Goal: Task Accomplishment & Management: Manage account settings

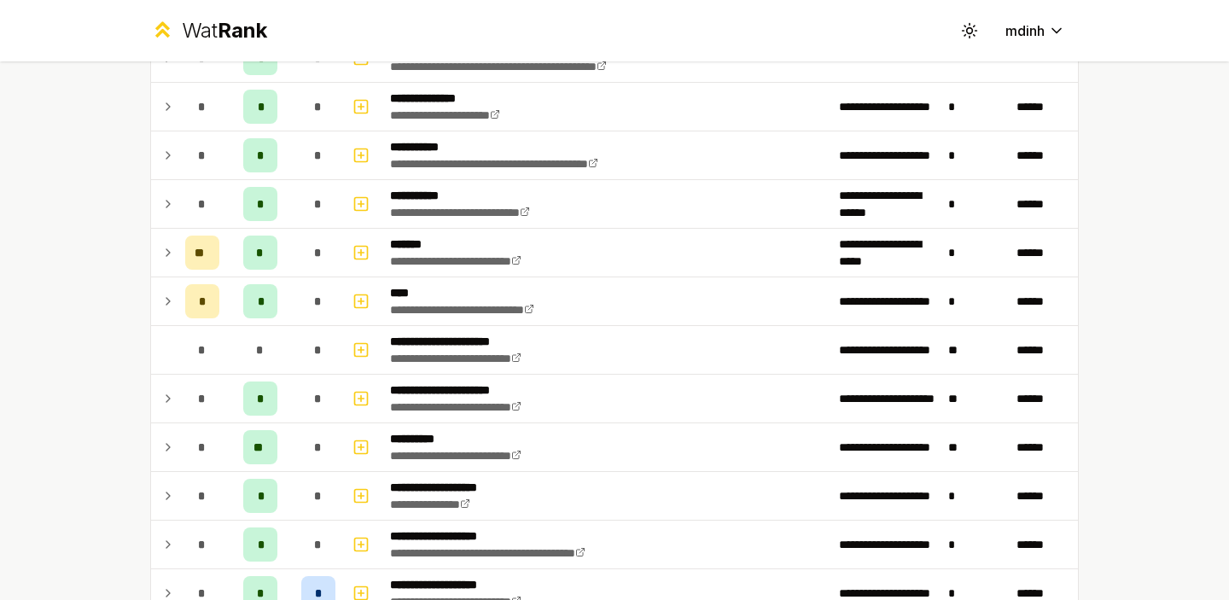
scroll to position [1869, 0]
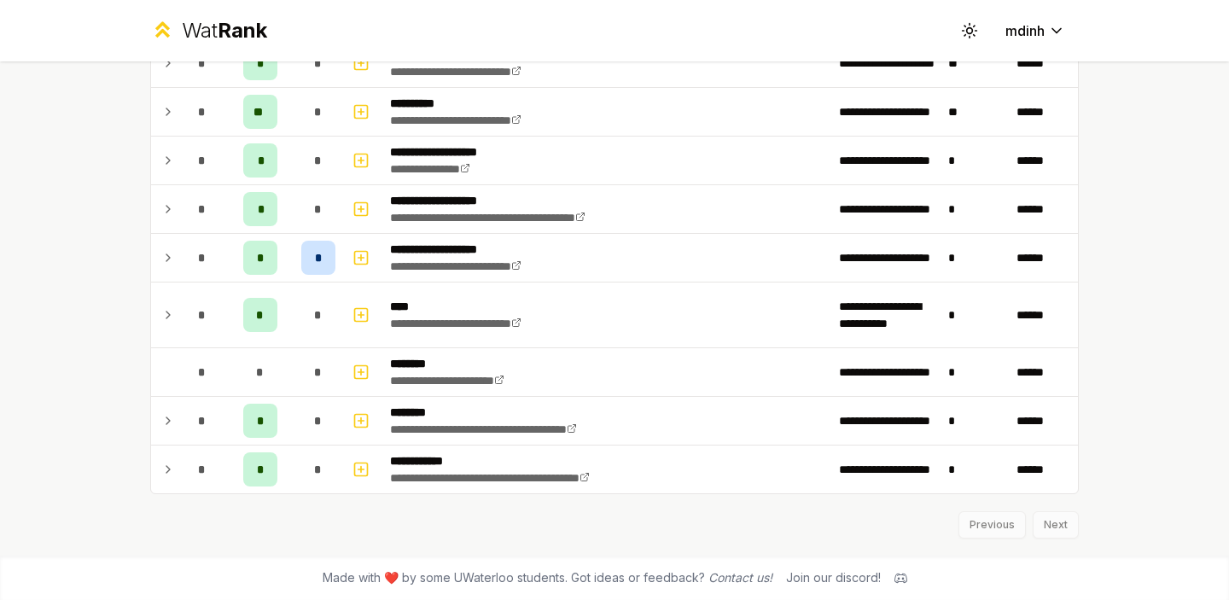
click at [1062, 522] on div "Previous Next" at bounding box center [614, 516] width 929 height 44
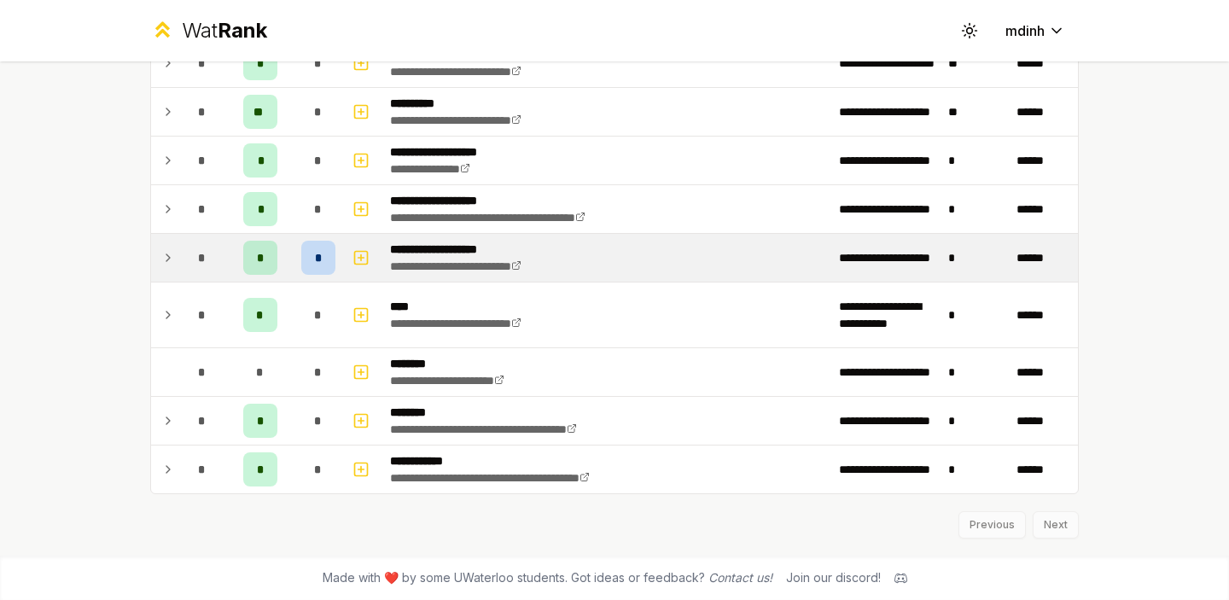
click at [322, 256] on div "*" at bounding box center [318, 258] width 34 height 34
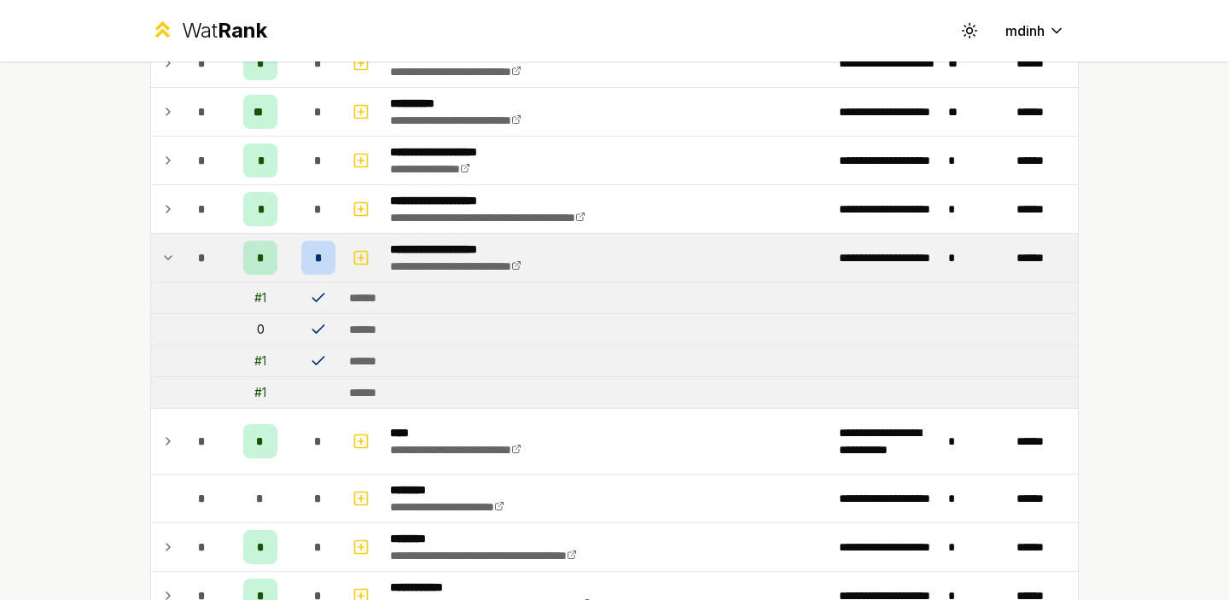
click at [319, 295] on icon at bounding box center [318, 297] width 17 height 17
click at [258, 332] on td "0" at bounding box center [260, 329] width 68 height 31
click at [260, 298] on div "# 1" at bounding box center [260, 297] width 12 height 17
click at [318, 242] on div "*" at bounding box center [318, 258] width 34 height 34
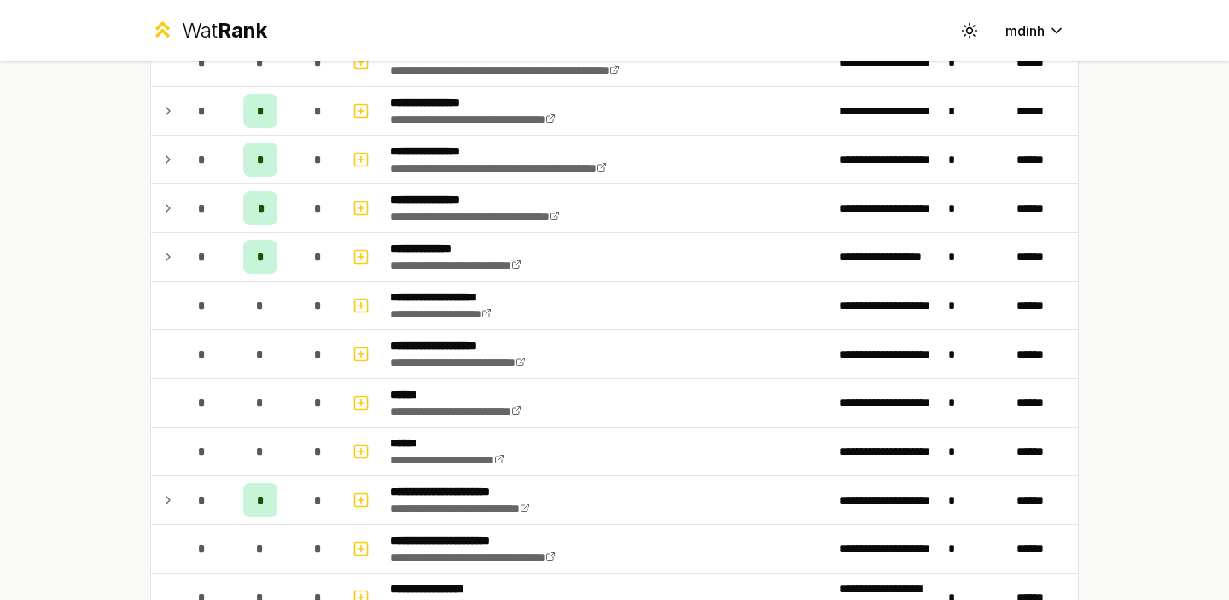
scroll to position [0, 0]
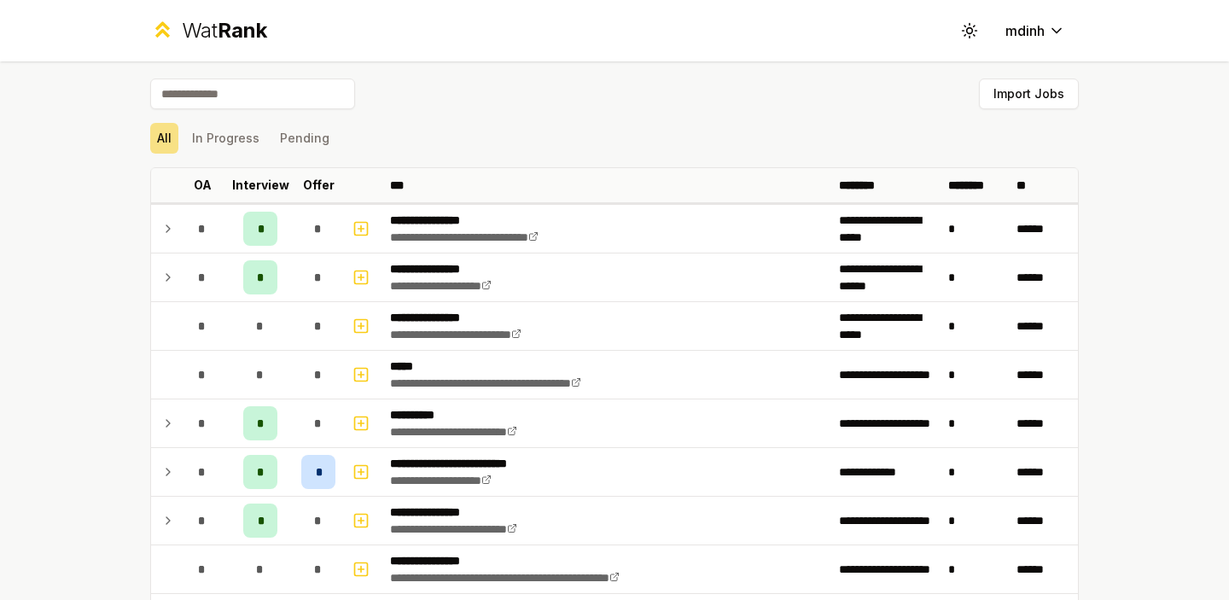
click at [533, 135] on div "All In Progress Pending" at bounding box center [614, 138] width 929 height 31
click at [1005, 97] on button "Import Jobs" at bounding box center [1029, 94] width 100 height 31
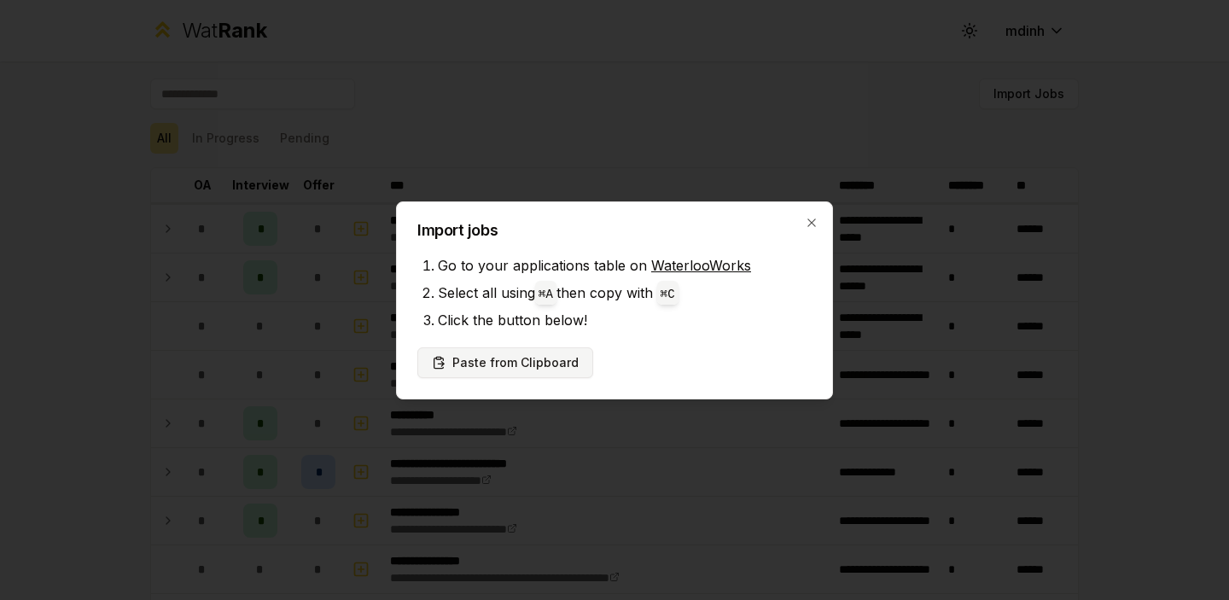
click at [563, 359] on button "Paste from Clipboard" at bounding box center [505, 362] width 176 height 31
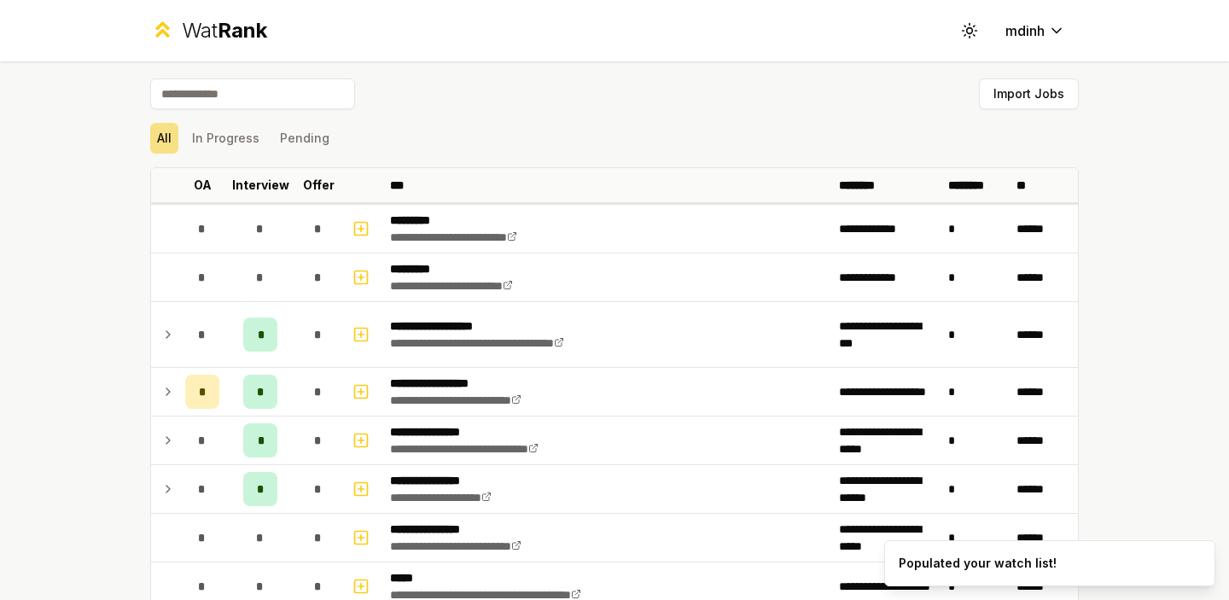
click at [487, 127] on div "All In Progress Pending" at bounding box center [614, 138] width 929 height 31
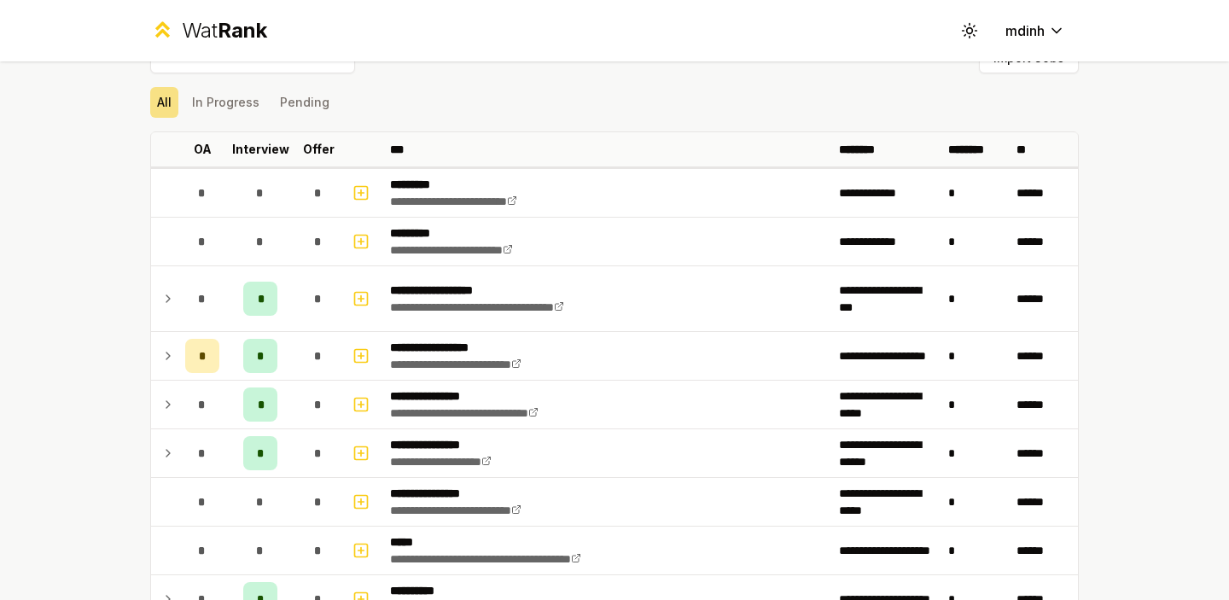
scroll to position [41, 0]
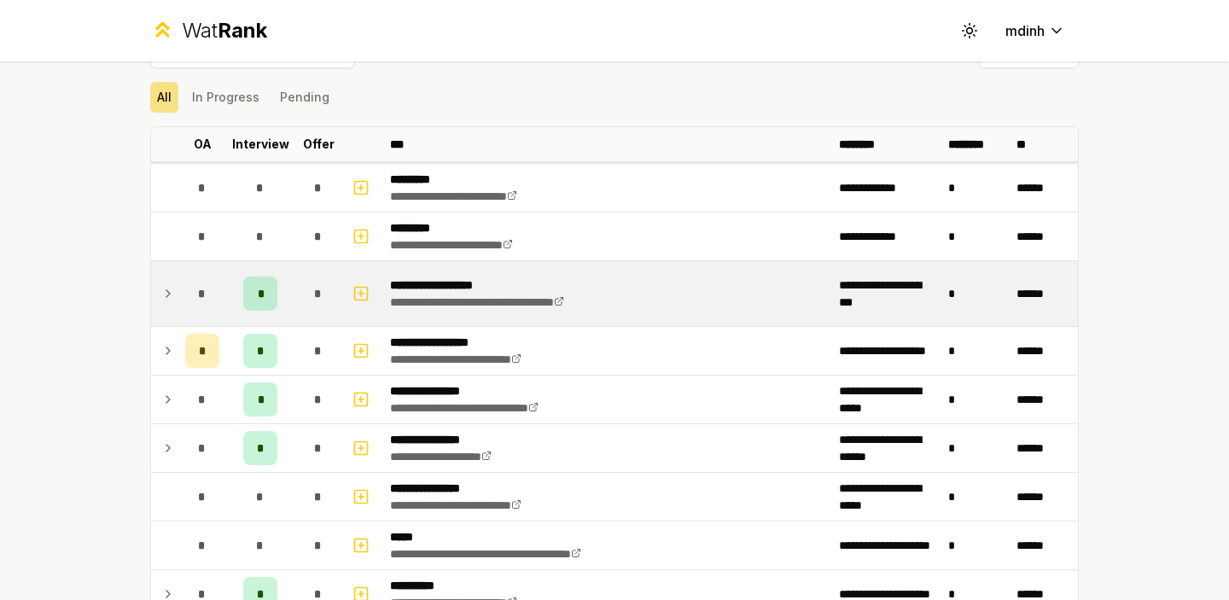
click at [168, 292] on icon at bounding box center [167, 293] width 3 height 7
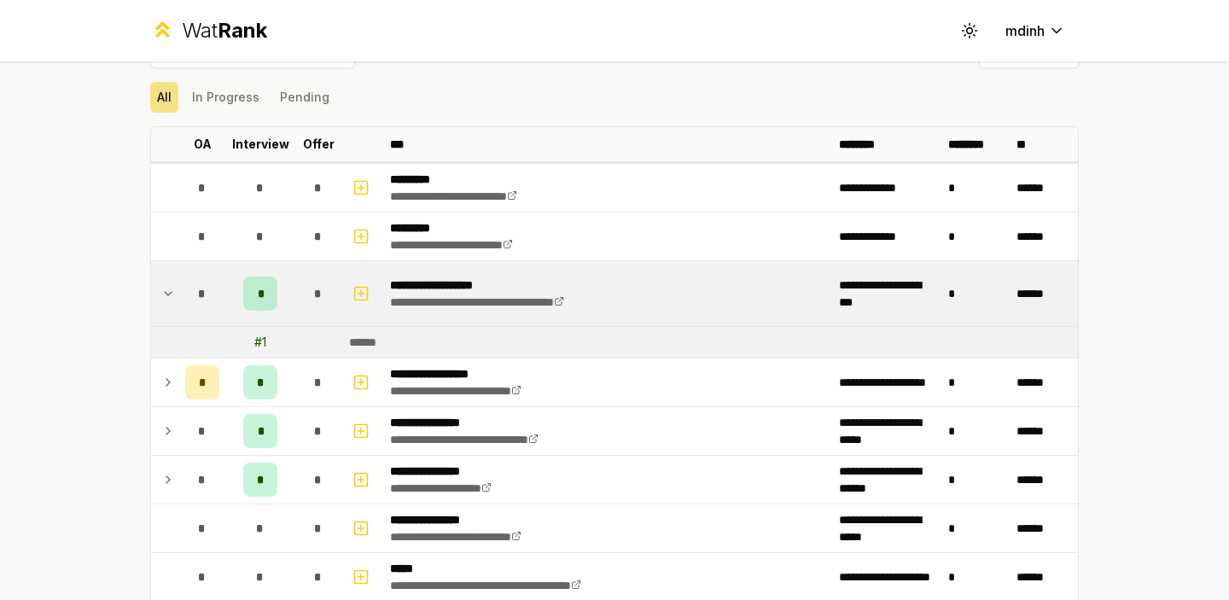
click at [168, 292] on icon at bounding box center [168, 293] width 14 height 20
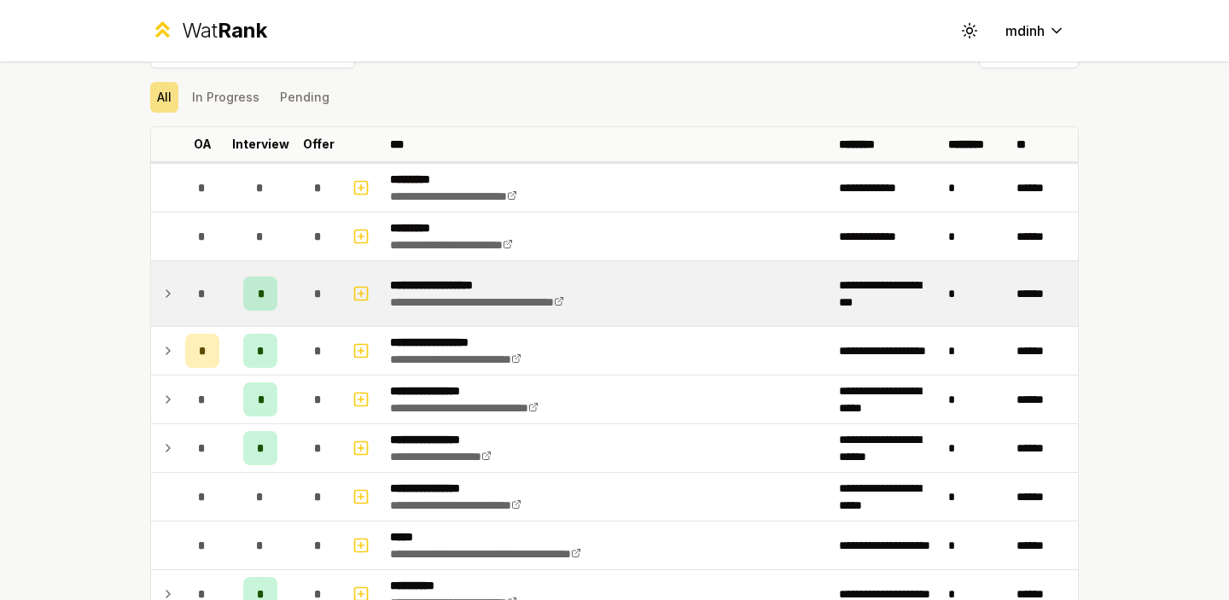
click at [168, 292] on icon at bounding box center [167, 293] width 3 height 7
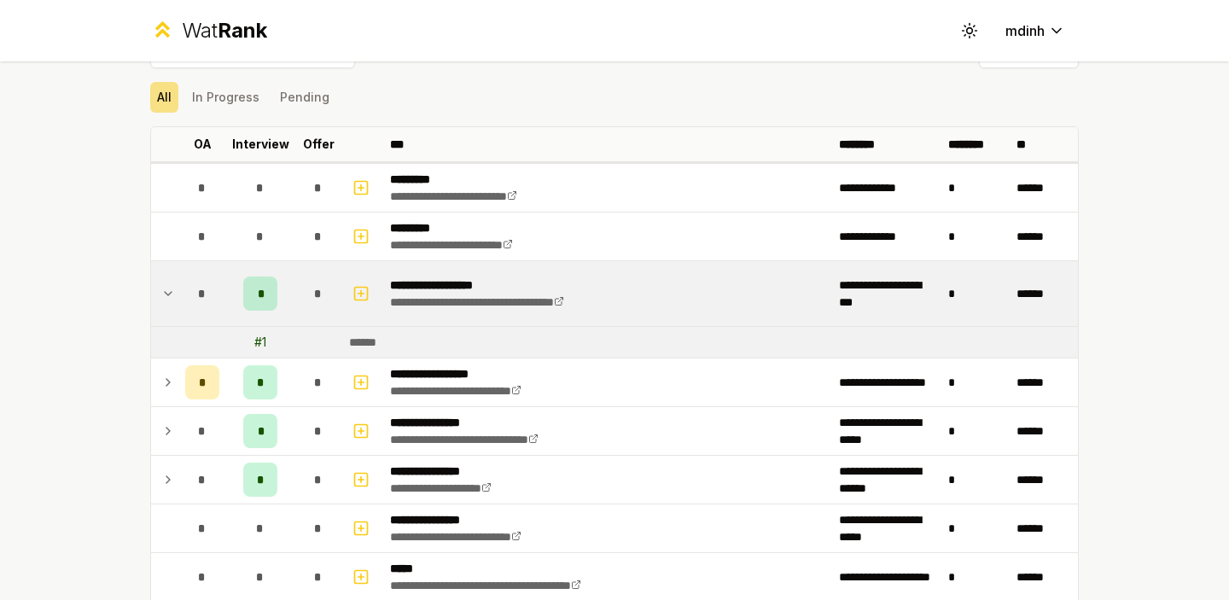
click at [265, 347] on div "# 1" at bounding box center [260, 342] width 12 height 17
click at [374, 338] on div "******" at bounding box center [369, 342] width 40 height 17
click at [359, 342] on div "******" at bounding box center [369, 342] width 40 height 17
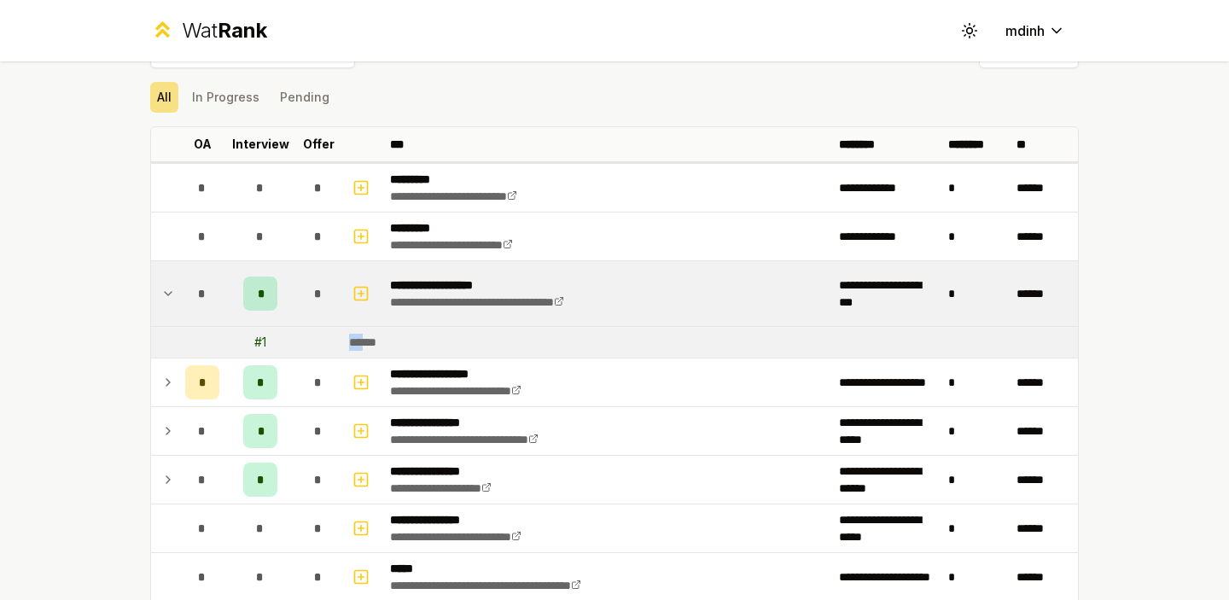
click at [384, 342] on div "******" at bounding box center [369, 342] width 40 height 17
click at [367, 345] on div "******" at bounding box center [369, 342] width 40 height 17
click at [394, 343] on td "******" at bounding box center [710, 342] width 736 height 31
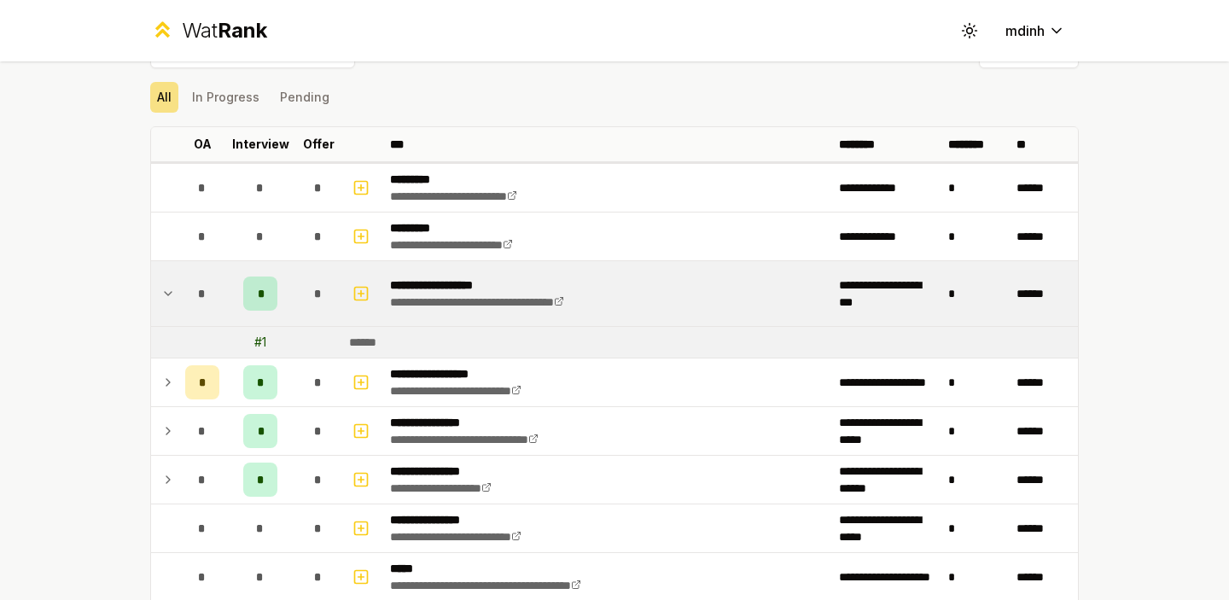
click at [394, 343] on td "******" at bounding box center [710, 342] width 736 height 31
click at [312, 284] on div "*" at bounding box center [318, 294] width 34 height 34
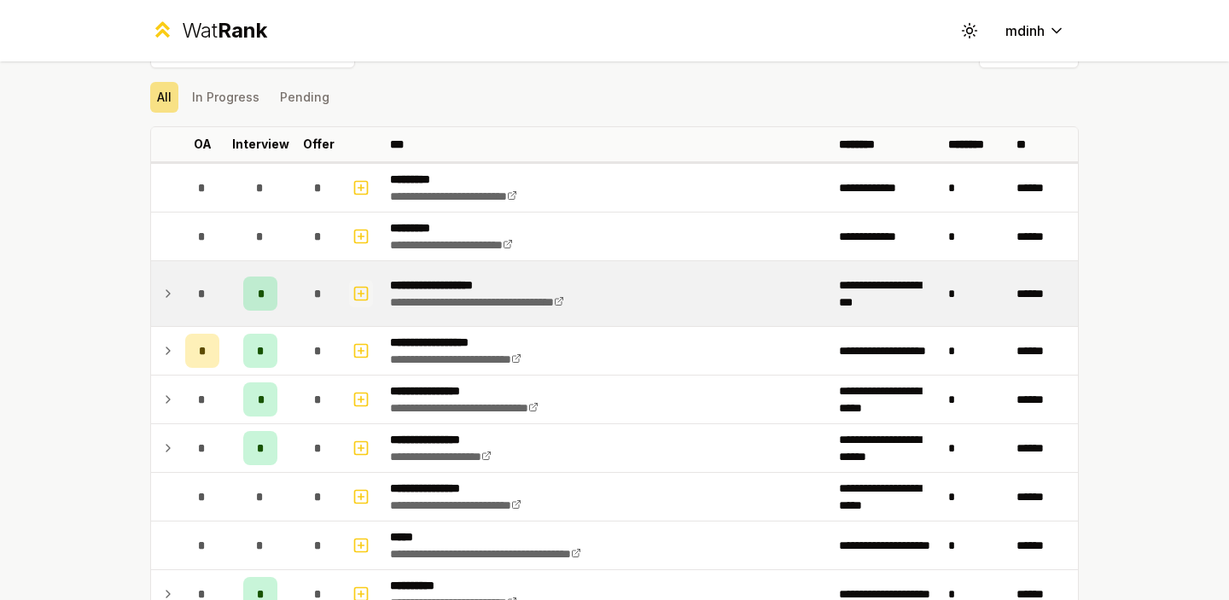
click at [364, 289] on icon "button" at bounding box center [361, 293] width 17 height 20
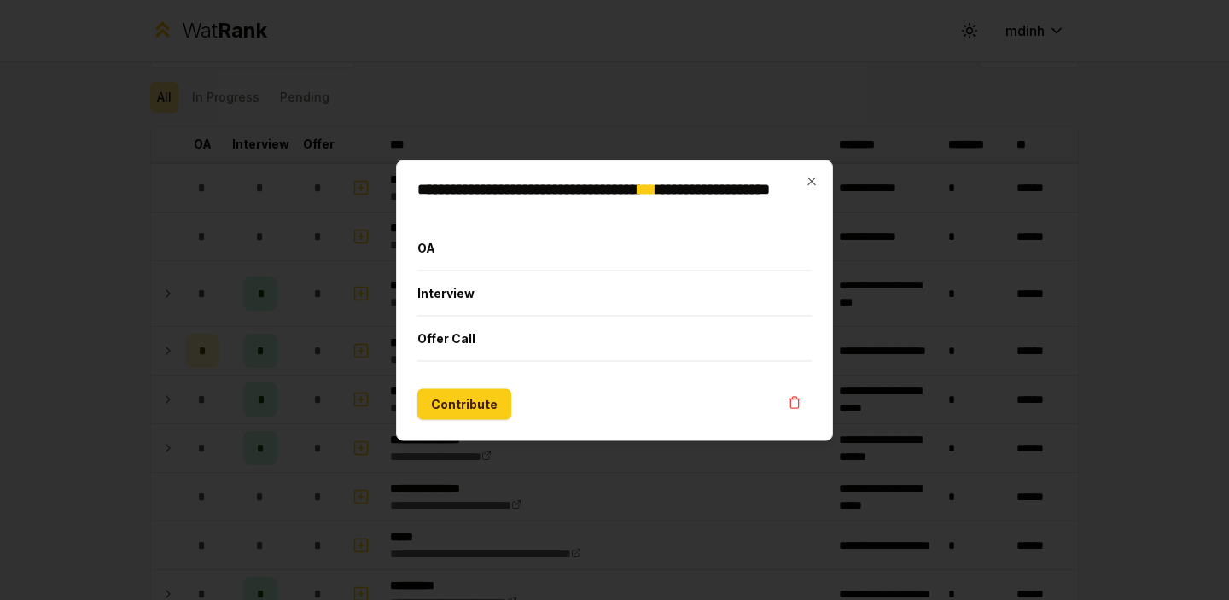
click at [763, 84] on div at bounding box center [614, 300] width 1229 height 600
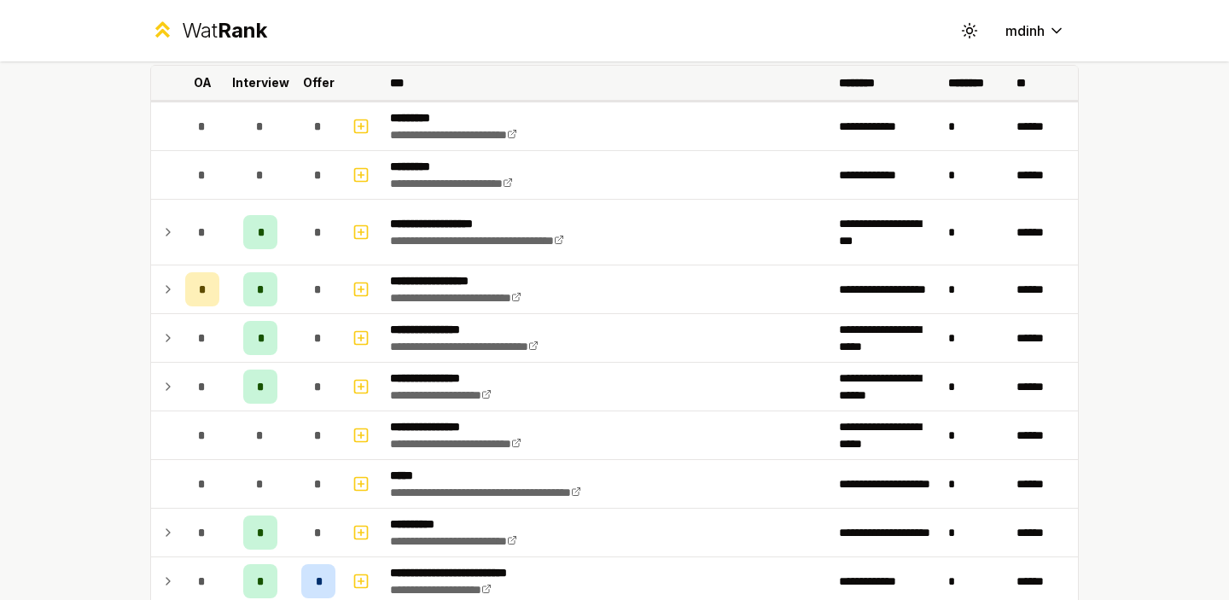
scroll to position [104, 0]
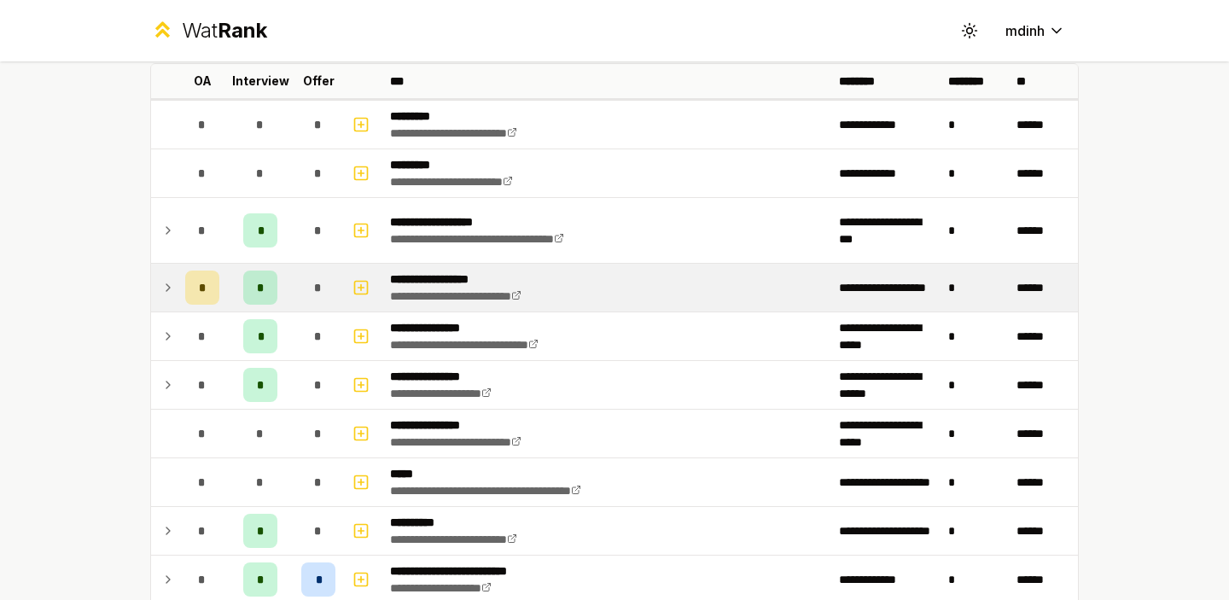
click at [167, 284] on icon at bounding box center [168, 287] width 14 height 20
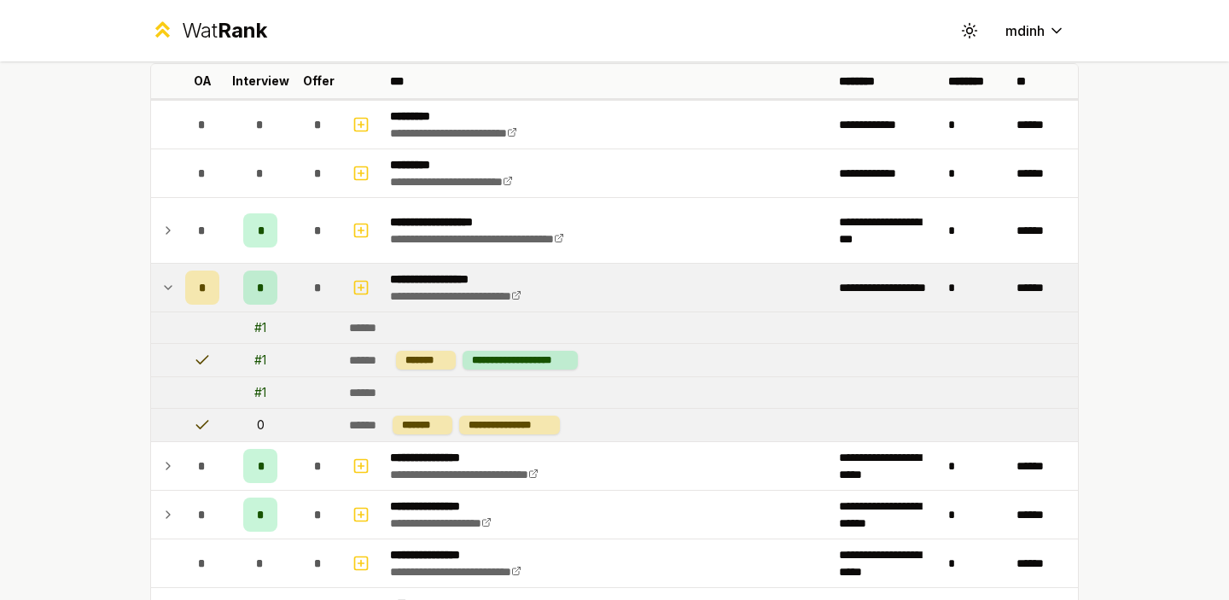
click at [167, 284] on icon at bounding box center [168, 287] width 14 height 20
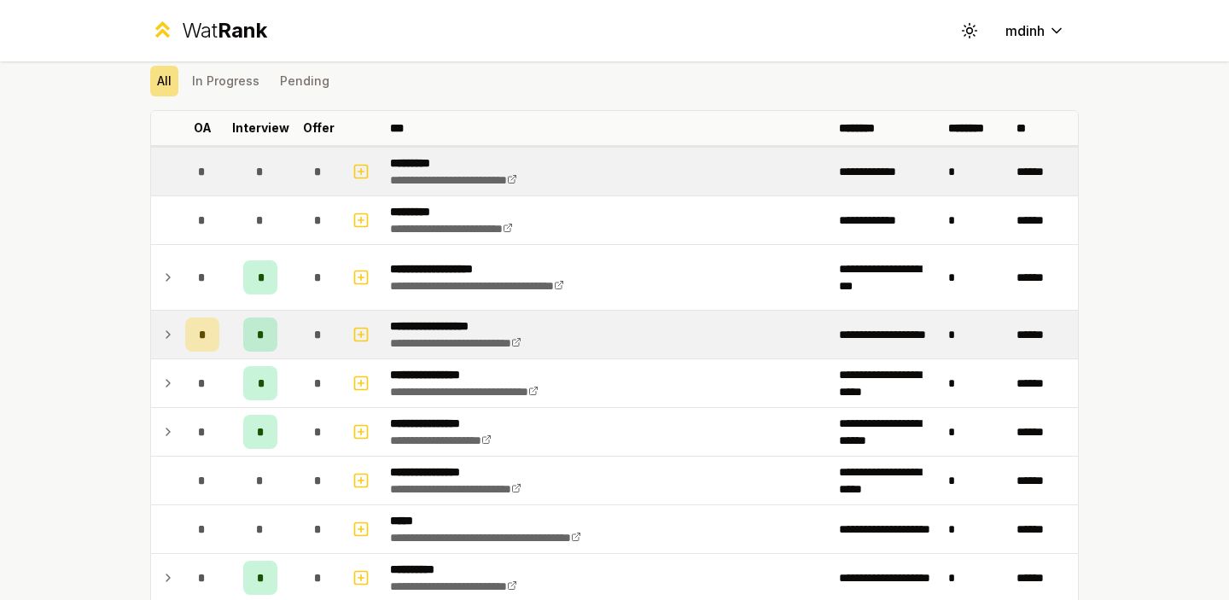
scroll to position [76, 0]
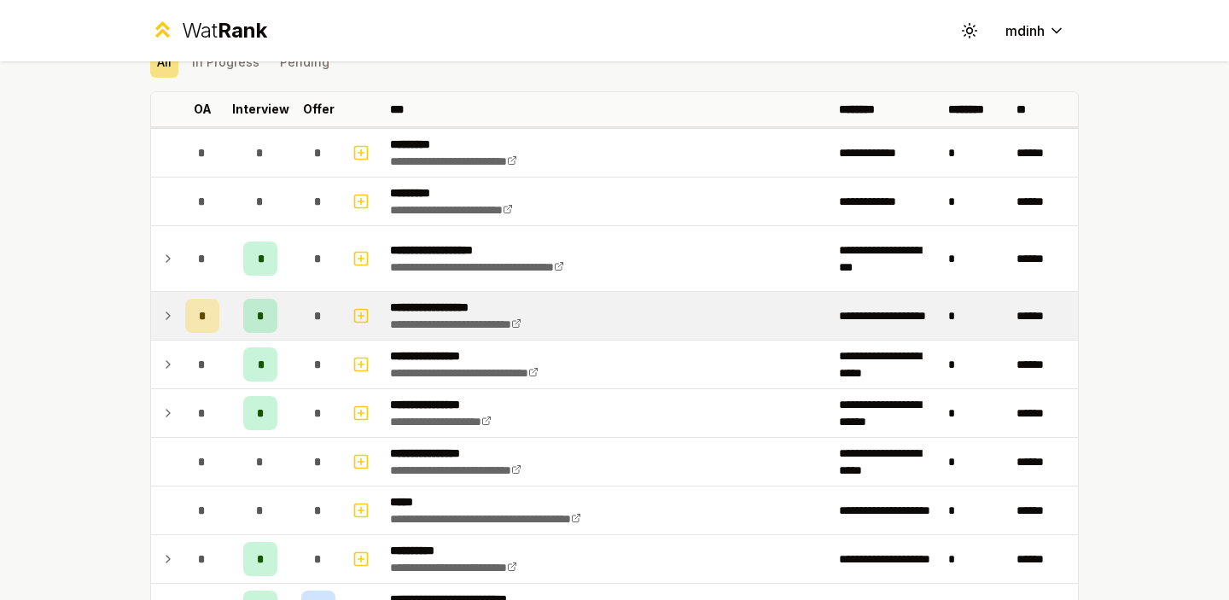
click at [163, 311] on icon at bounding box center [168, 316] width 14 height 20
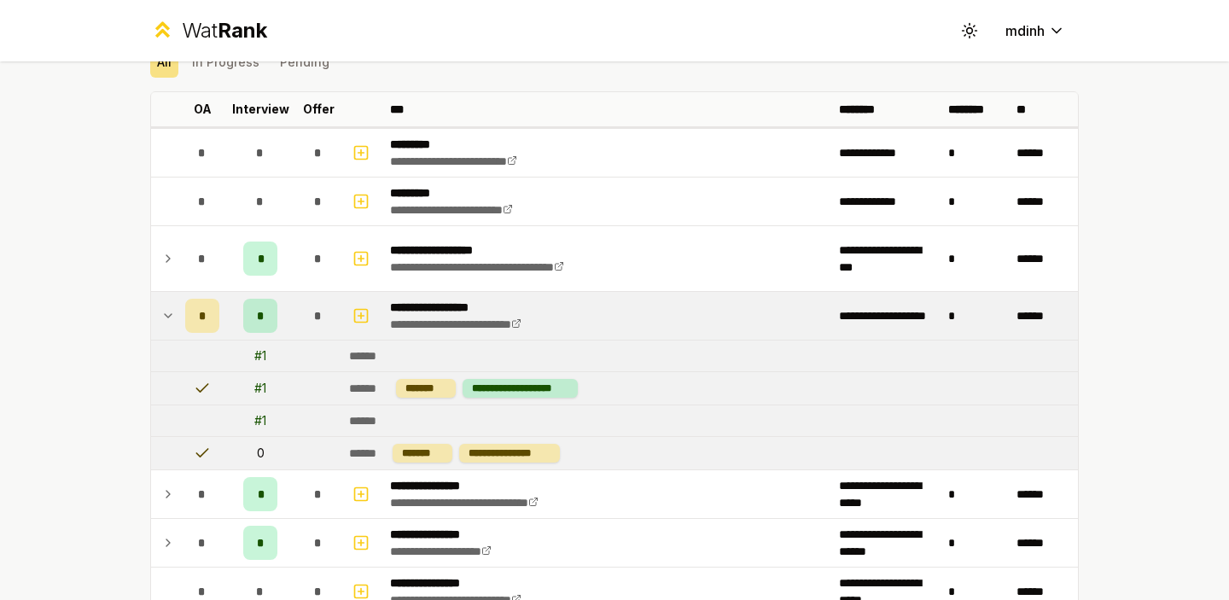
click at [168, 313] on icon at bounding box center [168, 316] width 14 height 20
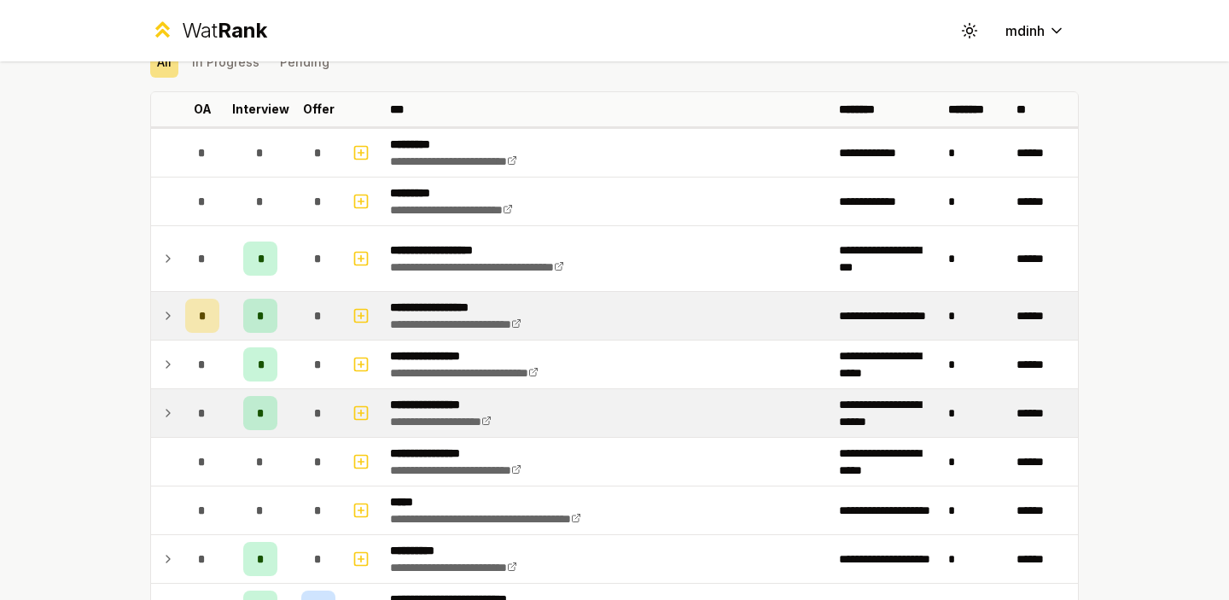
scroll to position [97, 0]
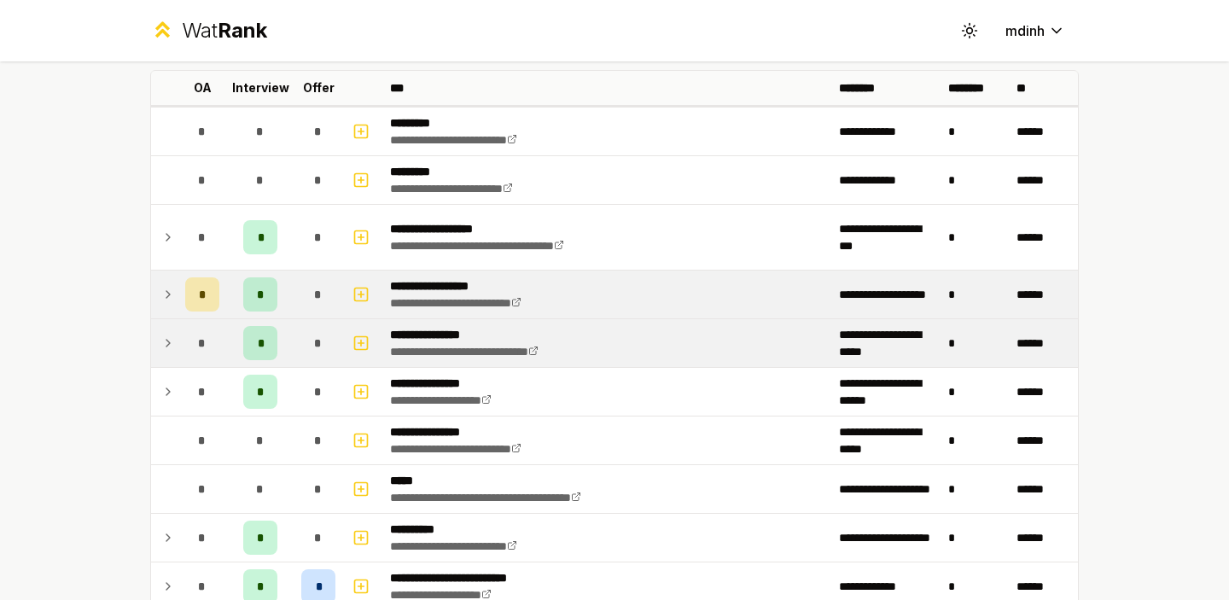
click at [170, 347] on icon at bounding box center [168, 343] width 14 height 20
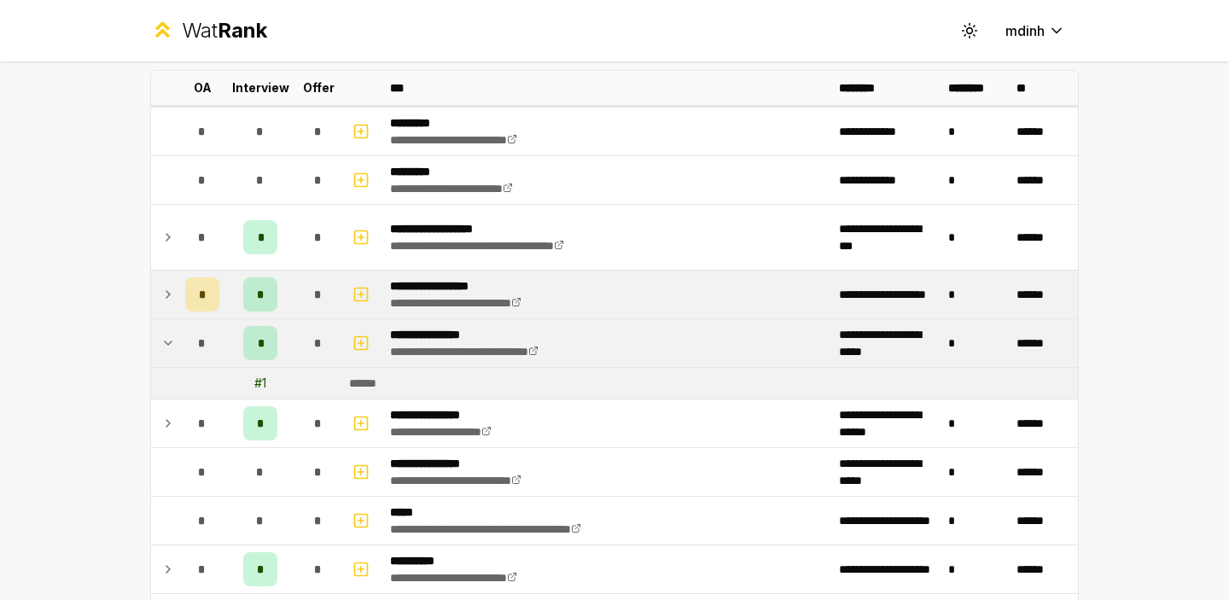
click at [170, 347] on icon at bounding box center [168, 343] width 14 height 20
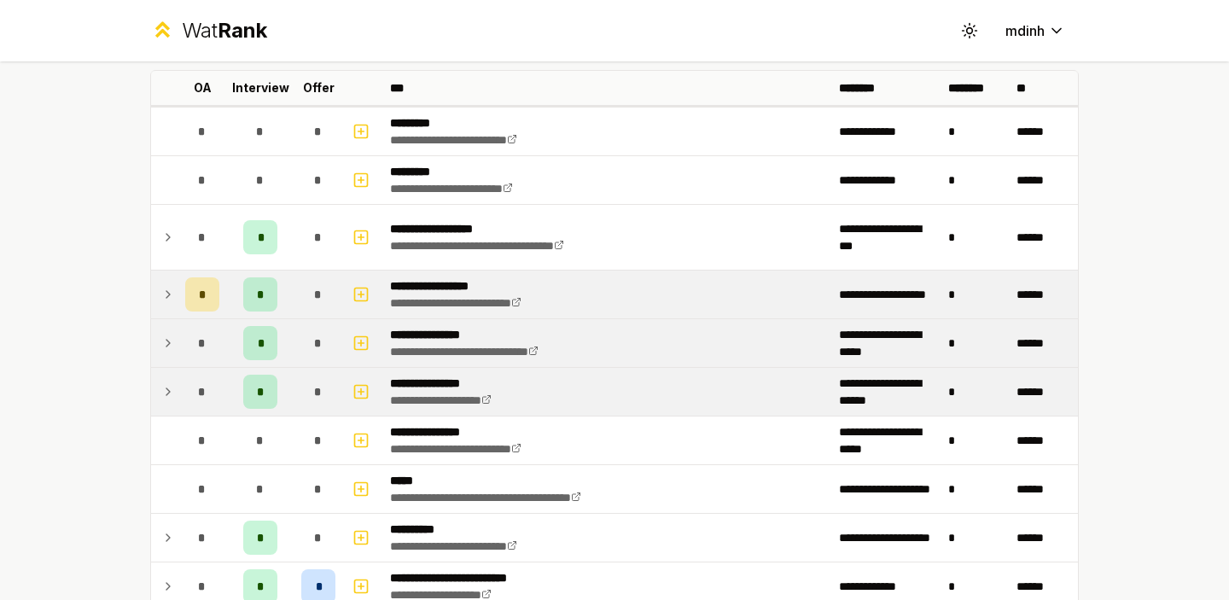
click at [171, 382] on icon at bounding box center [168, 392] width 14 height 20
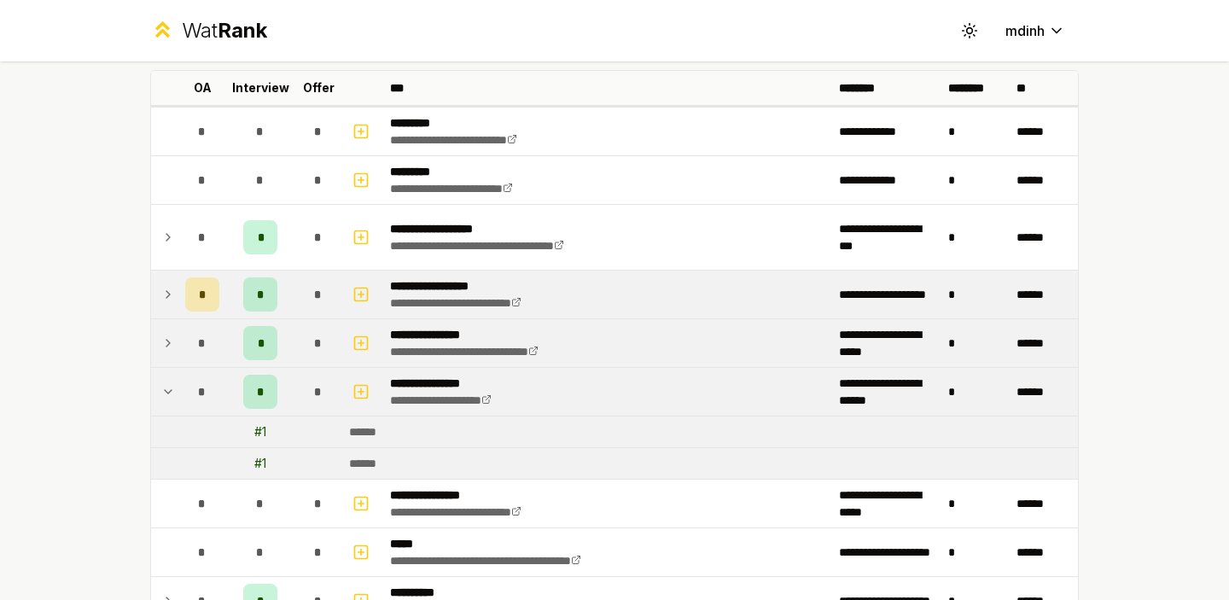
click at [171, 382] on icon at bounding box center [168, 392] width 14 height 20
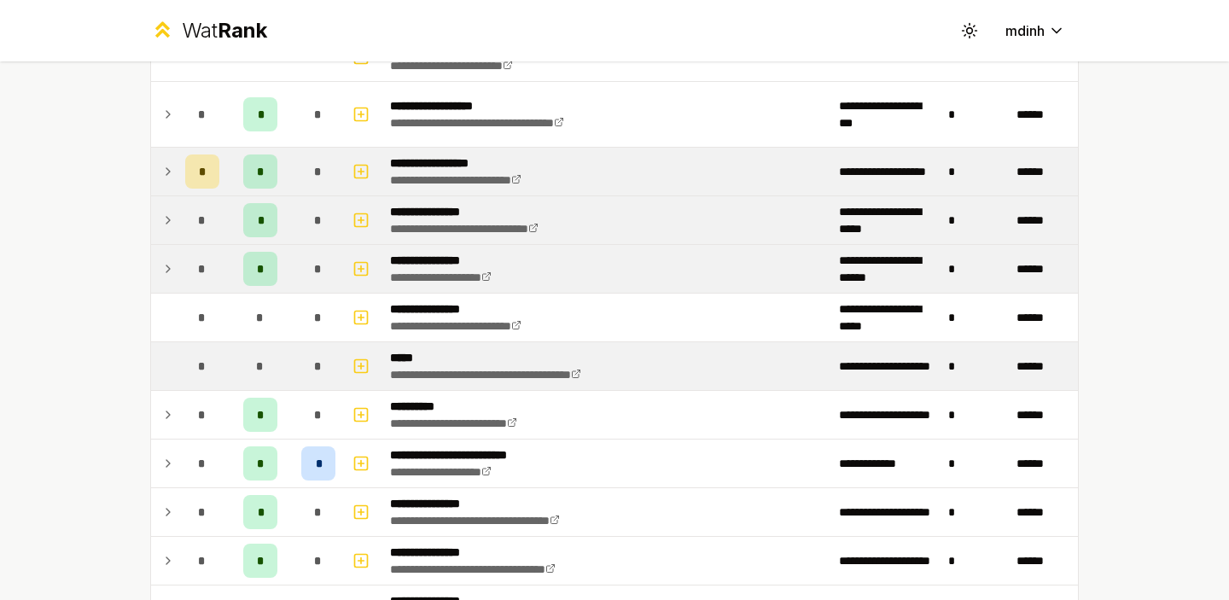
scroll to position [244, 0]
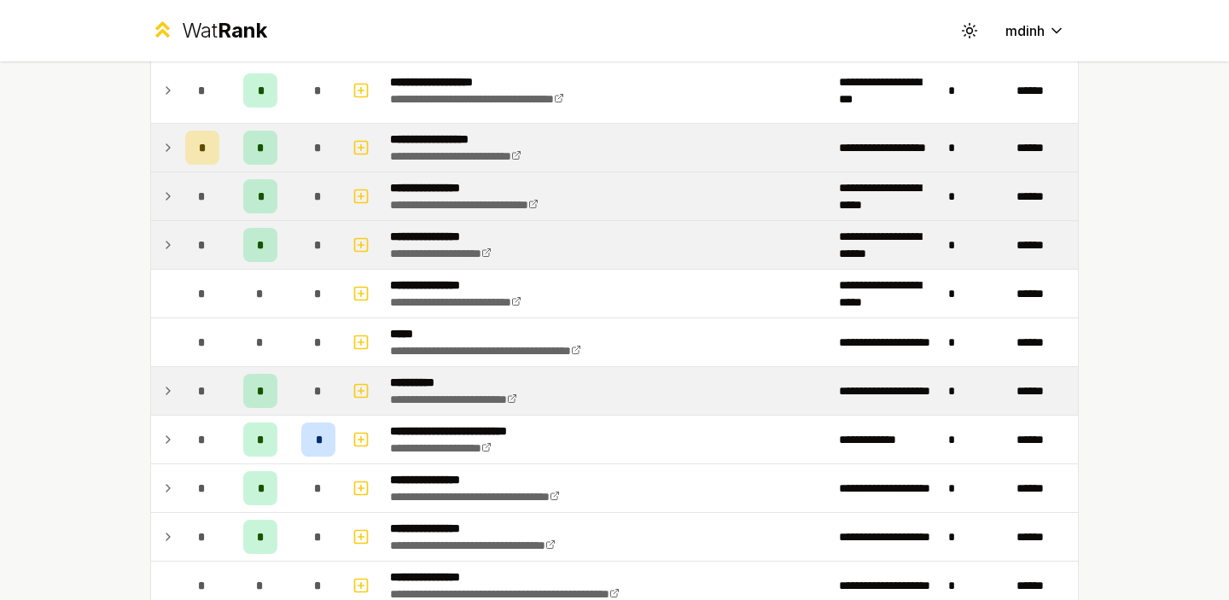
click at [164, 394] on icon at bounding box center [168, 391] width 14 height 20
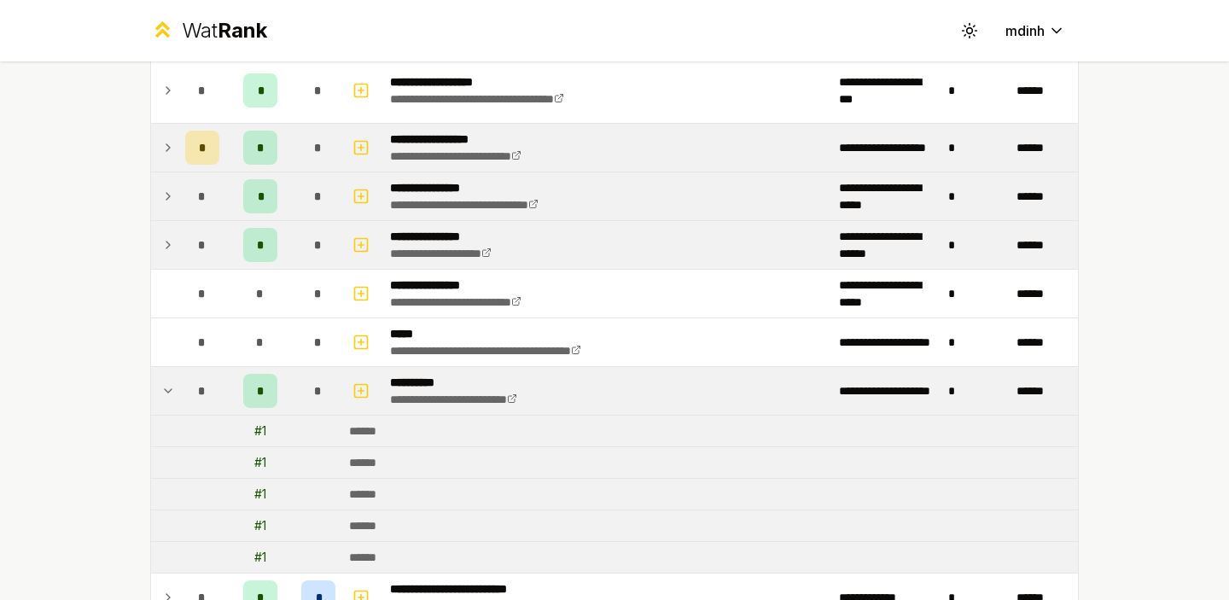
click at [165, 389] on icon at bounding box center [168, 390] width 7 height 3
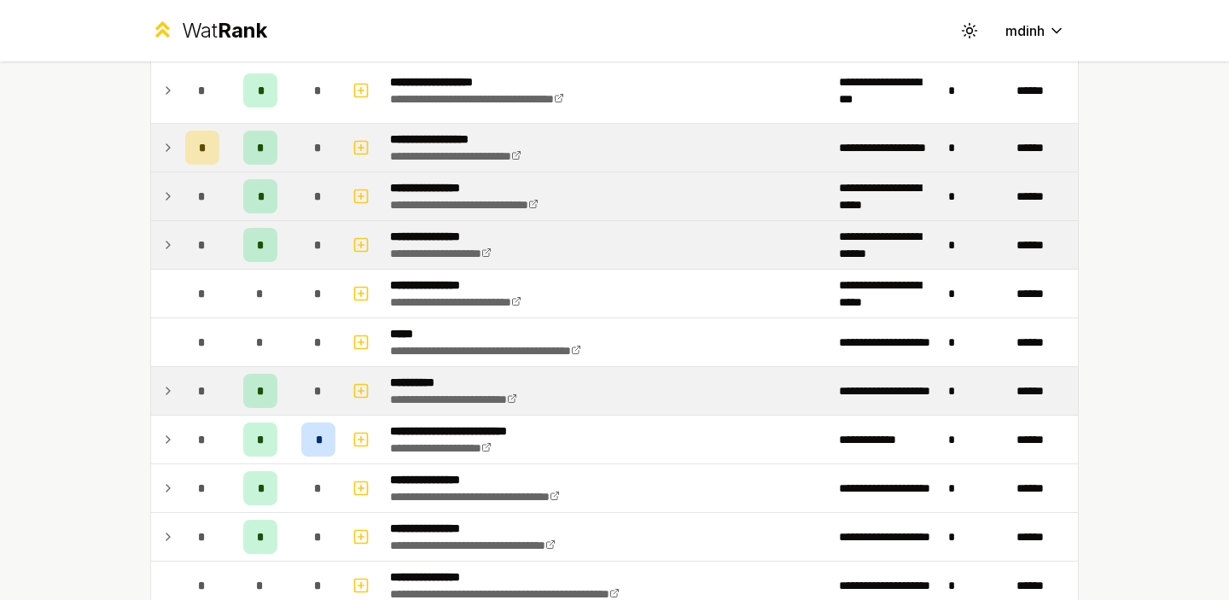
click at [165, 388] on icon at bounding box center [168, 391] width 14 height 20
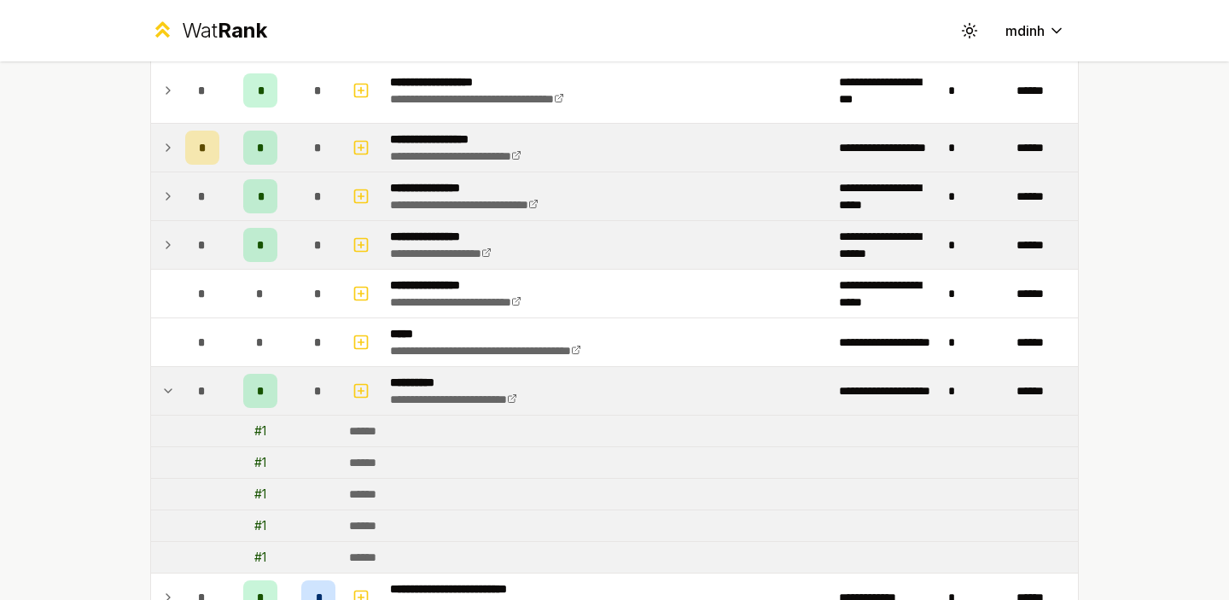
click at [165, 389] on icon at bounding box center [168, 390] width 7 height 3
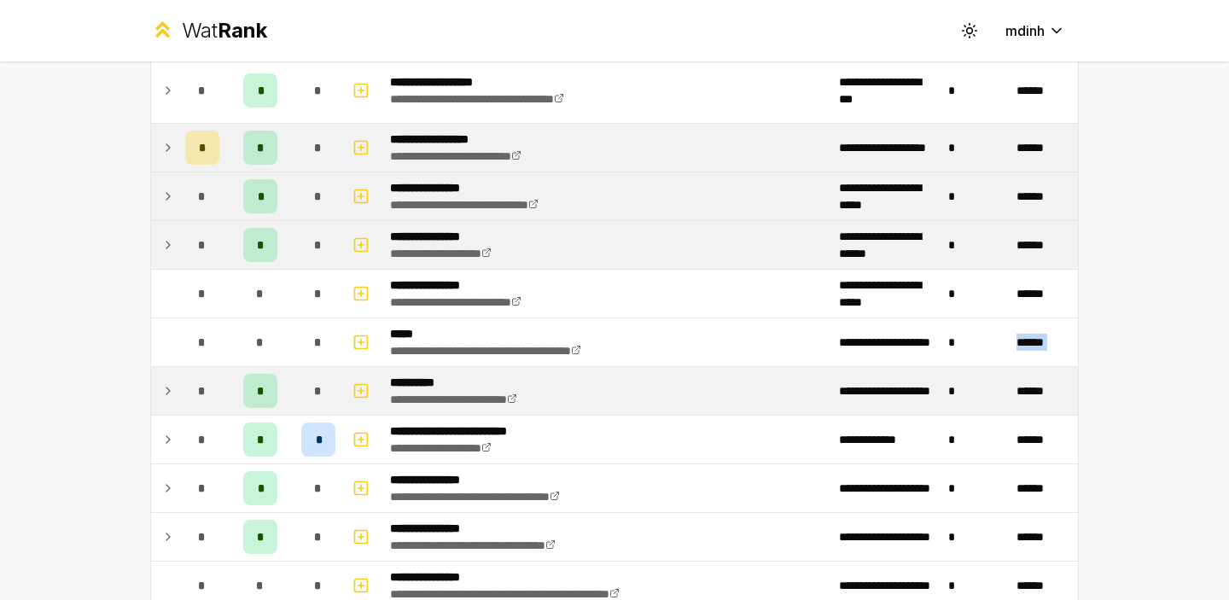
click at [82, 391] on div "**********" at bounding box center [614, 300] width 1229 height 600
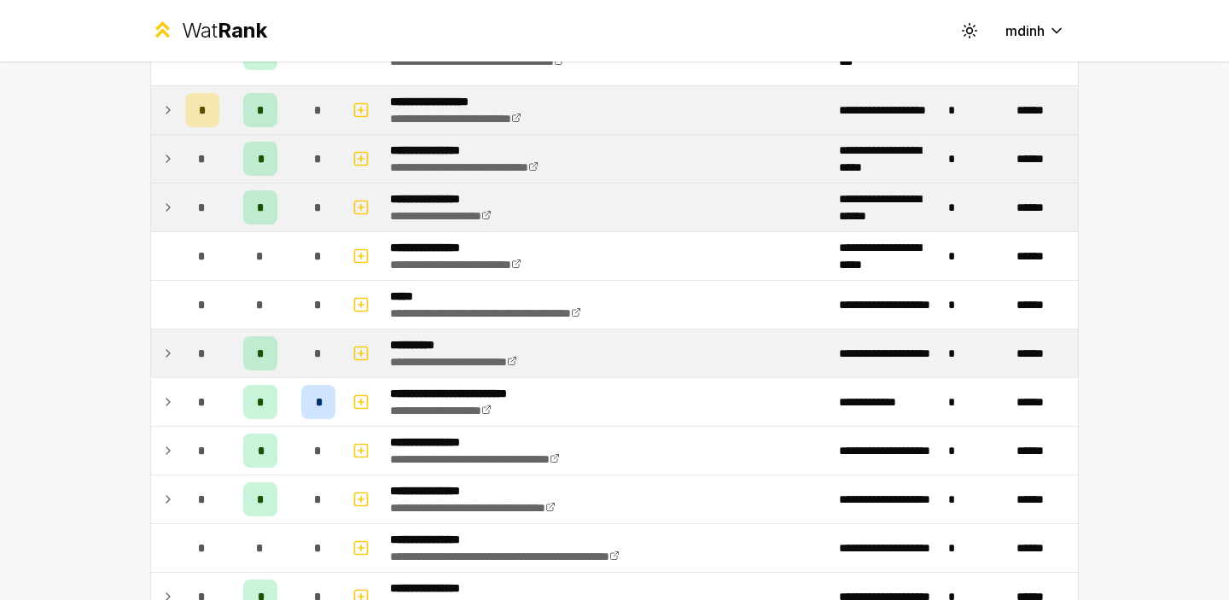
scroll to position [297, 0]
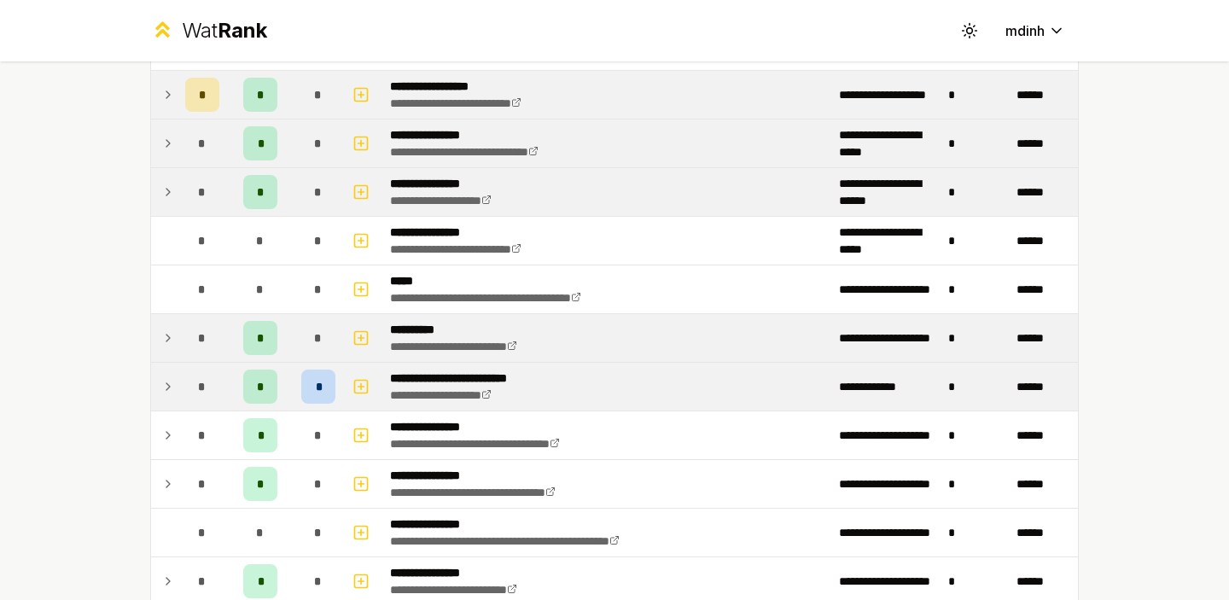
click at [166, 388] on icon at bounding box center [168, 386] width 14 height 20
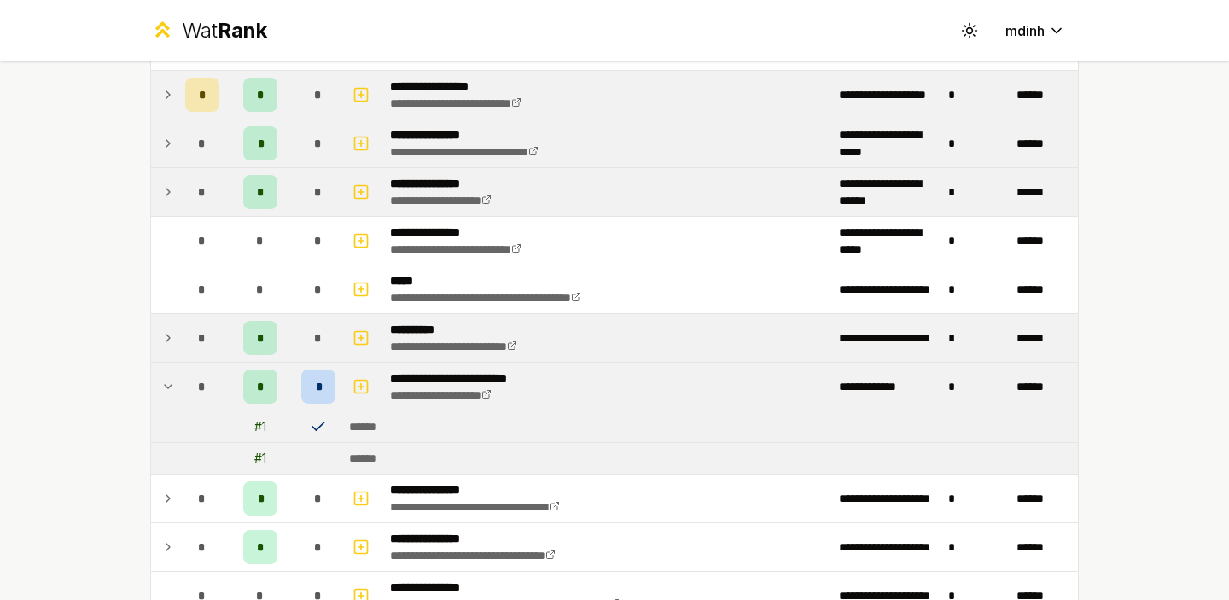
click at [166, 388] on icon at bounding box center [168, 386] width 14 height 20
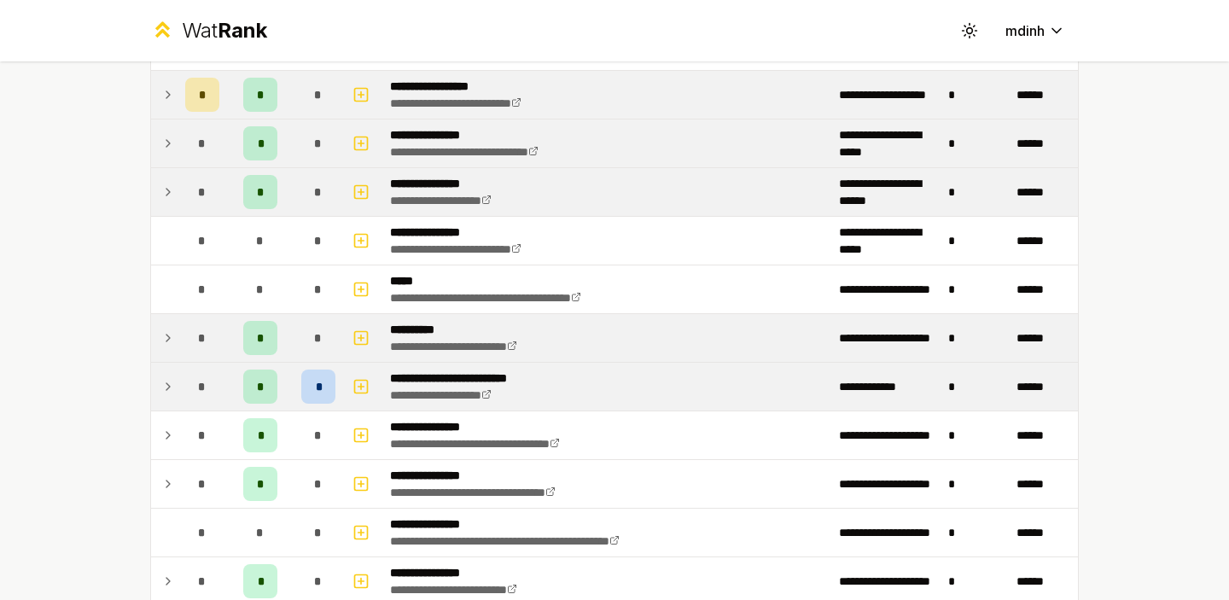
click at [163, 383] on icon at bounding box center [168, 386] width 14 height 20
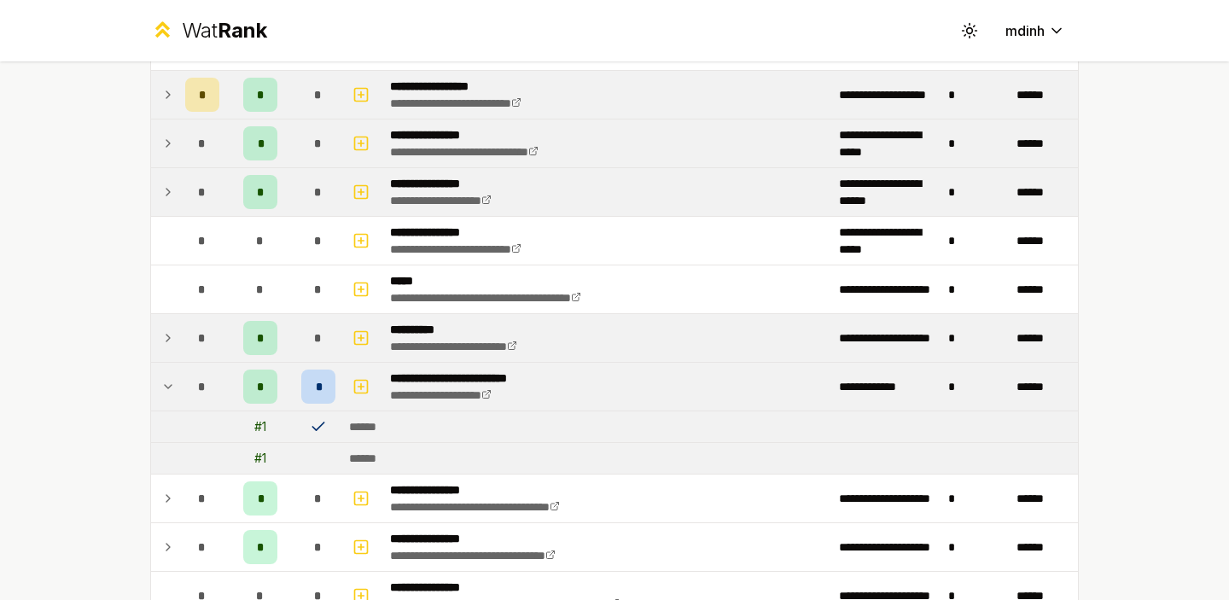
click at [163, 383] on icon at bounding box center [168, 386] width 14 height 20
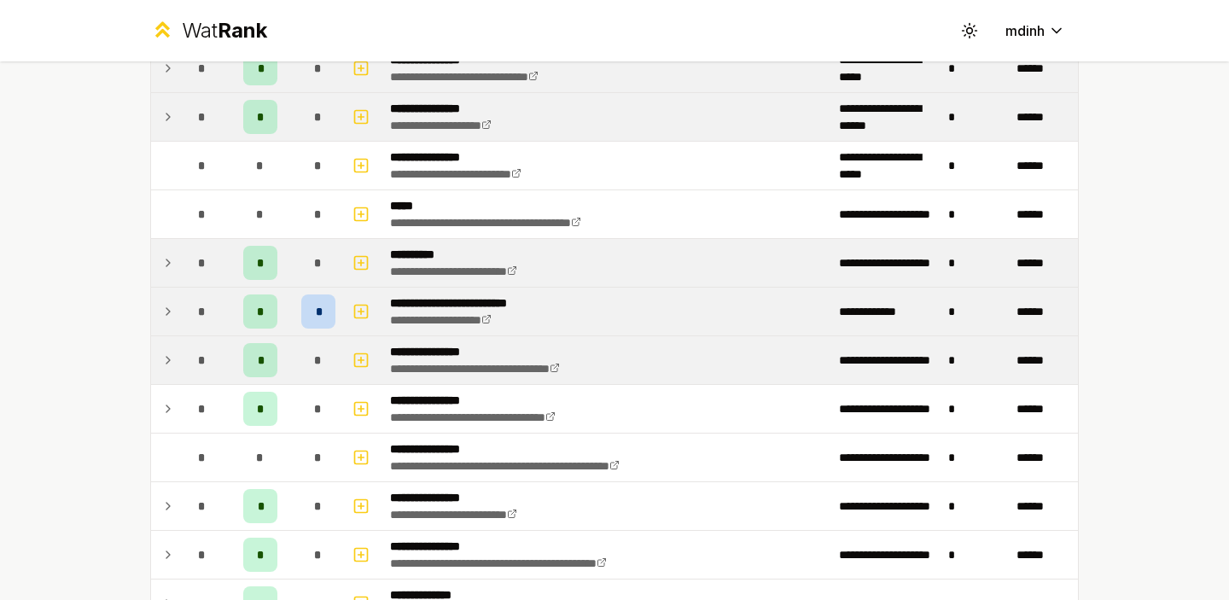
scroll to position [375, 0]
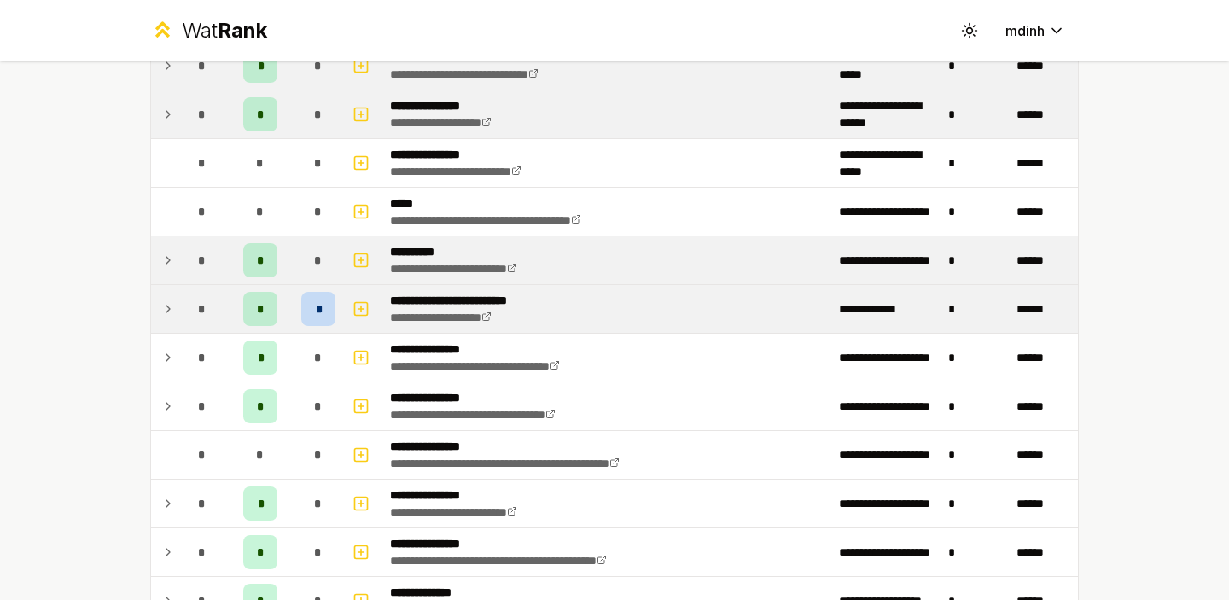
click at [32, 343] on div "**********" at bounding box center [614, 300] width 1229 height 600
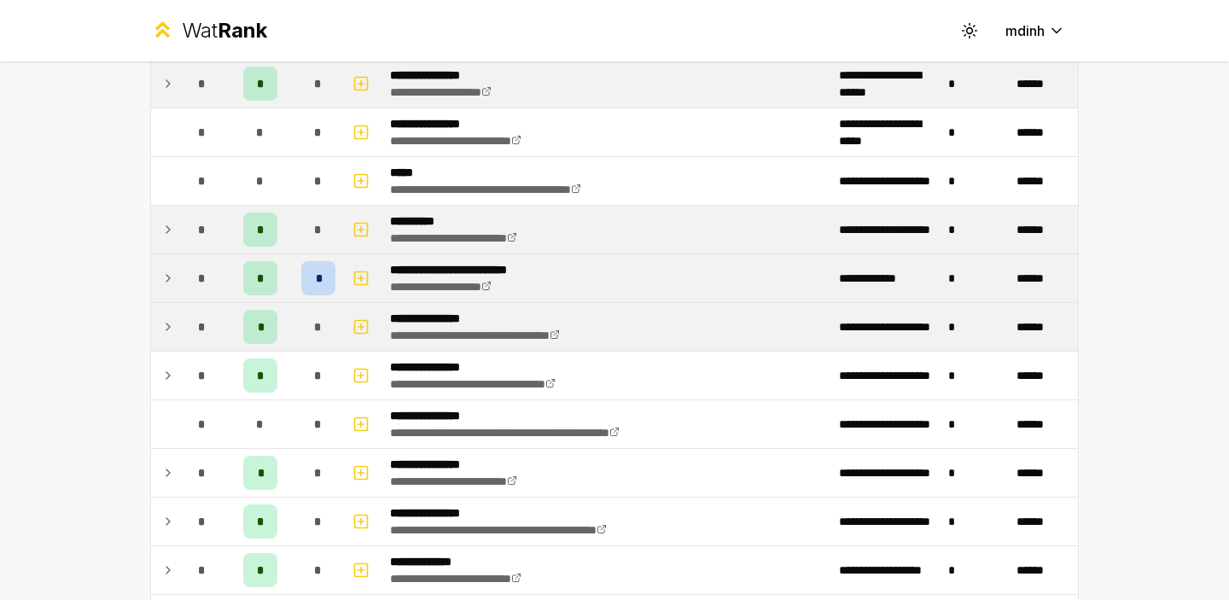
click at [162, 324] on icon at bounding box center [168, 327] width 14 height 20
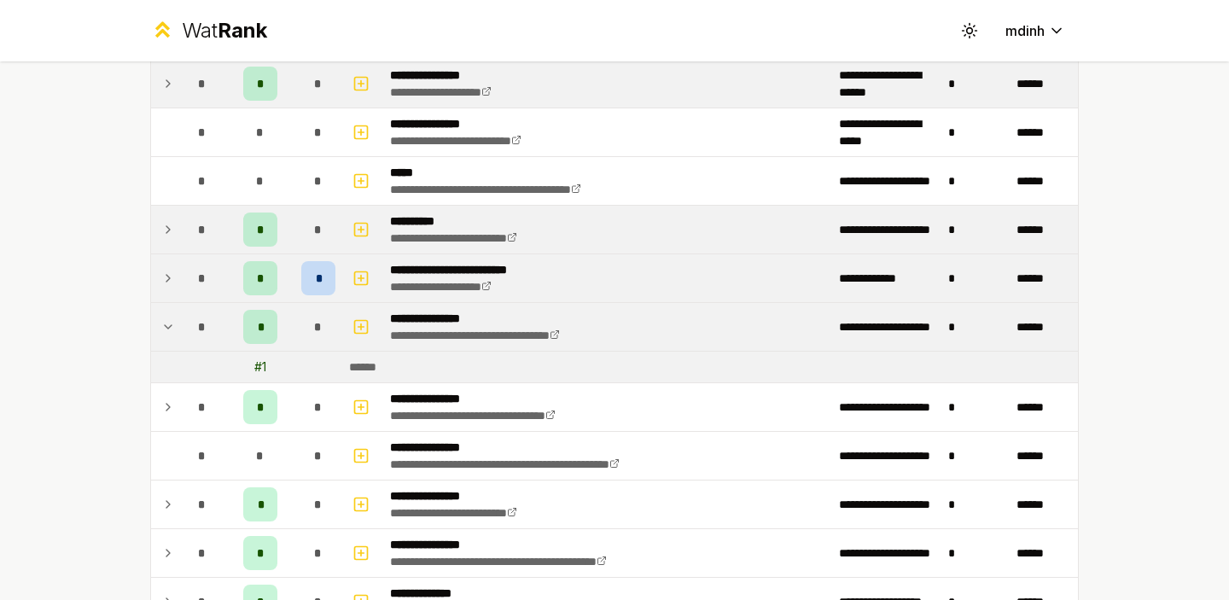
click at [162, 324] on icon at bounding box center [168, 327] width 14 height 20
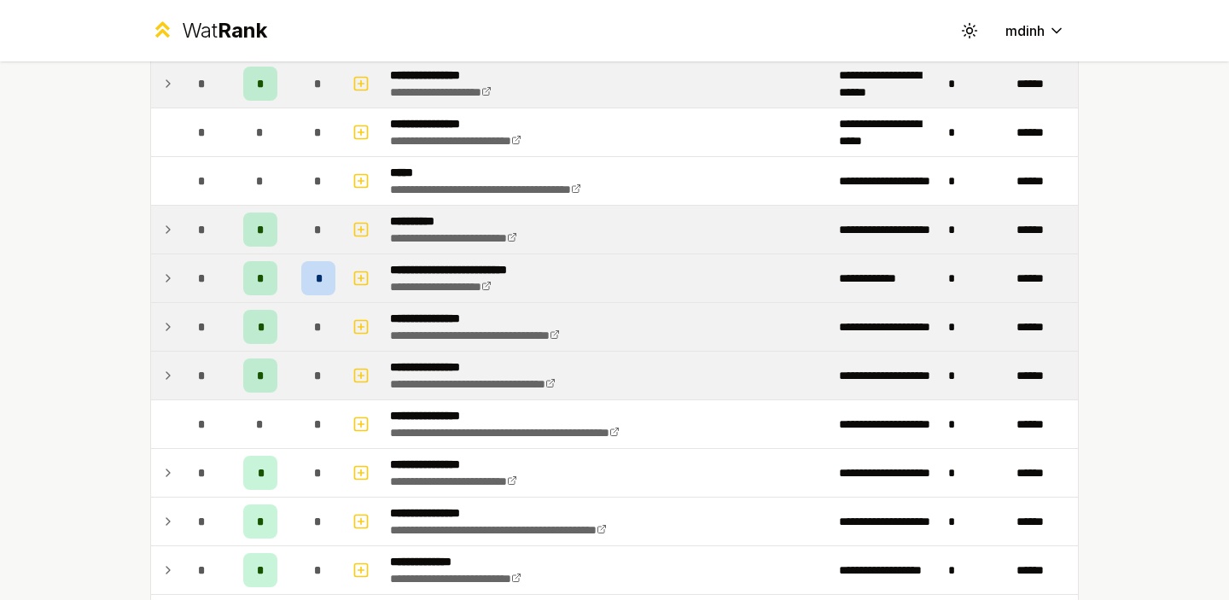
click at [170, 370] on icon at bounding box center [168, 375] width 14 height 20
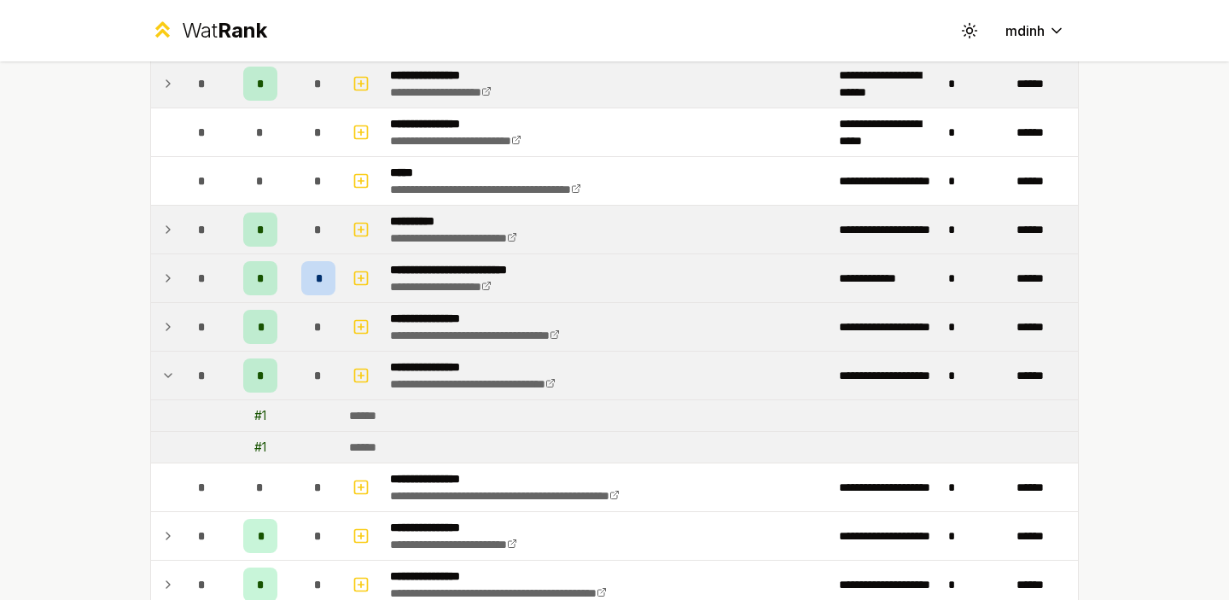
click at [170, 370] on icon at bounding box center [168, 375] width 14 height 20
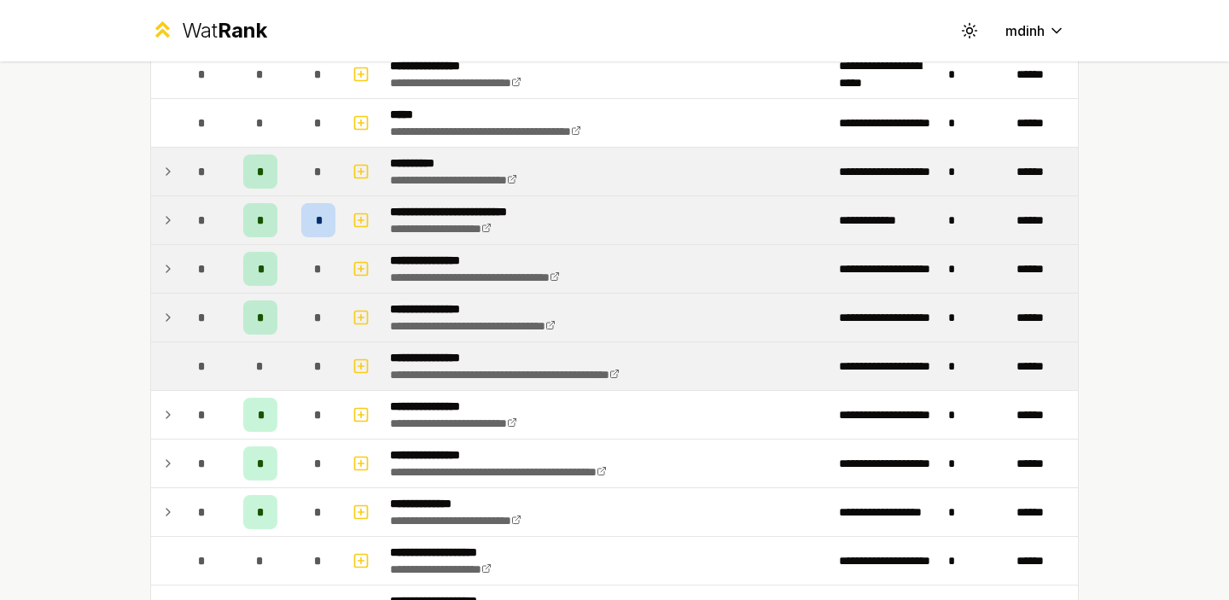
scroll to position [465, 0]
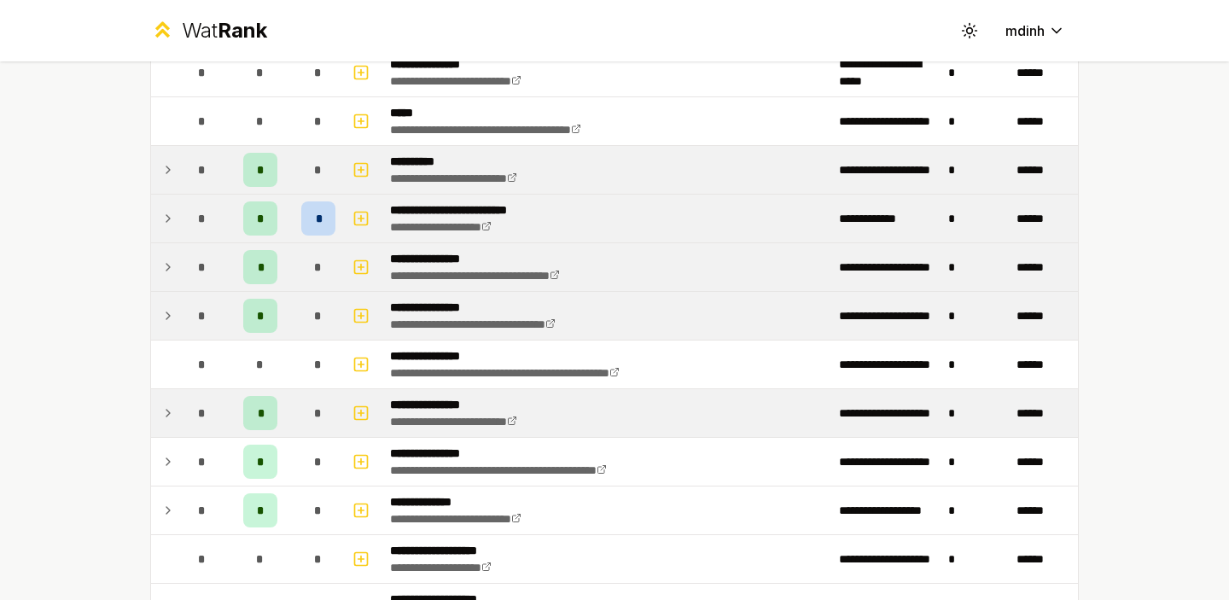
click at [166, 410] on icon at bounding box center [167, 413] width 3 height 7
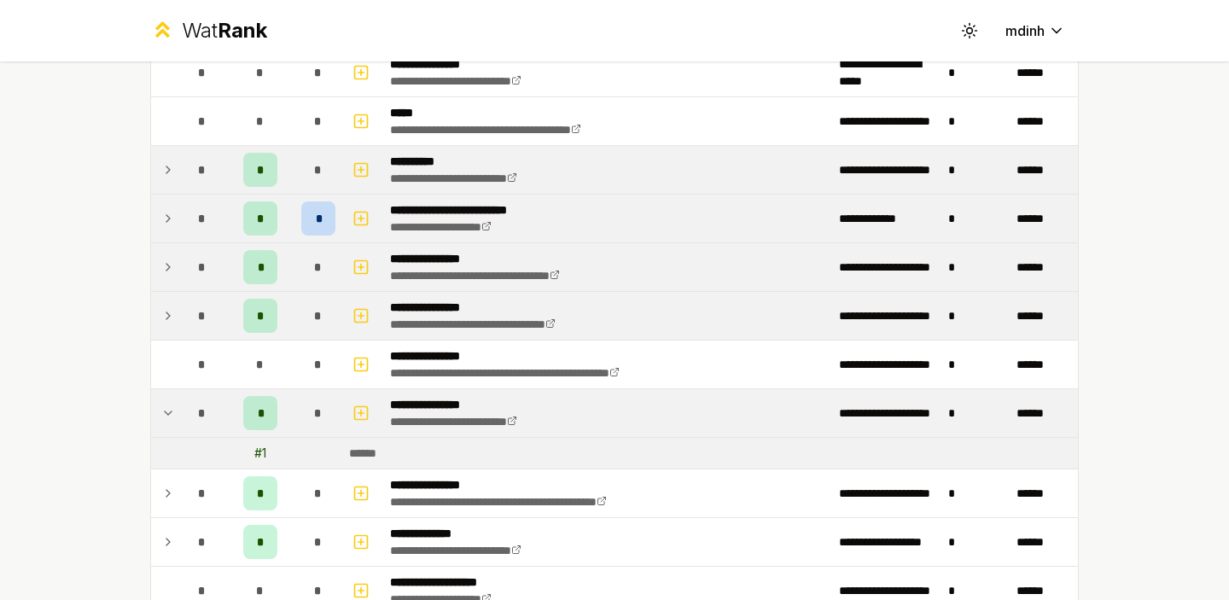
click at [166, 409] on icon at bounding box center [168, 413] width 14 height 20
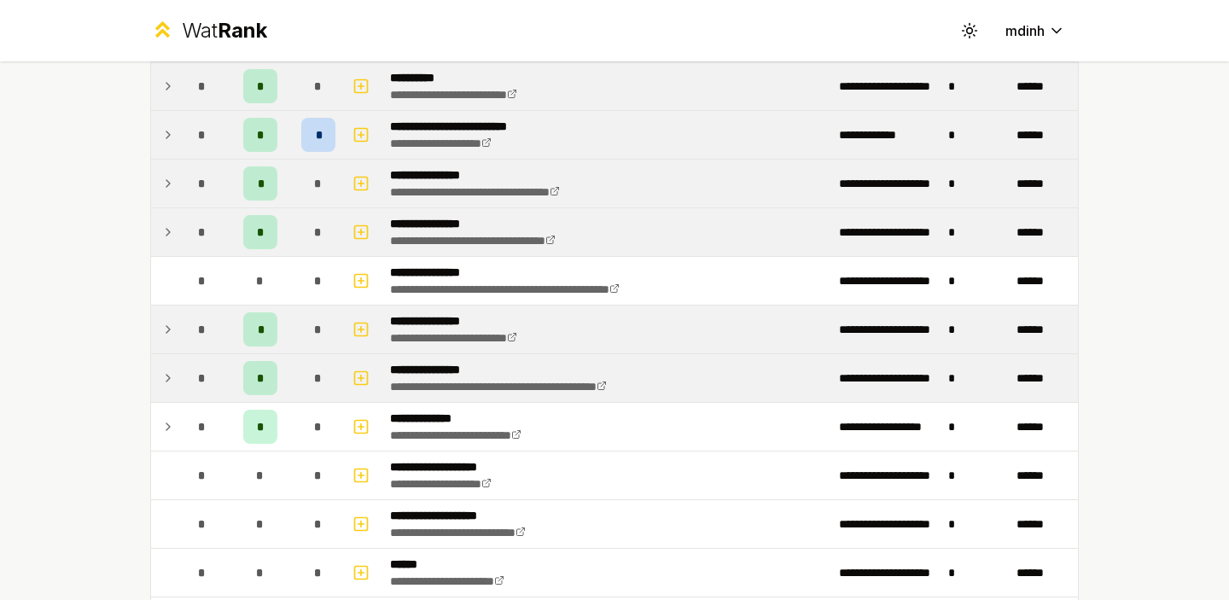
scroll to position [550, 0]
click at [173, 378] on icon at bounding box center [168, 377] width 14 height 20
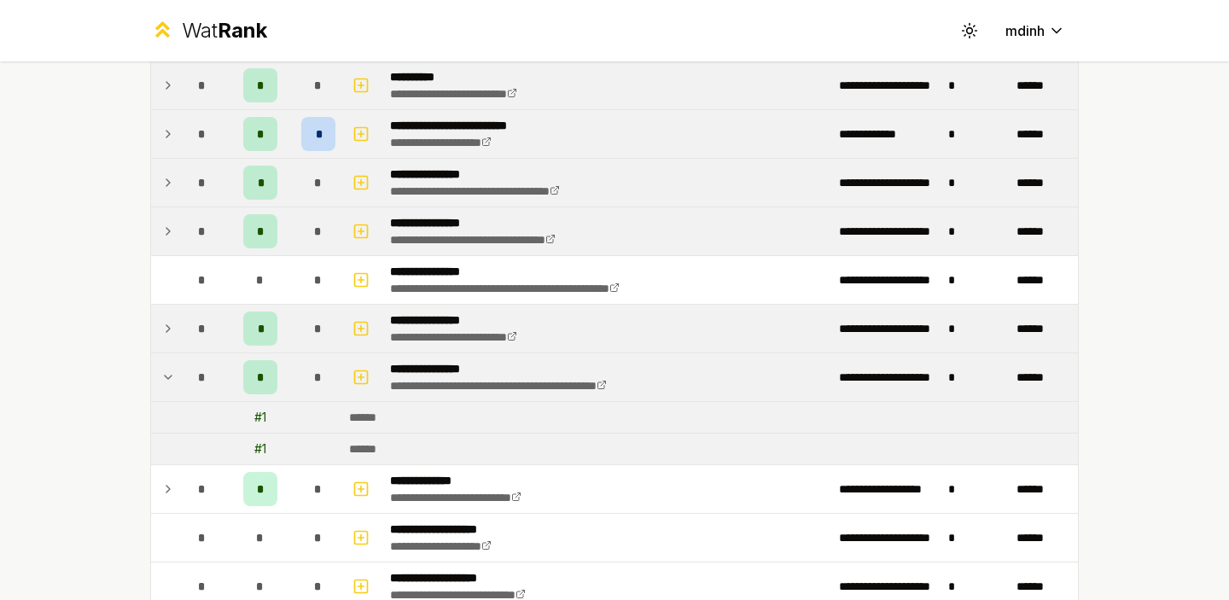
click at [173, 378] on icon at bounding box center [168, 377] width 14 height 20
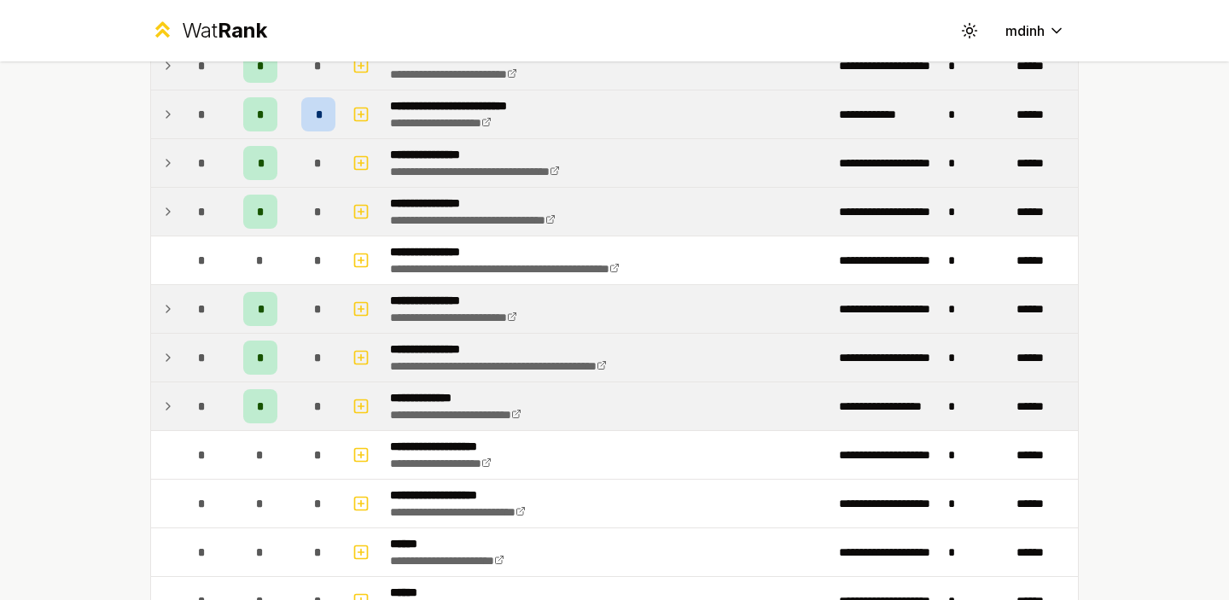
scroll to position [570, 0]
click at [169, 398] on icon at bounding box center [168, 405] width 14 height 20
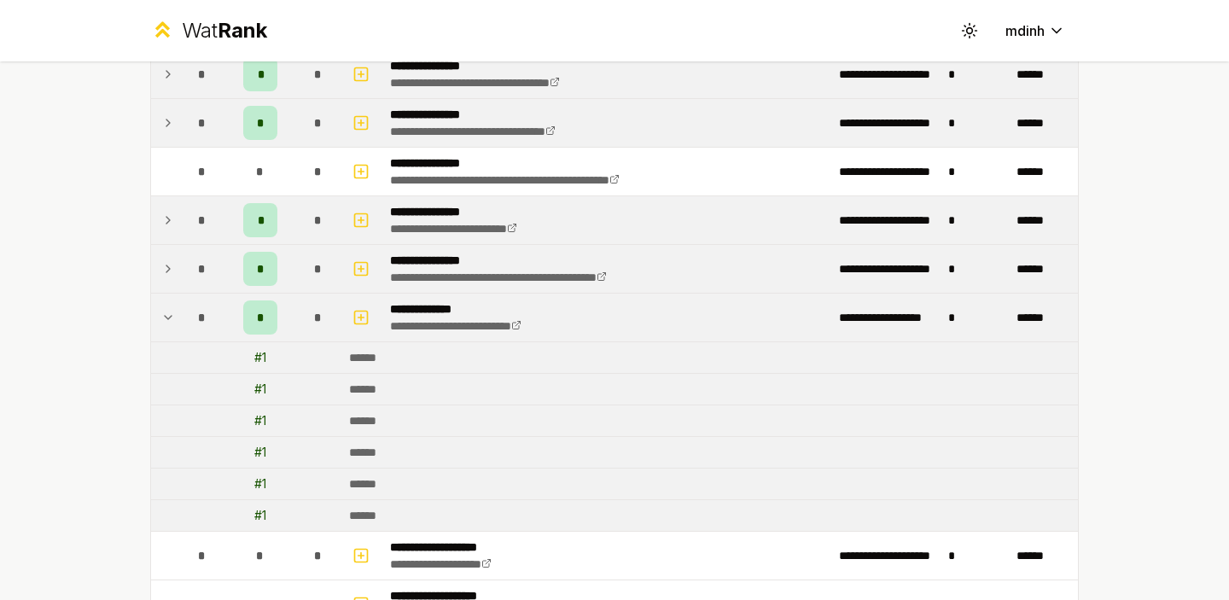
scroll to position [669, 0]
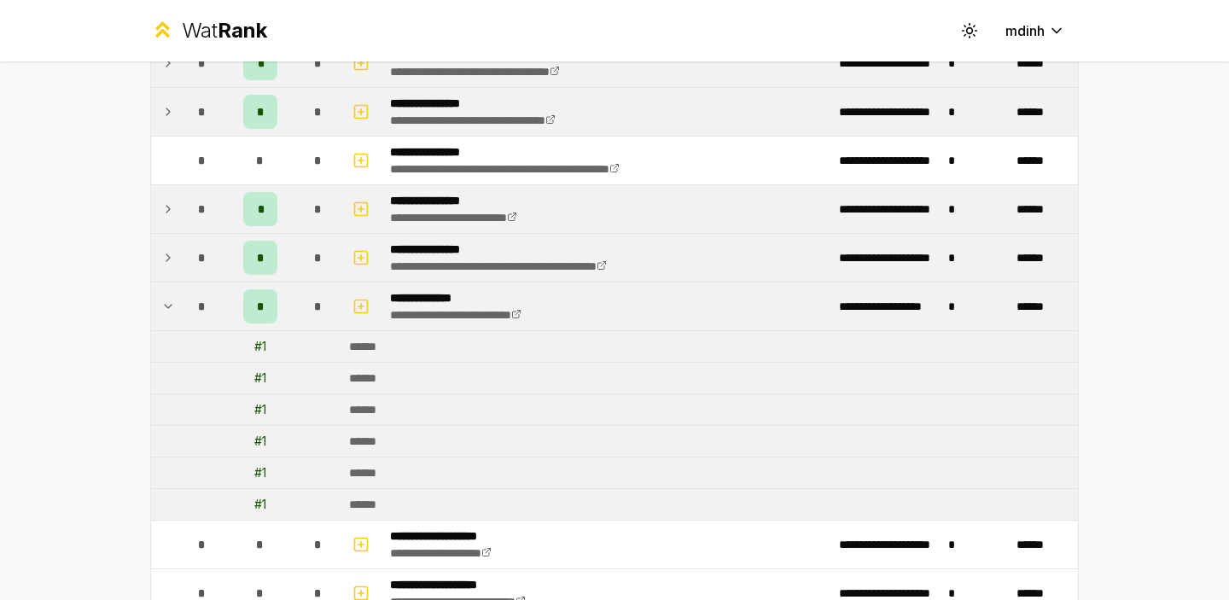
click at [165, 306] on icon at bounding box center [168, 306] width 14 height 20
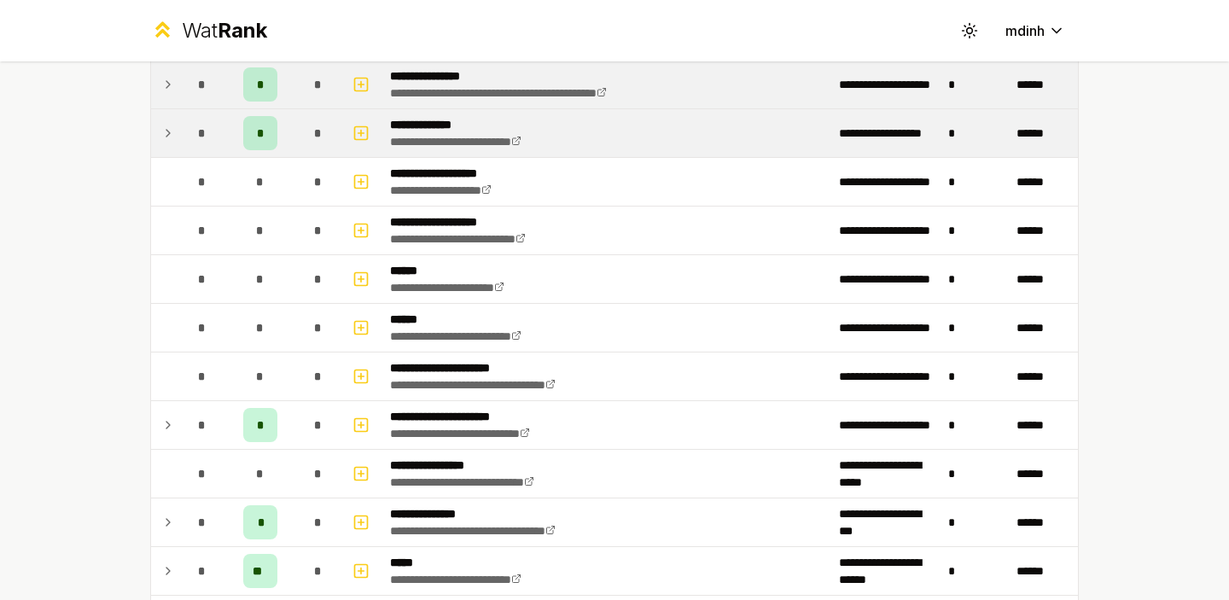
scroll to position [857, 0]
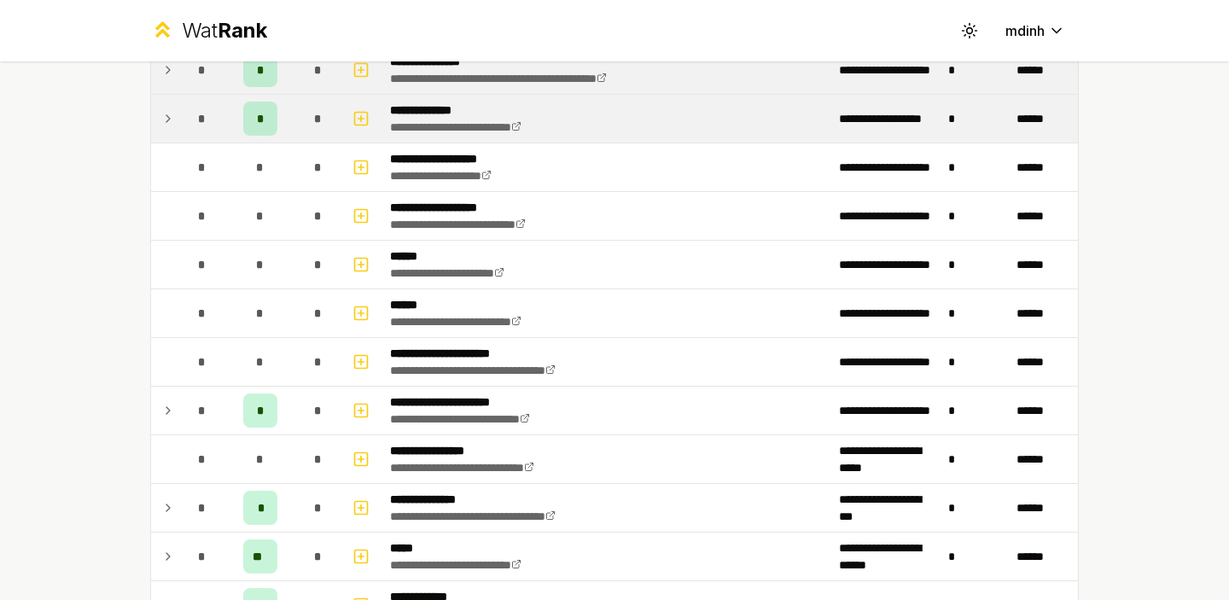
click at [81, 350] on div "**********" at bounding box center [614, 300] width 1229 height 600
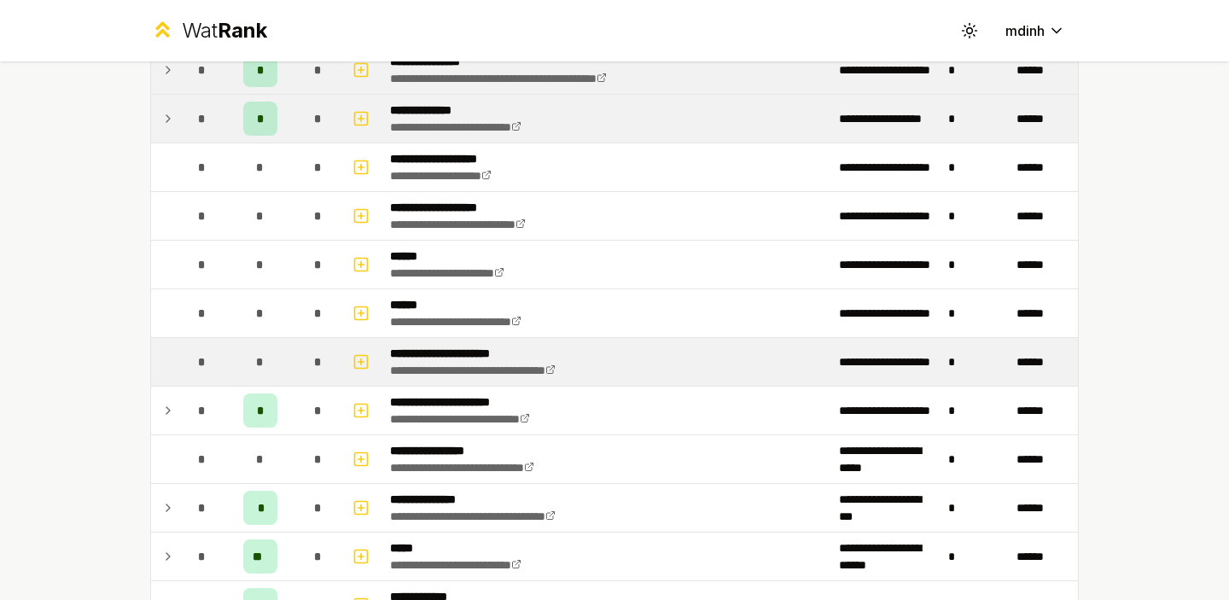
click at [166, 365] on td at bounding box center [164, 362] width 27 height 48
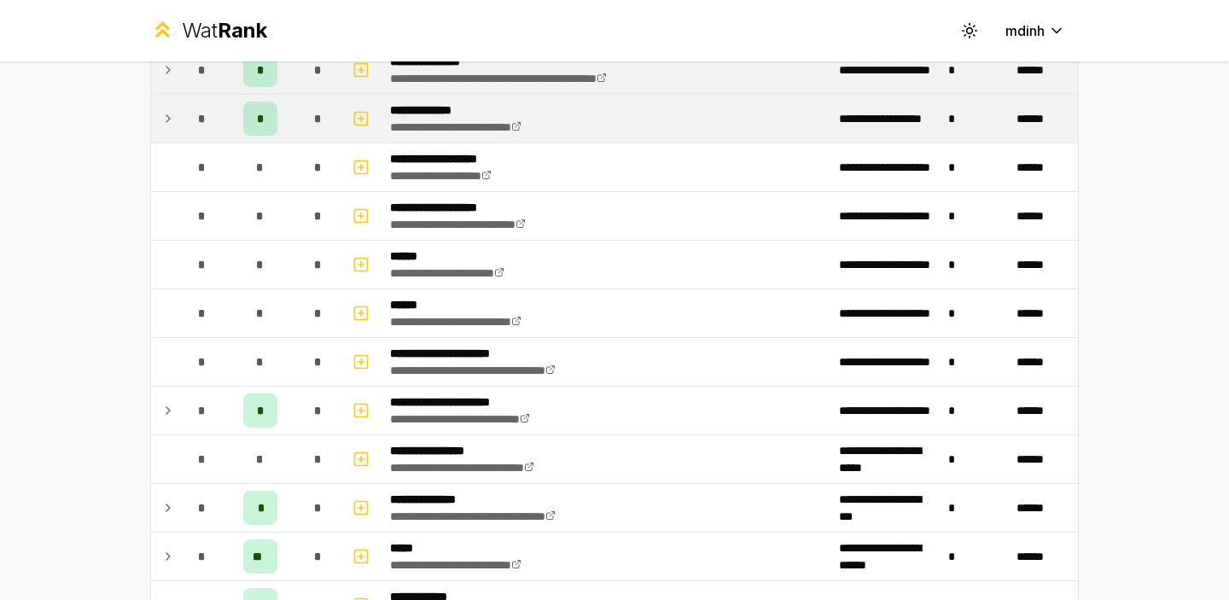
click at [70, 344] on div "**********" at bounding box center [614, 300] width 1229 height 600
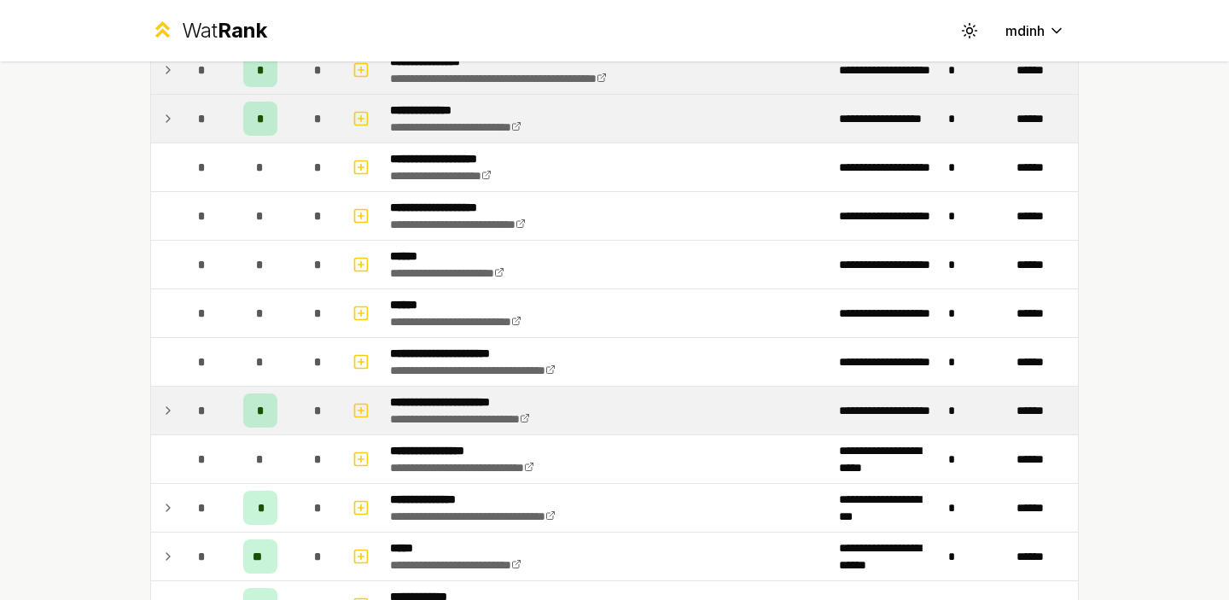
click at [169, 408] on icon at bounding box center [168, 410] width 14 height 20
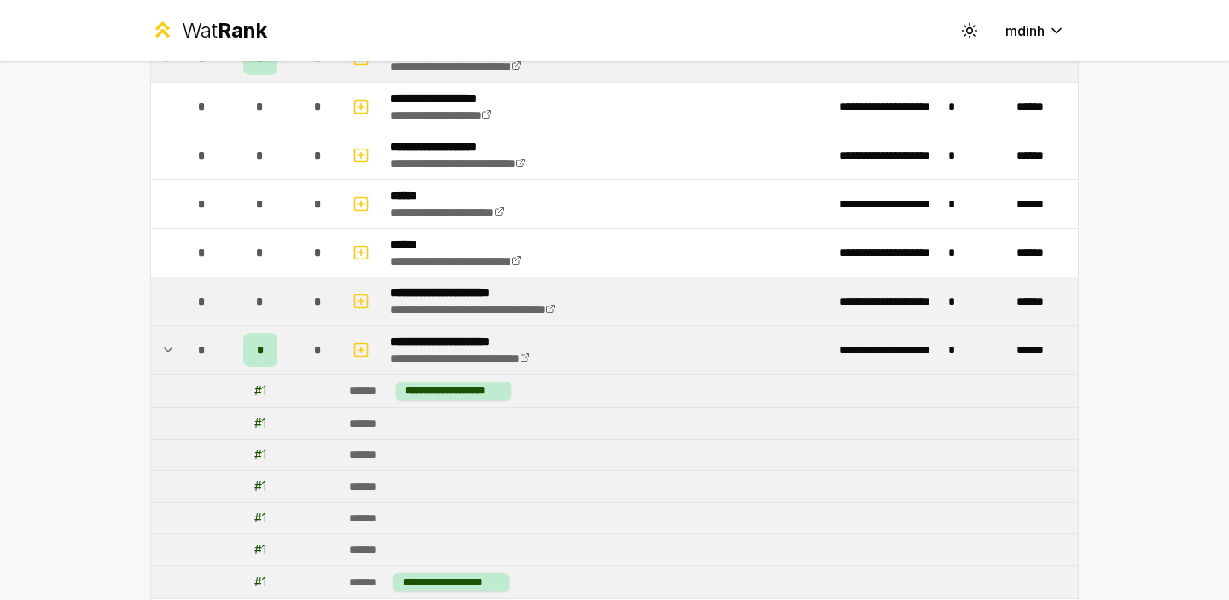
scroll to position [935, 0]
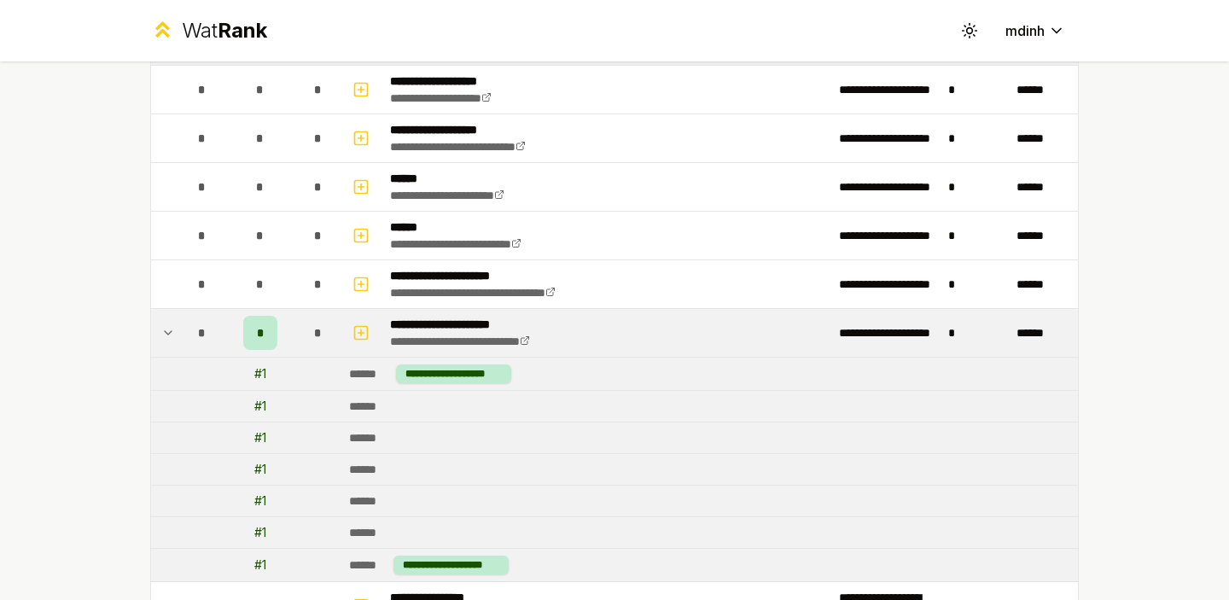
click at [168, 330] on icon at bounding box center [168, 333] width 14 height 20
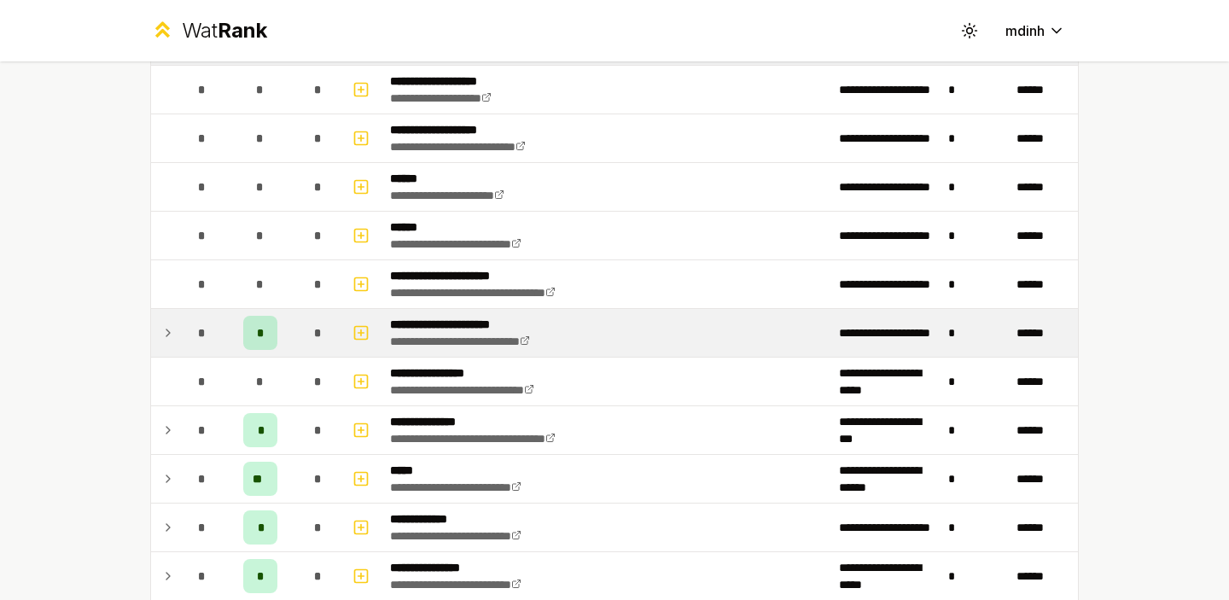
click at [168, 330] on icon at bounding box center [168, 333] width 14 height 20
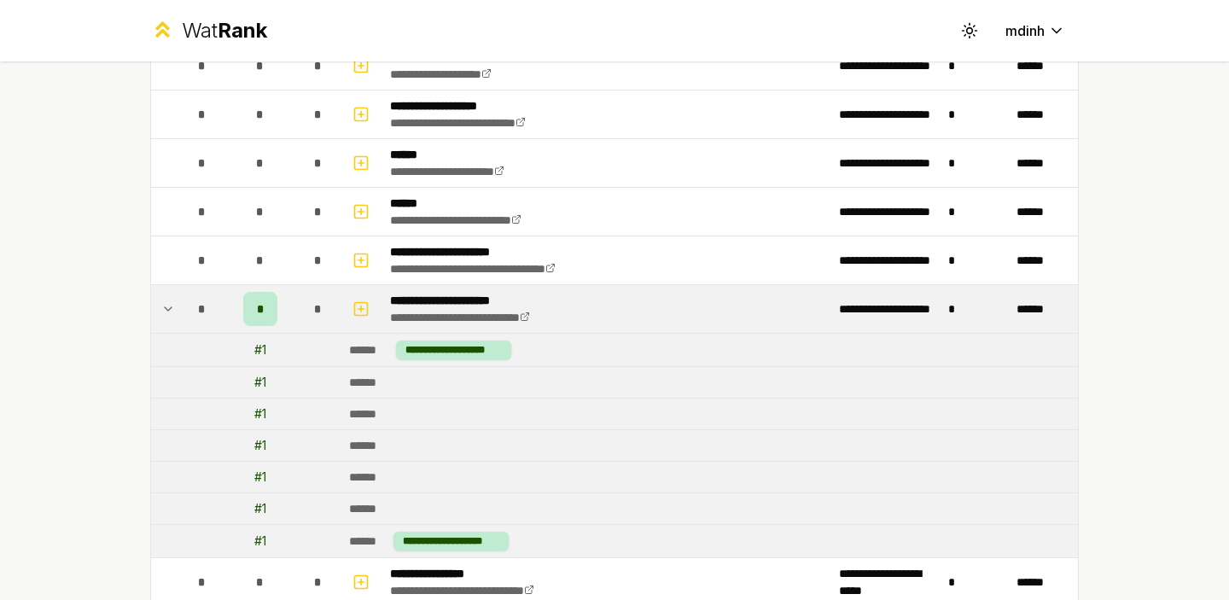
scroll to position [960, 0]
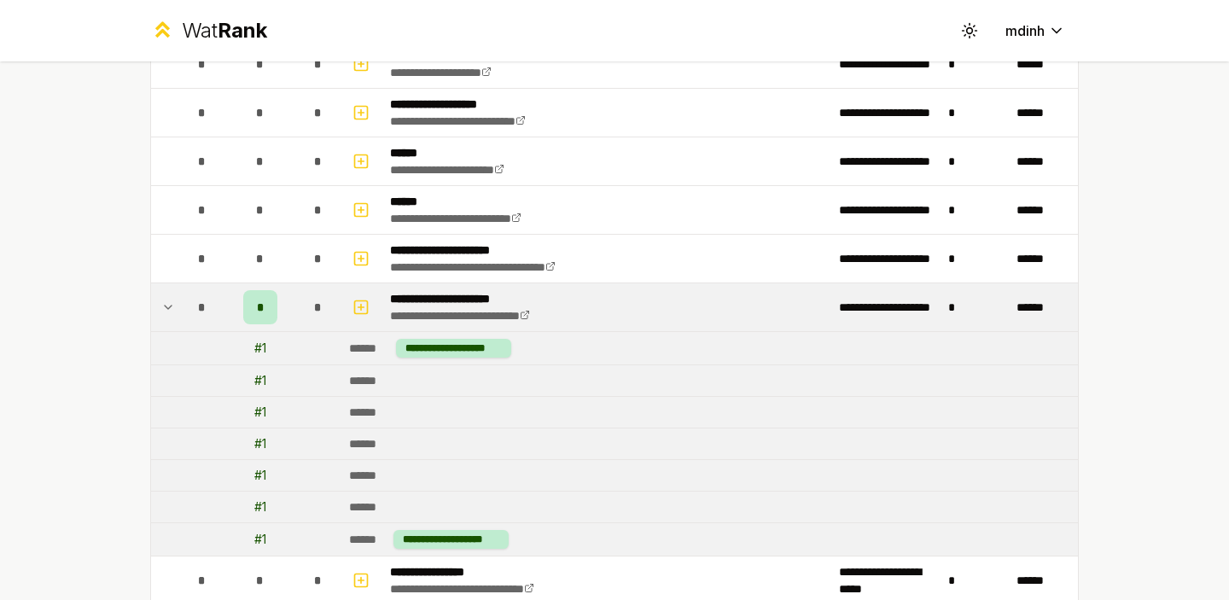
click at [165, 306] on icon at bounding box center [168, 307] width 7 height 3
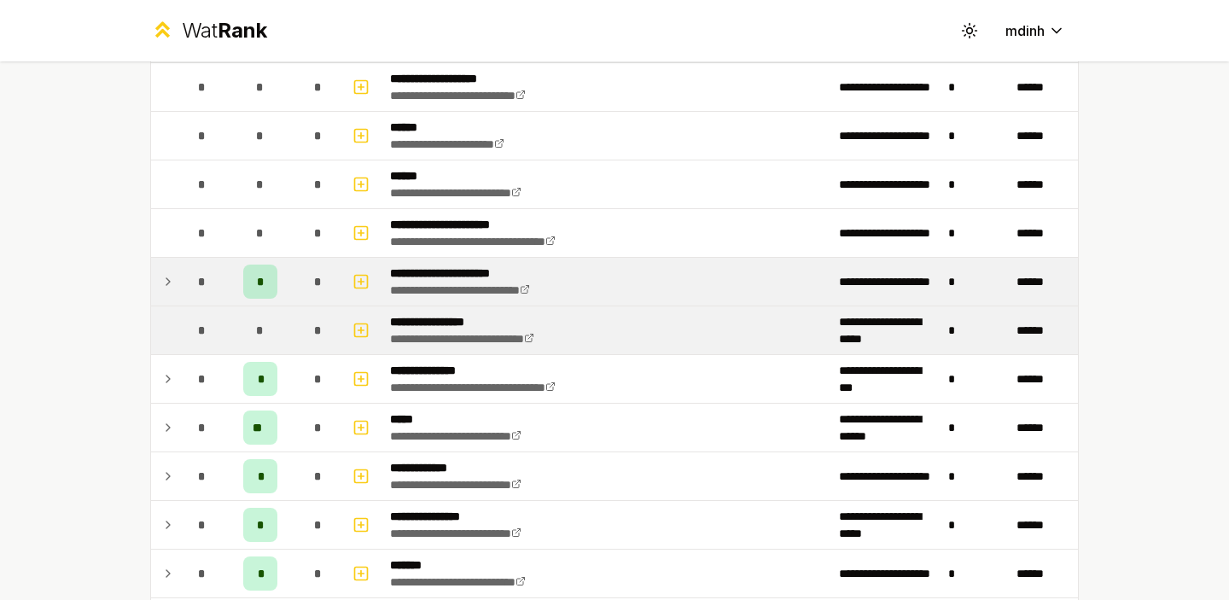
scroll to position [987, 0]
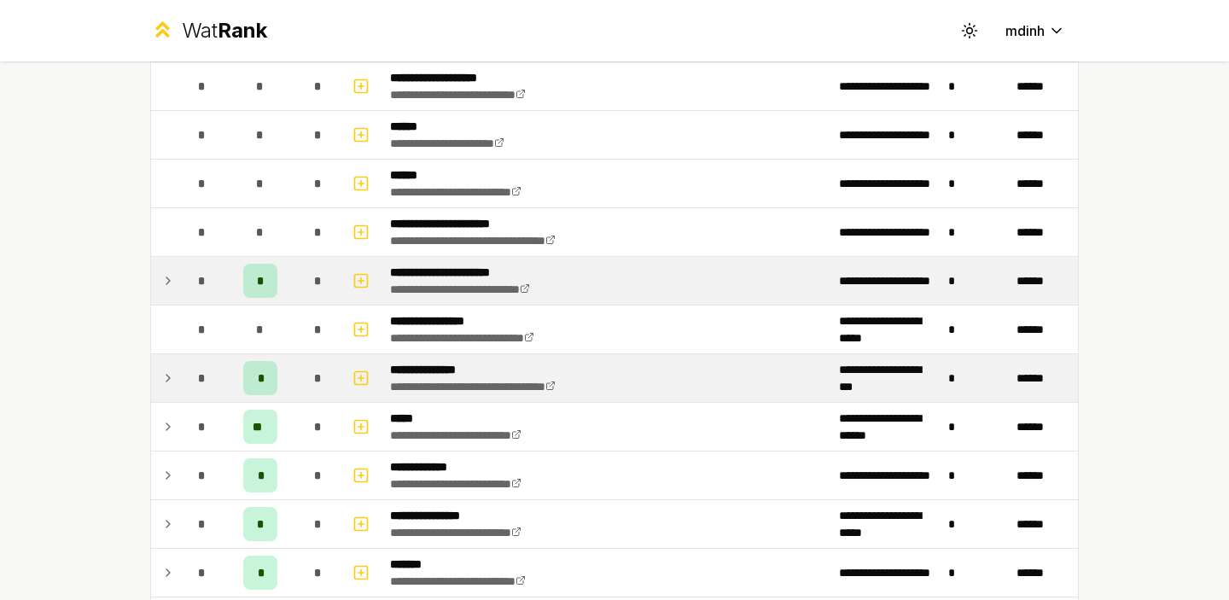
click at [172, 371] on icon at bounding box center [168, 378] width 14 height 20
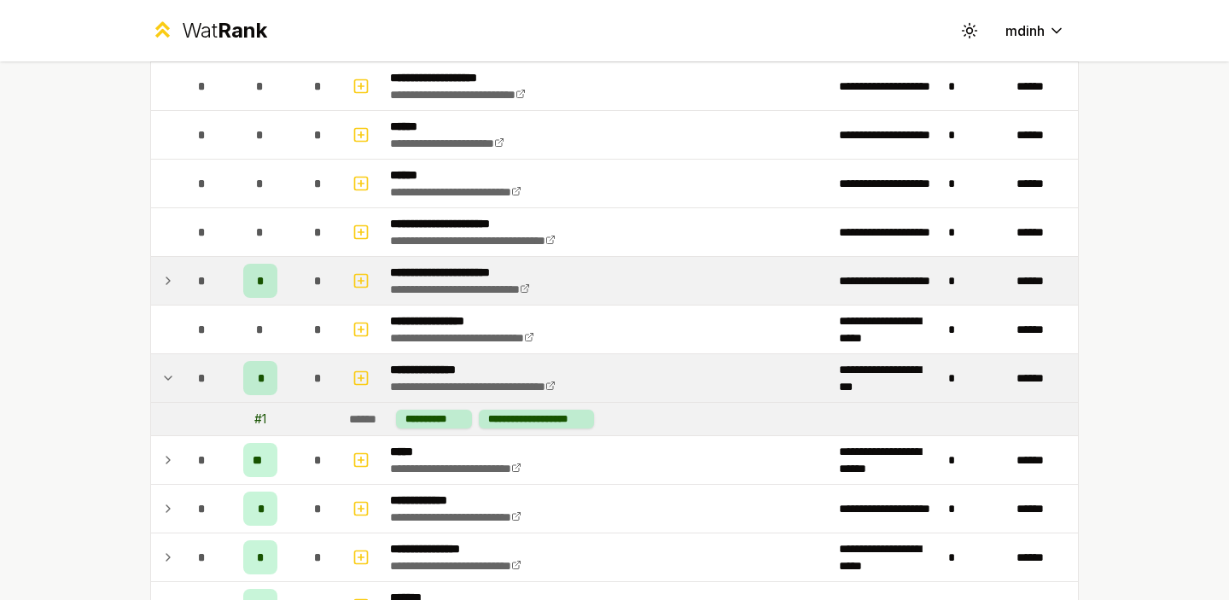
click at [169, 377] on icon at bounding box center [168, 377] width 7 height 3
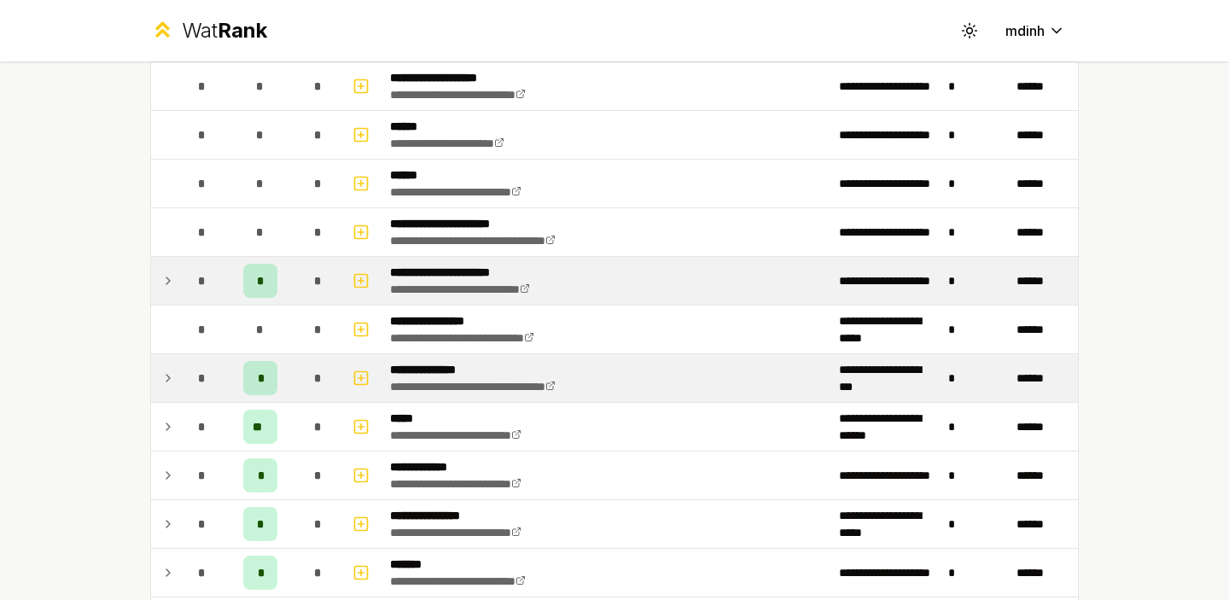
click at [169, 377] on icon at bounding box center [167, 378] width 3 height 7
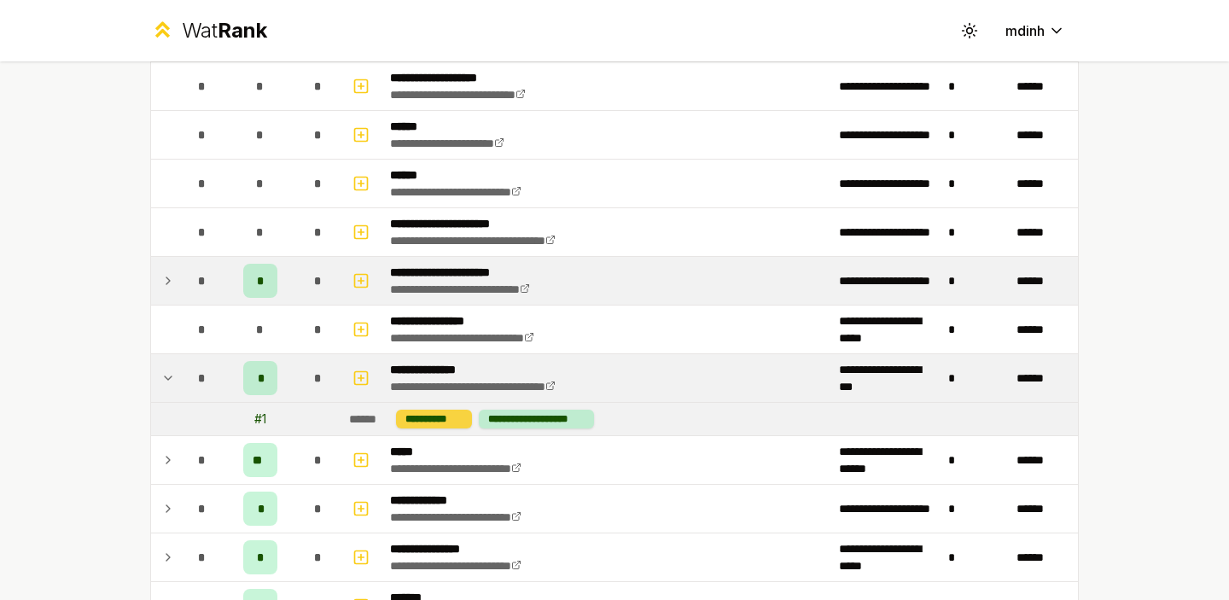
click at [429, 427] on div "**********" at bounding box center [434, 419] width 76 height 19
click at [434, 415] on div "**********" at bounding box center [434, 419] width 76 height 19
click at [162, 382] on icon at bounding box center [168, 378] width 14 height 20
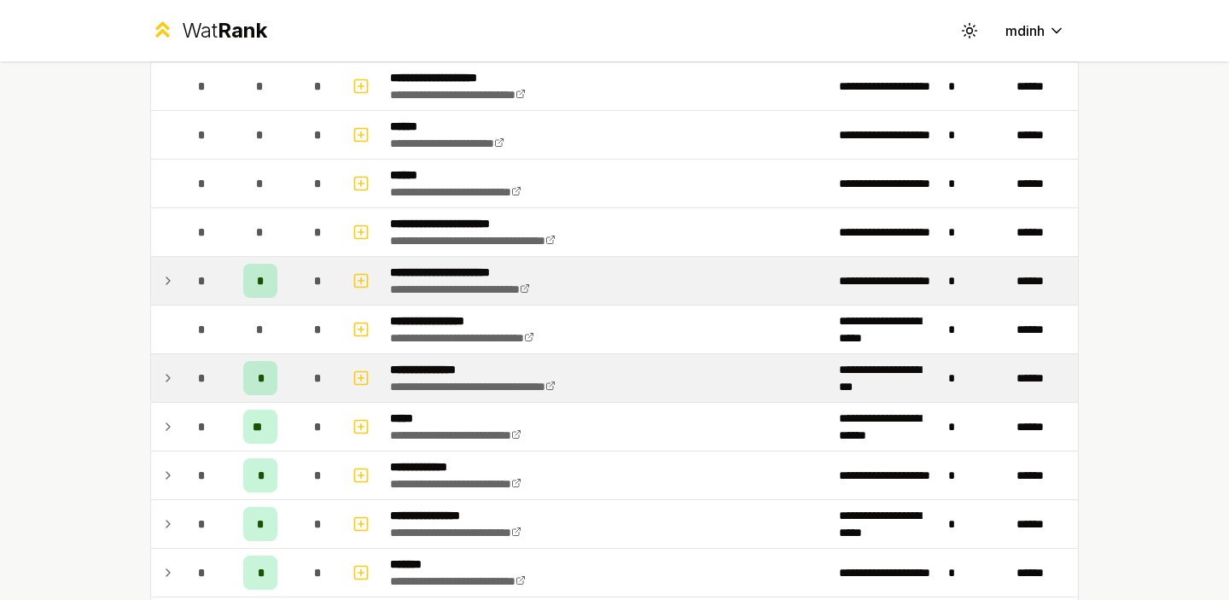
scroll to position [1006, 0]
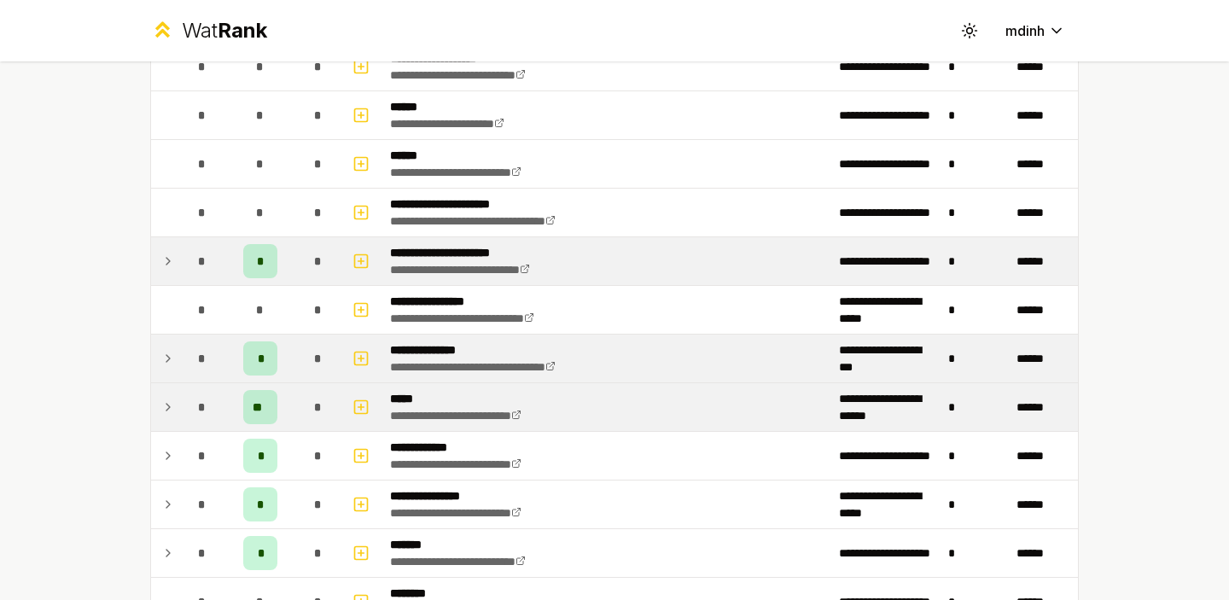
click at [169, 407] on icon at bounding box center [167, 407] width 3 height 7
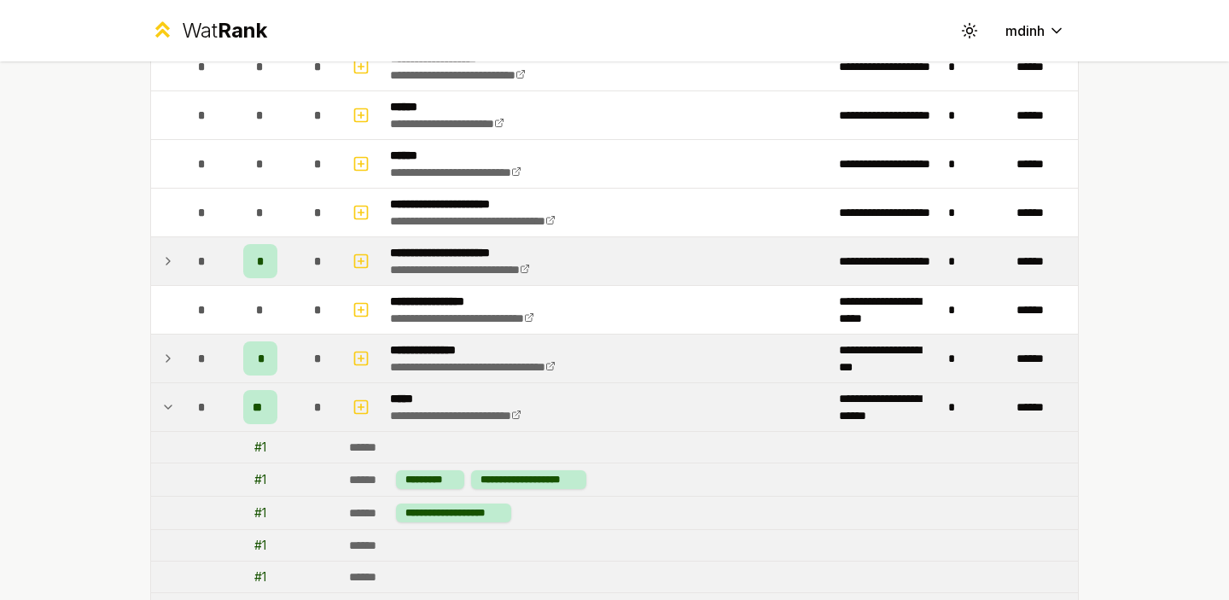
click at [169, 407] on icon at bounding box center [168, 406] width 7 height 3
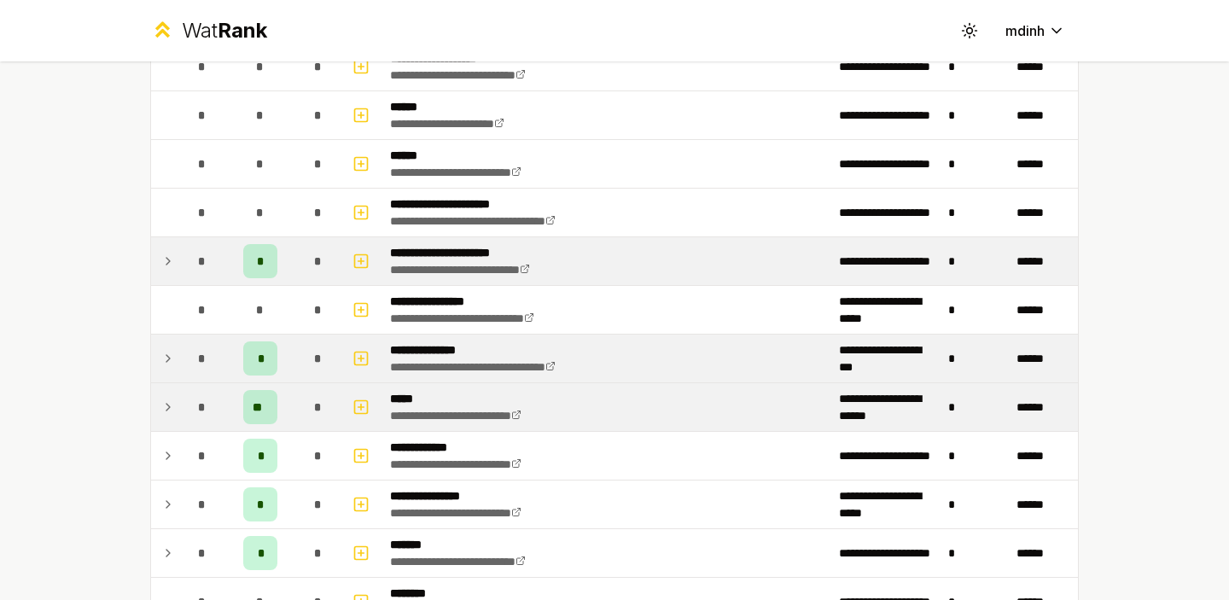
click at [169, 407] on icon at bounding box center [167, 407] width 3 height 7
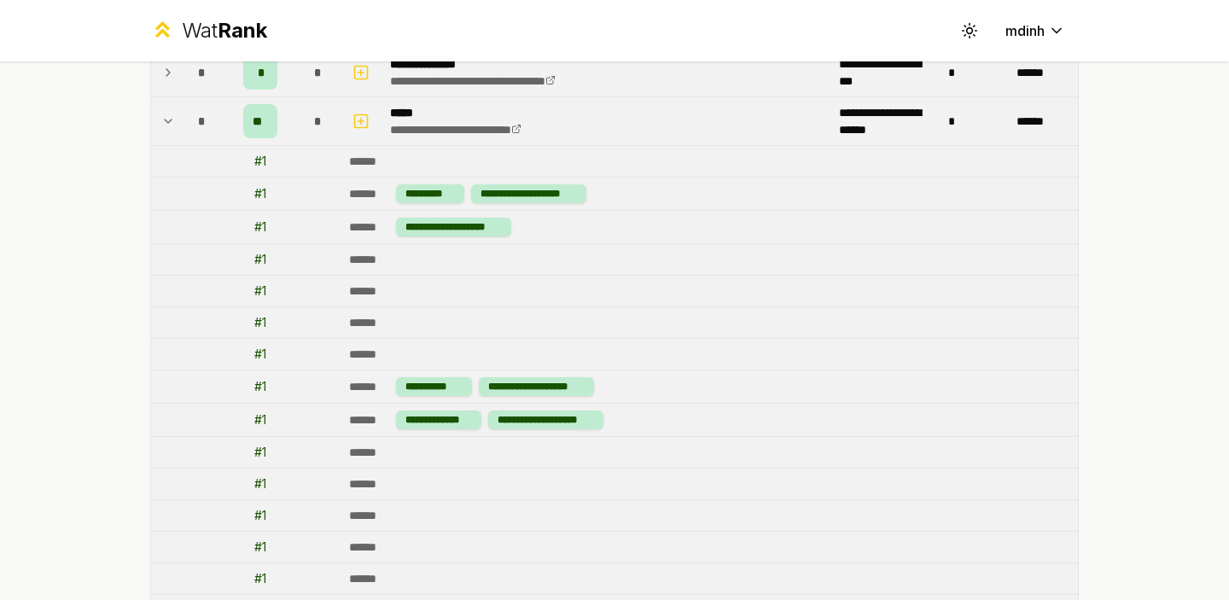
scroll to position [934, 0]
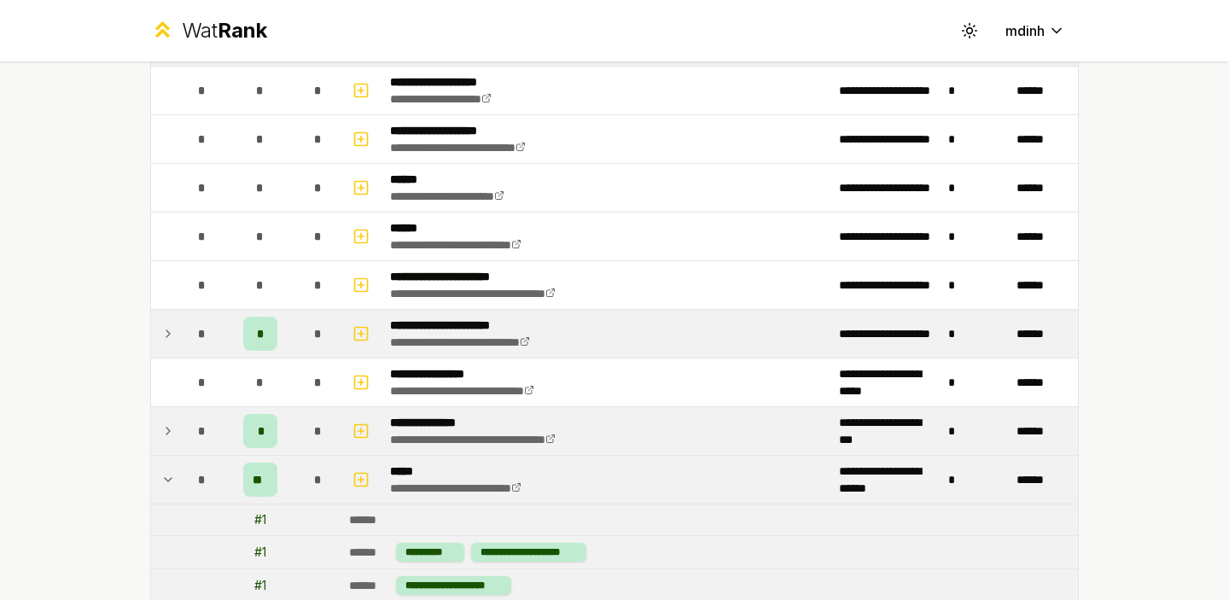
click at [174, 478] on icon at bounding box center [168, 480] width 14 height 20
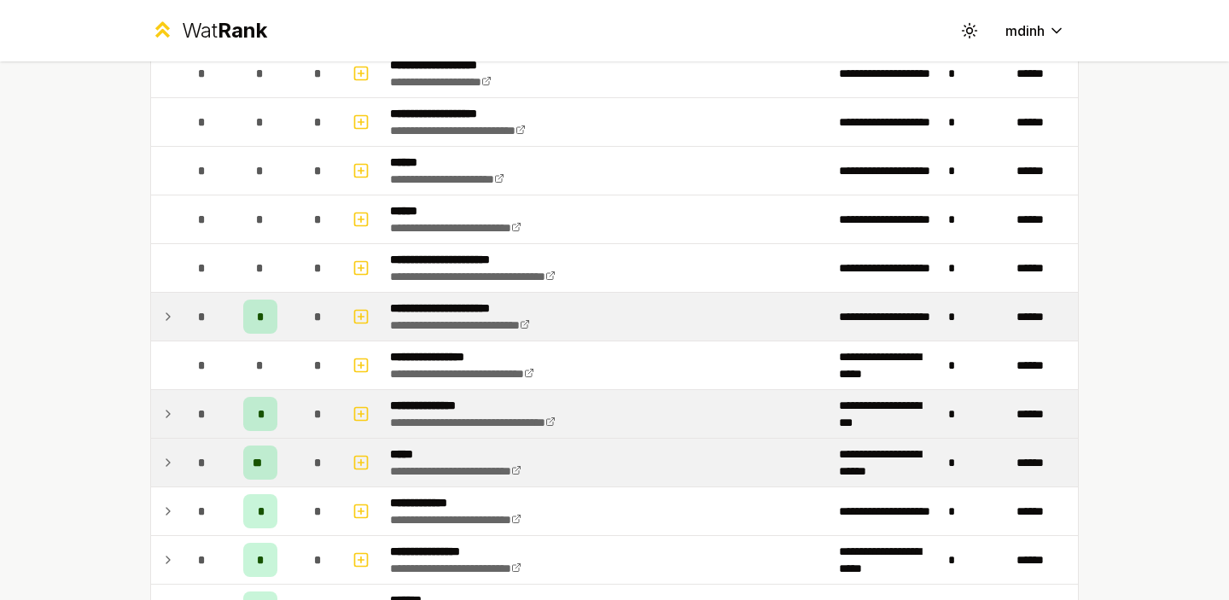
scroll to position [955, 0]
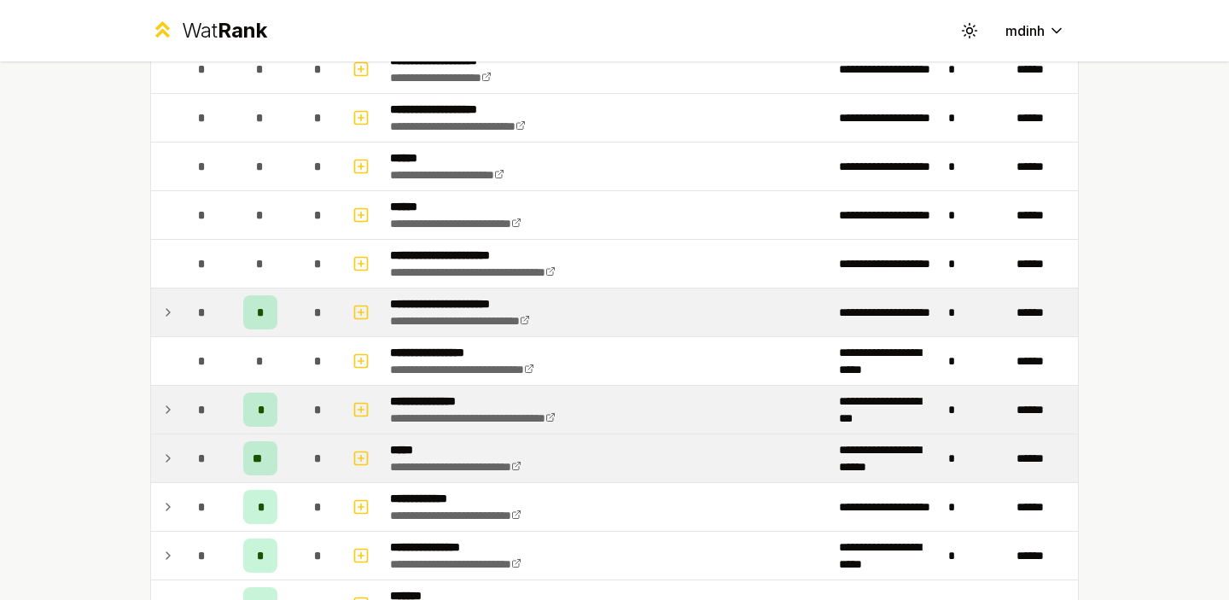
click at [167, 456] on icon at bounding box center [167, 458] width 3 height 7
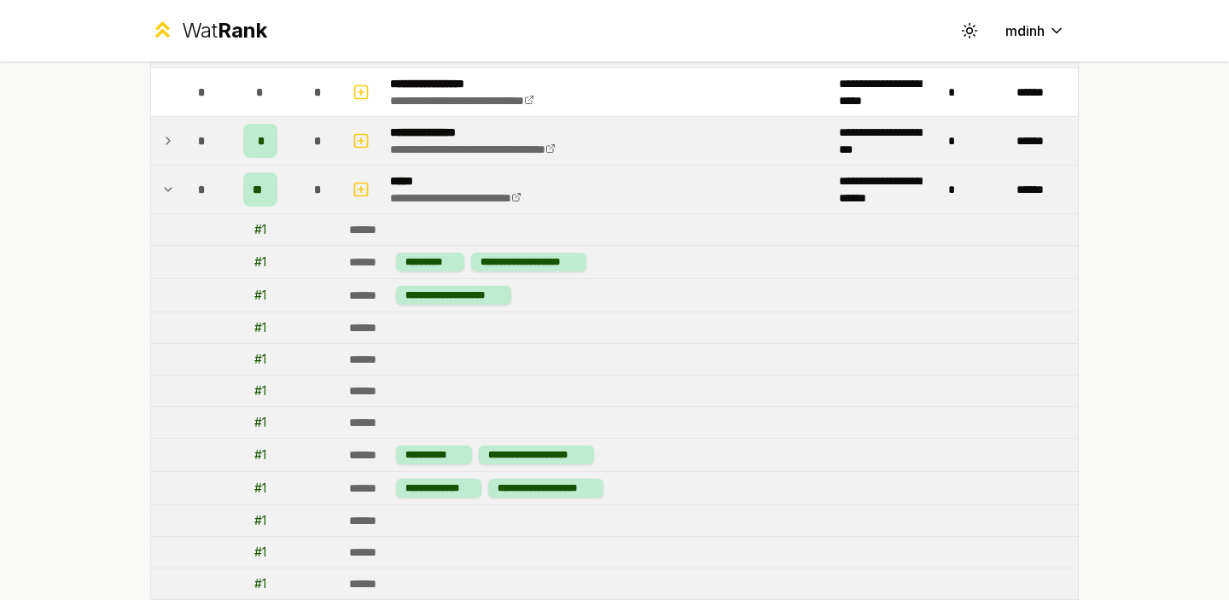
scroll to position [1170, 0]
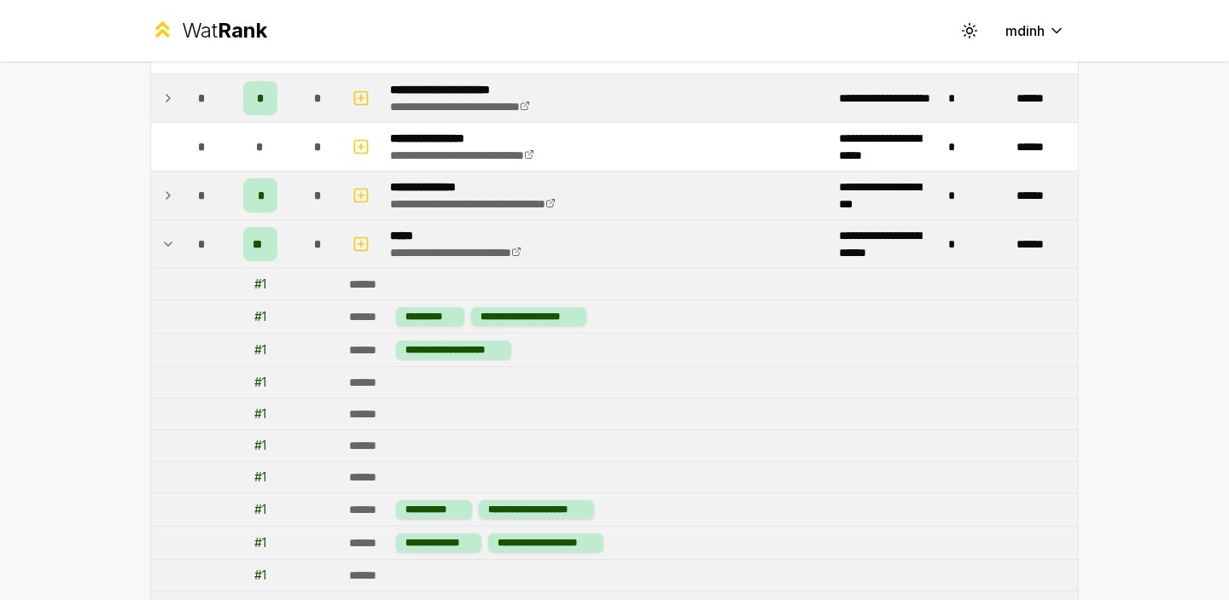
click at [168, 241] on icon at bounding box center [168, 244] width 14 height 20
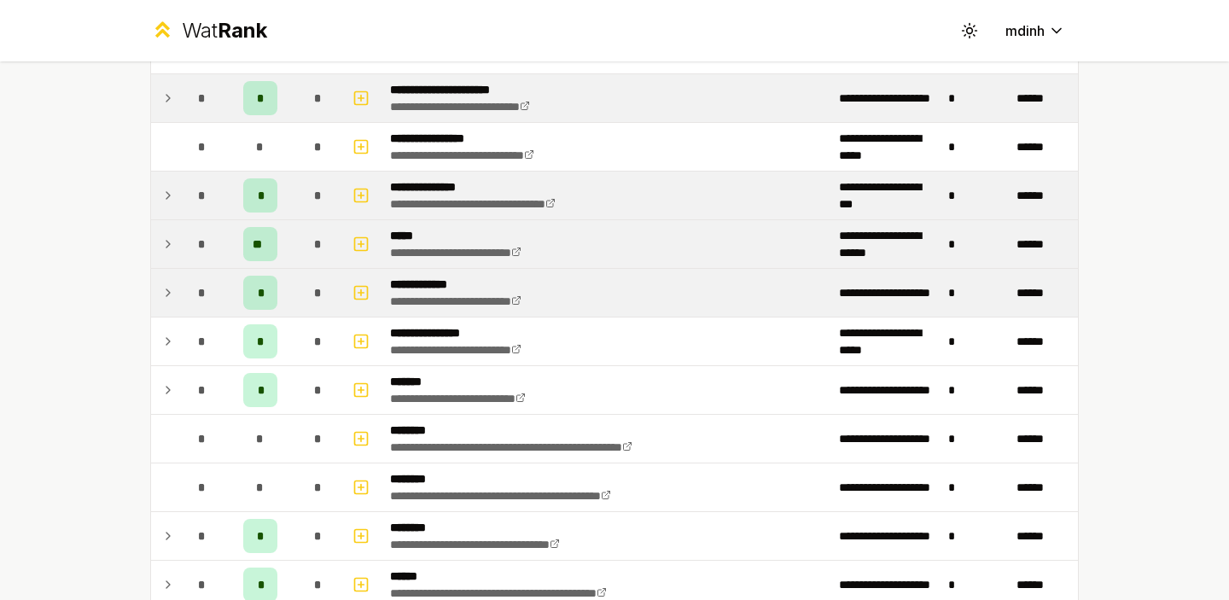
click at [166, 291] on icon at bounding box center [168, 293] width 14 height 20
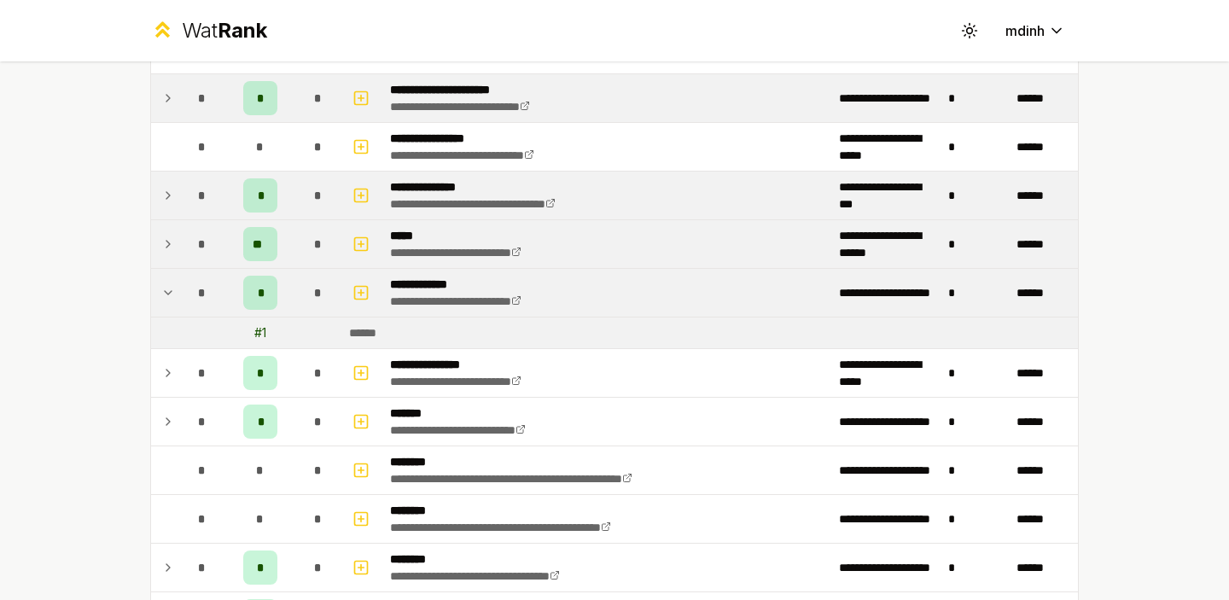
click at [166, 291] on icon at bounding box center [168, 293] width 14 height 20
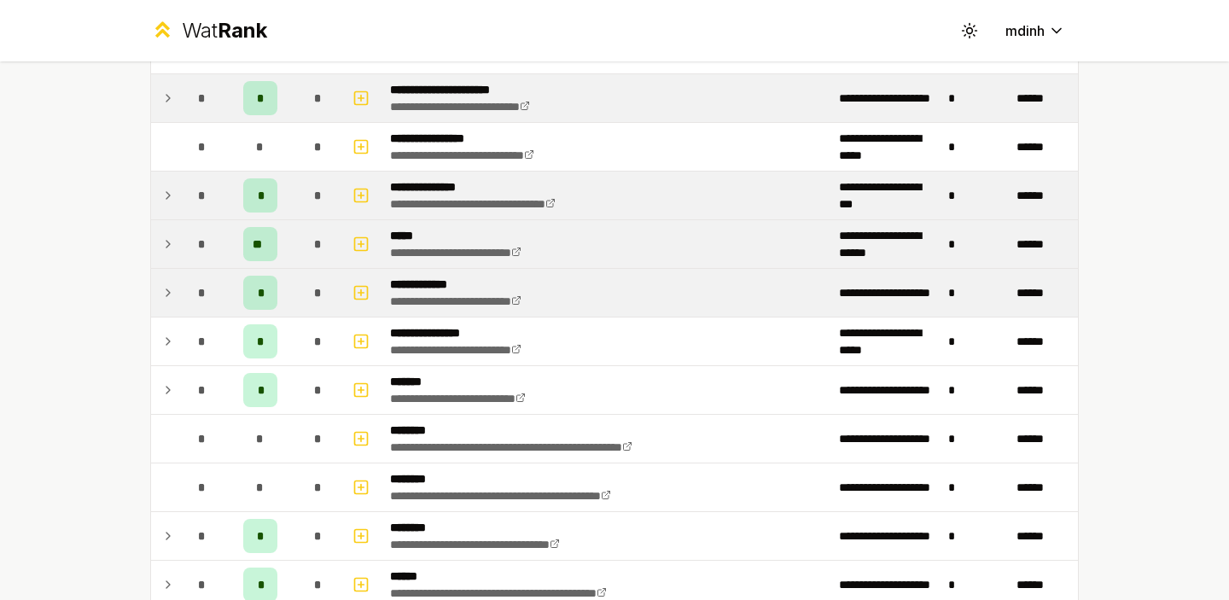
click at [166, 291] on icon at bounding box center [168, 293] width 14 height 20
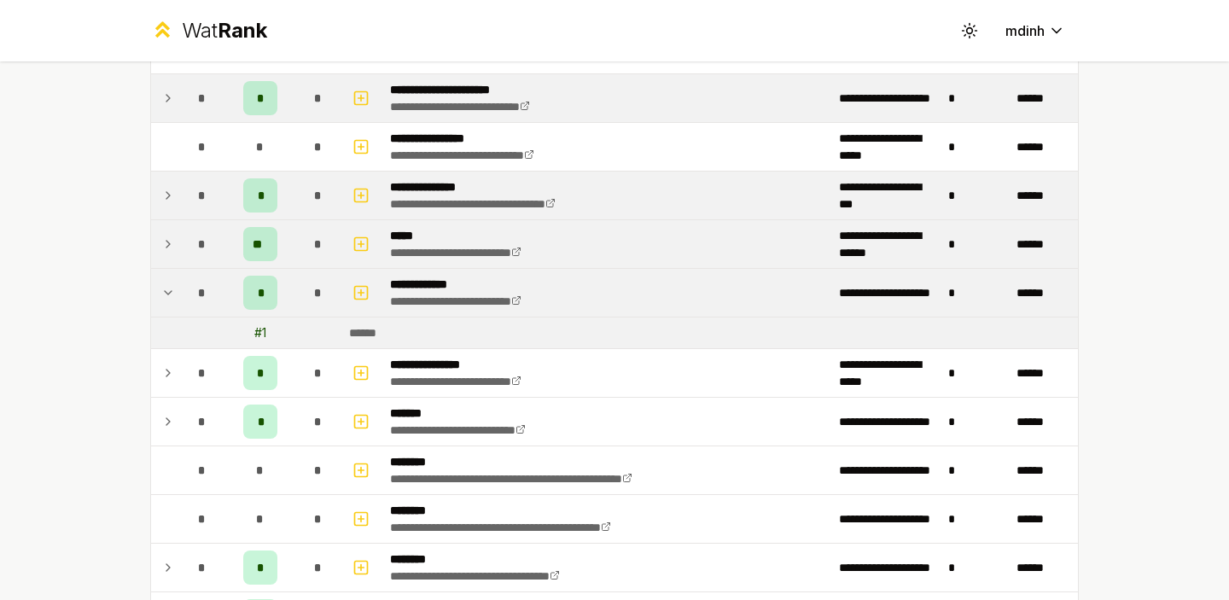
click at [166, 291] on icon at bounding box center [168, 293] width 14 height 20
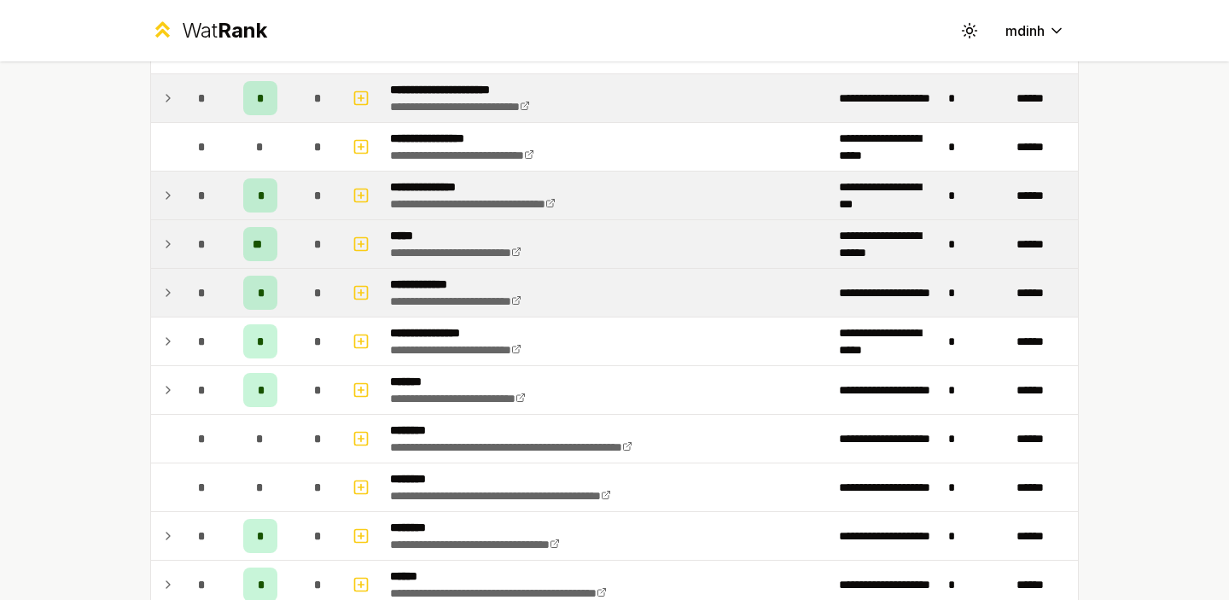
click at [166, 291] on icon at bounding box center [168, 293] width 14 height 20
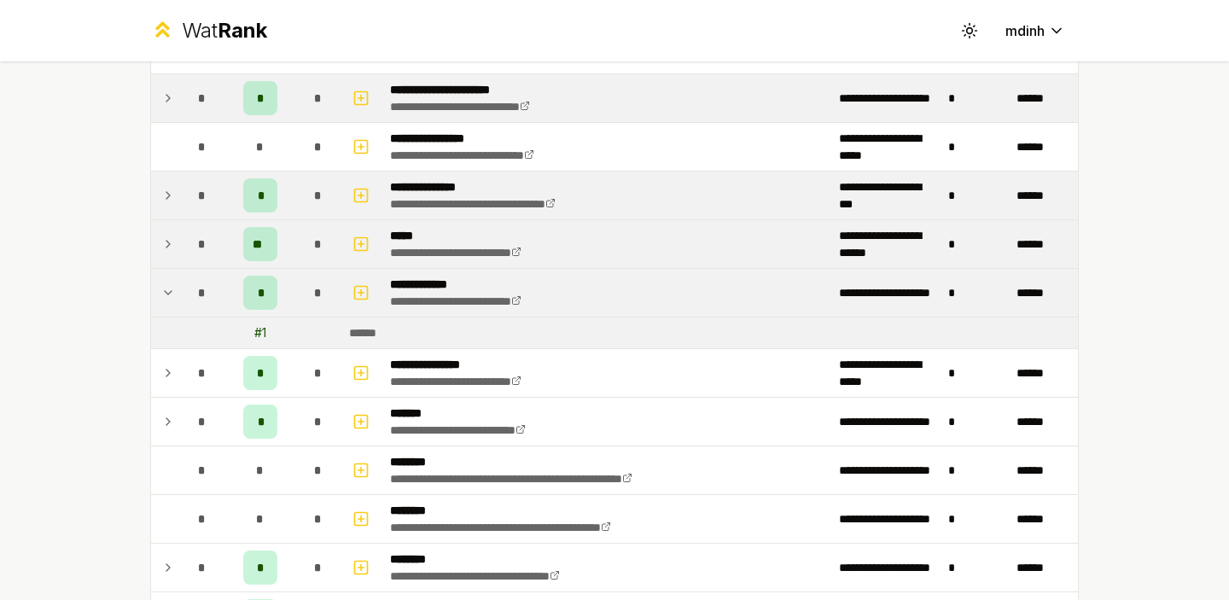
click at [166, 291] on icon at bounding box center [168, 293] width 14 height 20
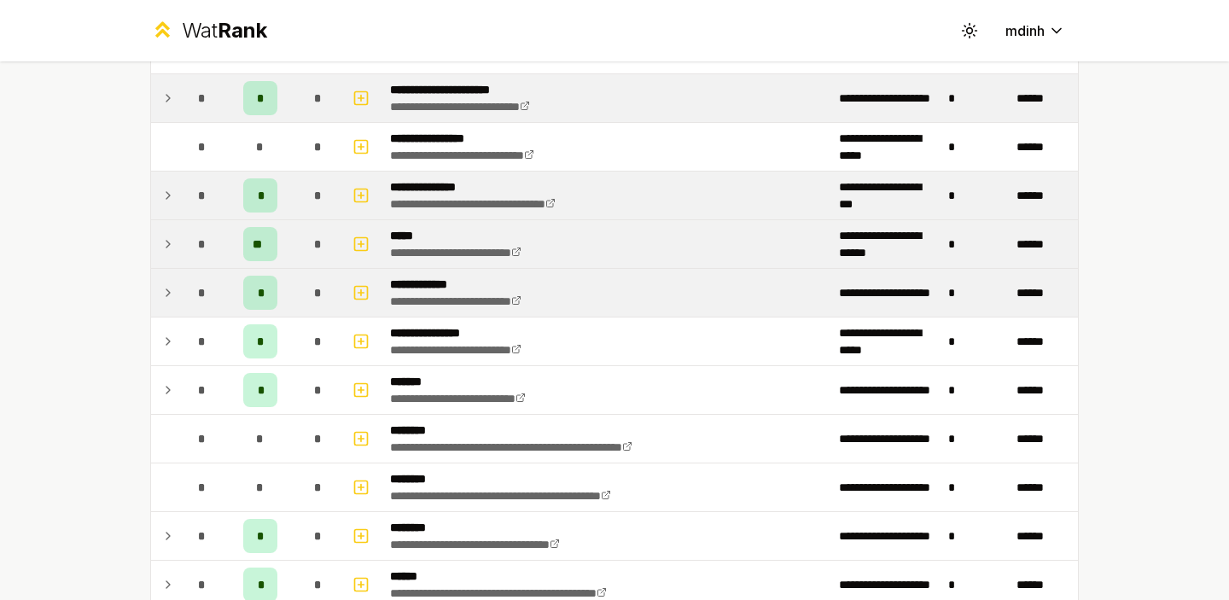
click at [166, 291] on icon at bounding box center [168, 293] width 14 height 20
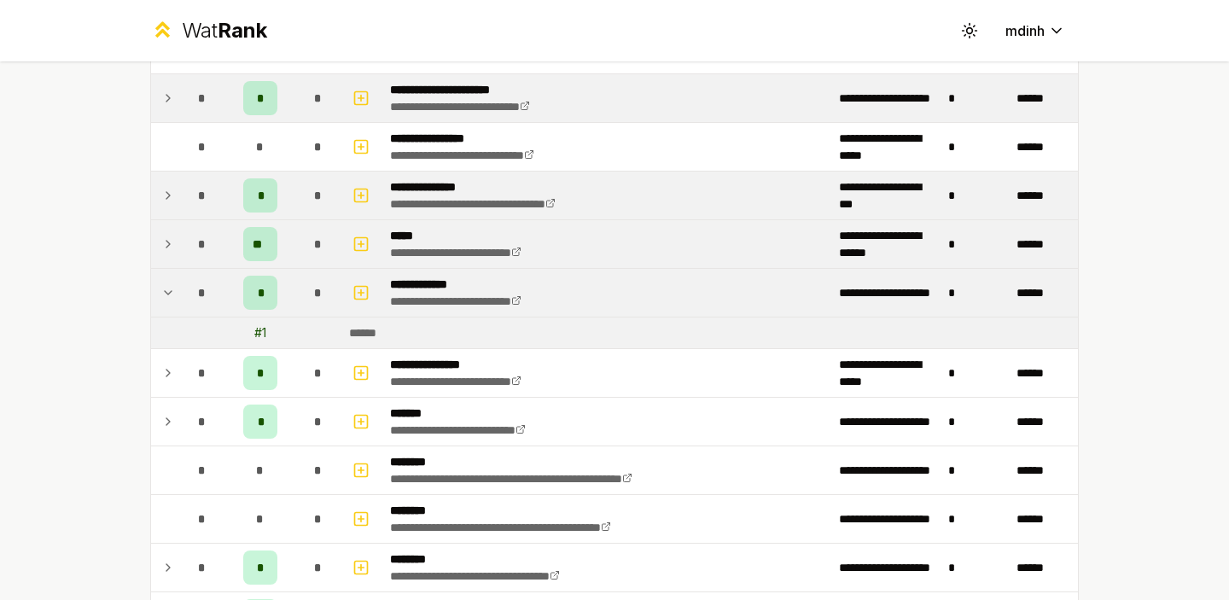
click at [166, 291] on icon at bounding box center [168, 293] width 14 height 20
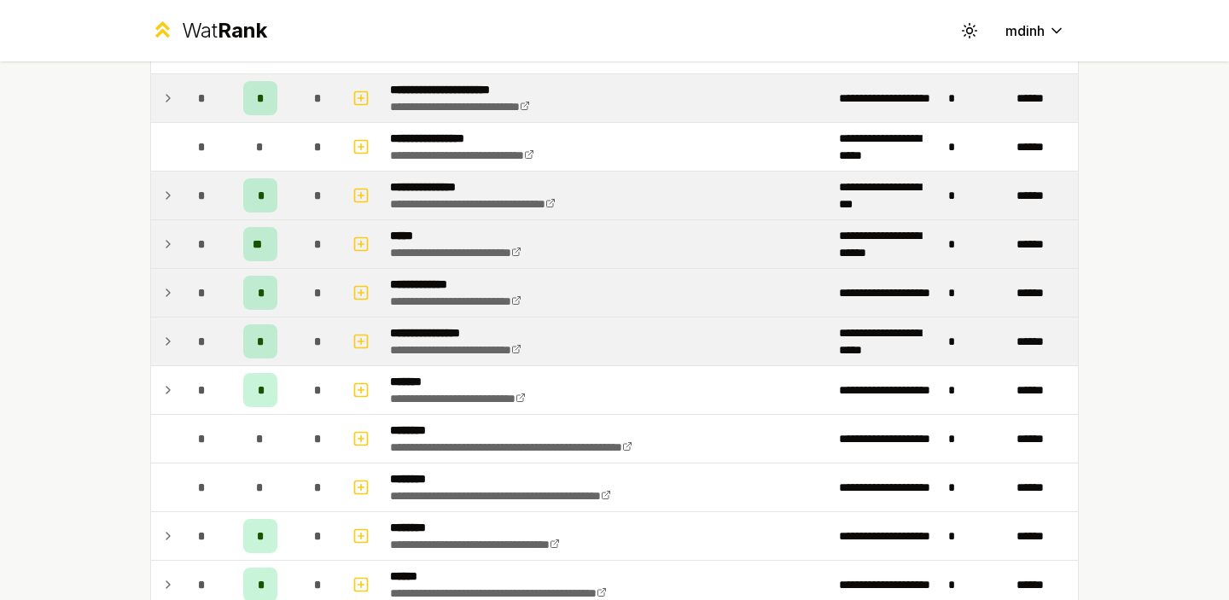
click at [167, 337] on icon at bounding box center [168, 341] width 14 height 20
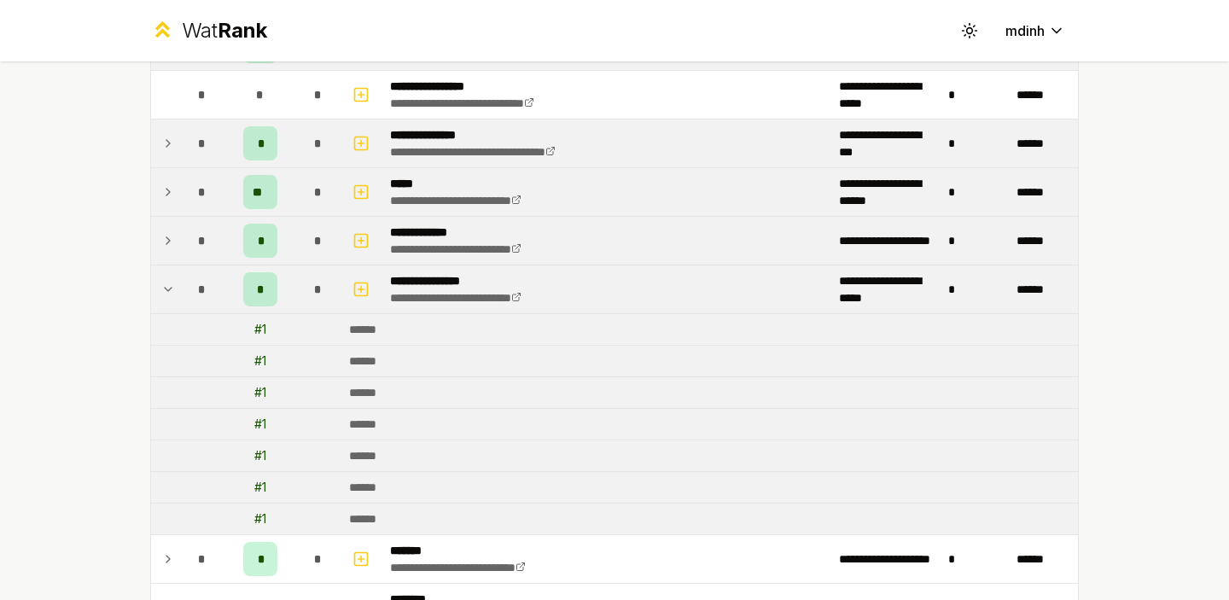
scroll to position [1235, 0]
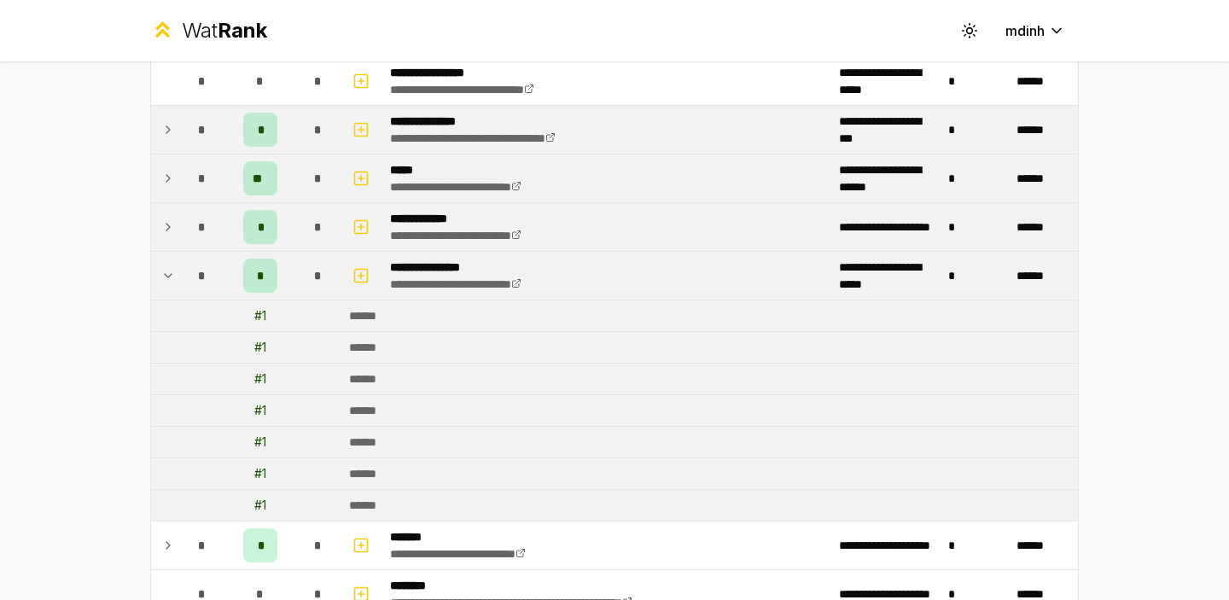
click at [167, 274] on icon at bounding box center [168, 275] width 14 height 20
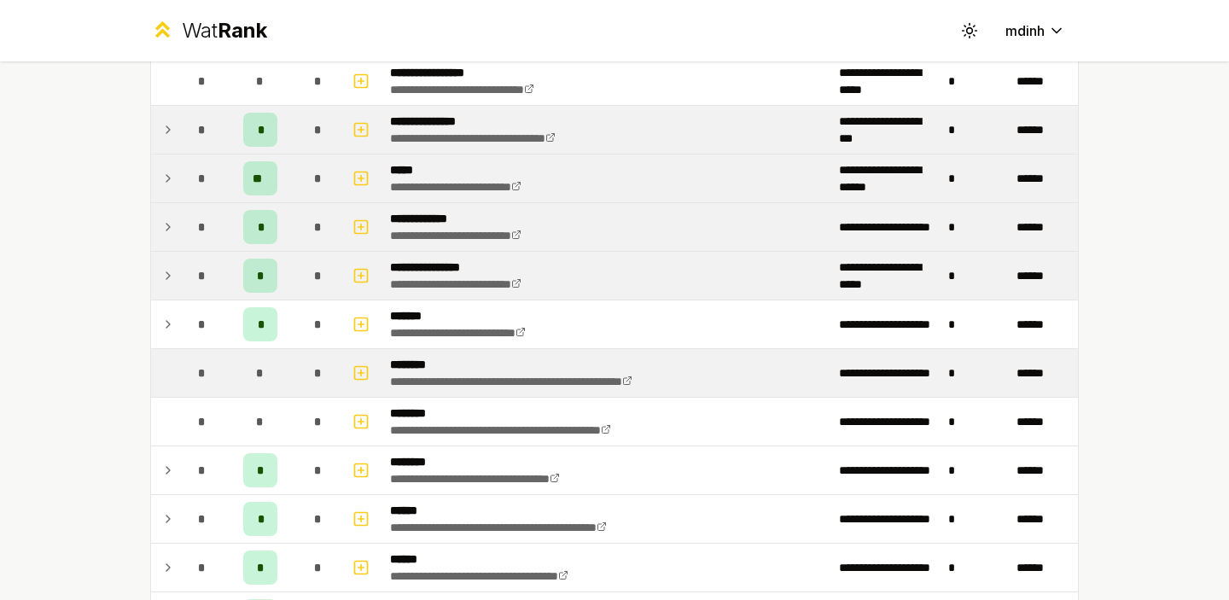
scroll to position [1246, 0]
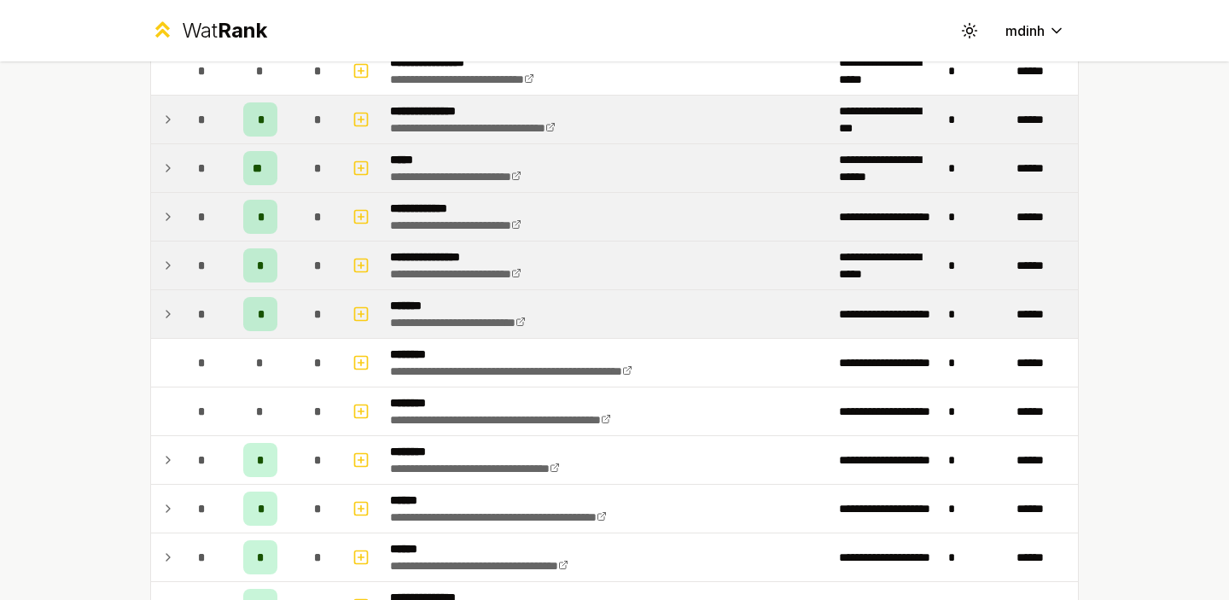
click at [168, 312] on icon at bounding box center [168, 314] width 14 height 20
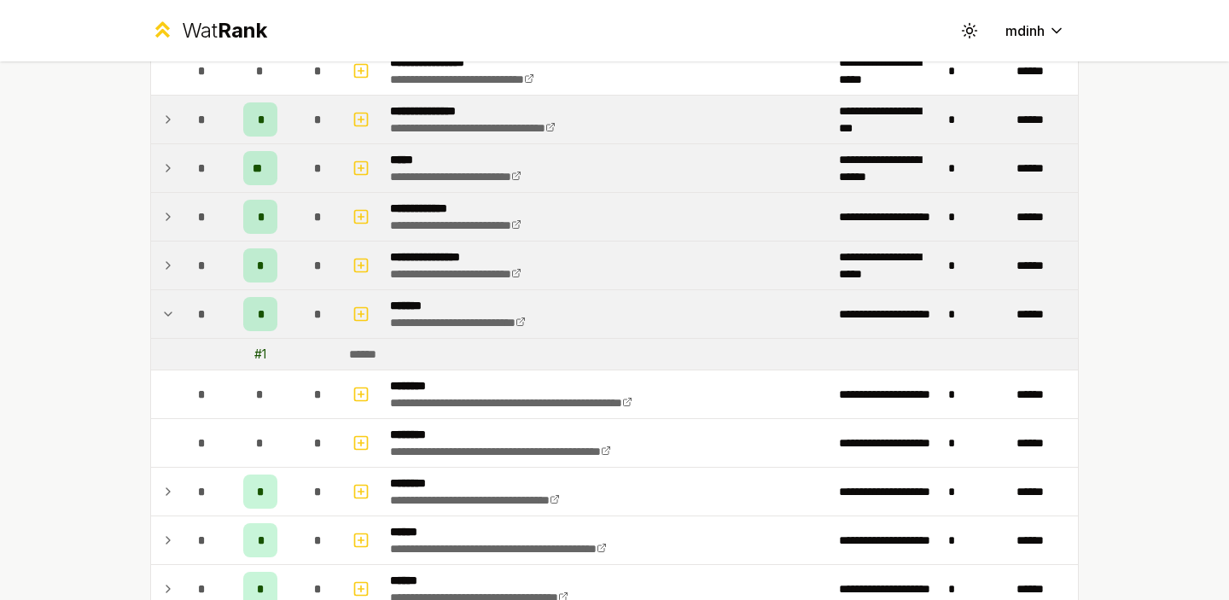
click at [168, 312] on icon at bounding box center [168, 314] width 14 height 20
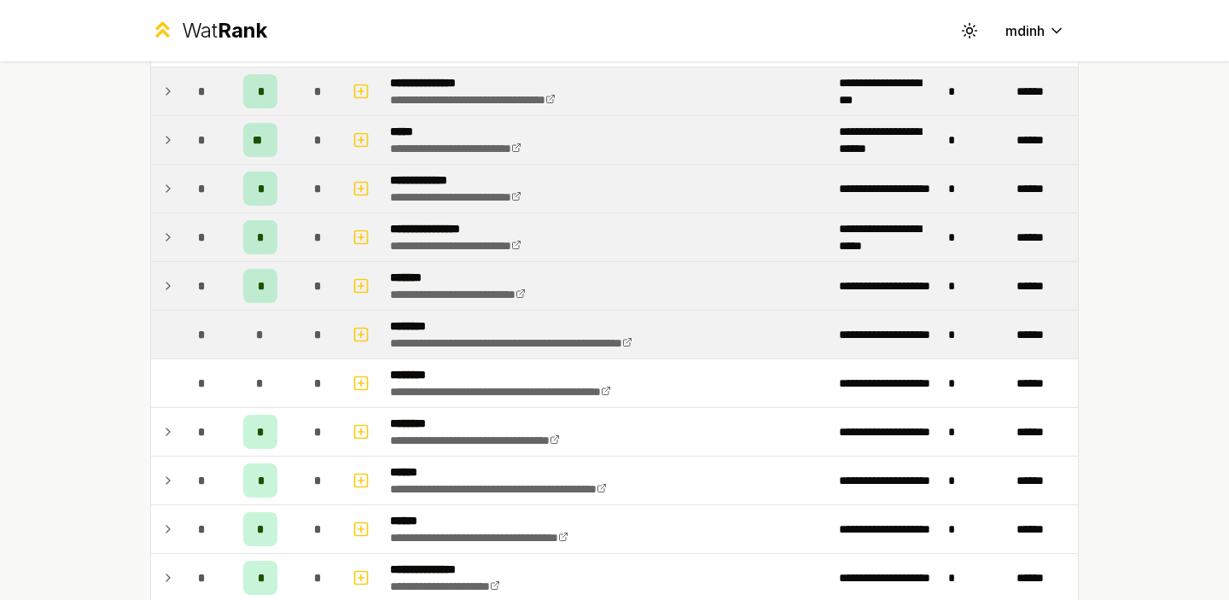
scroll to position [1283, 0]
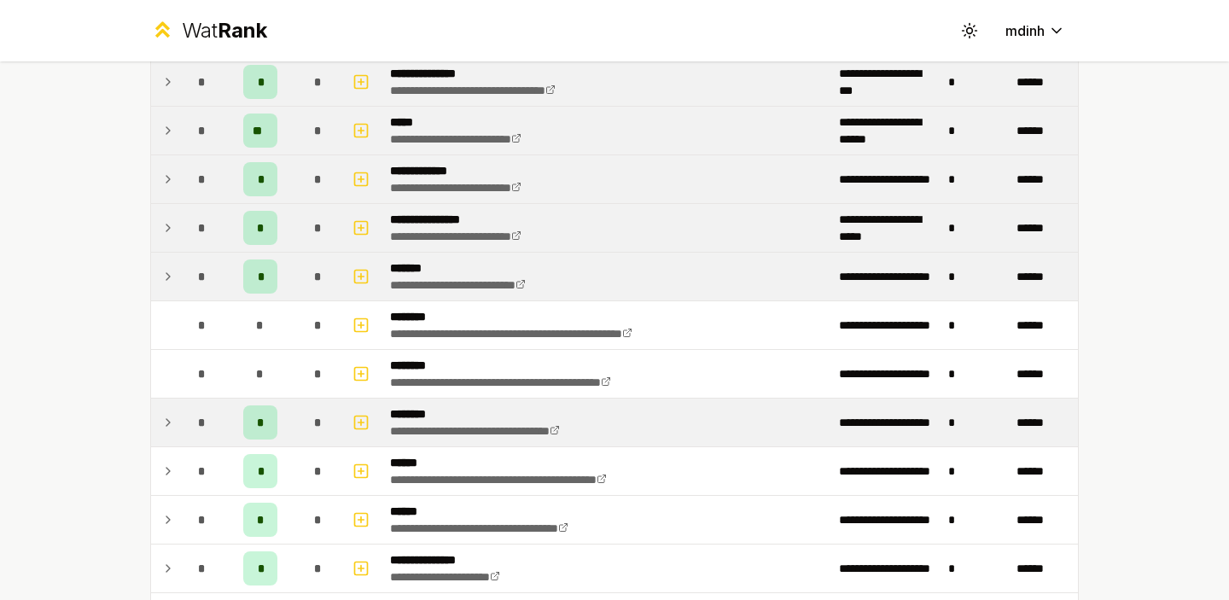
click at [167, 422] on icon at bounding box center [168, 422] width 14 height 20
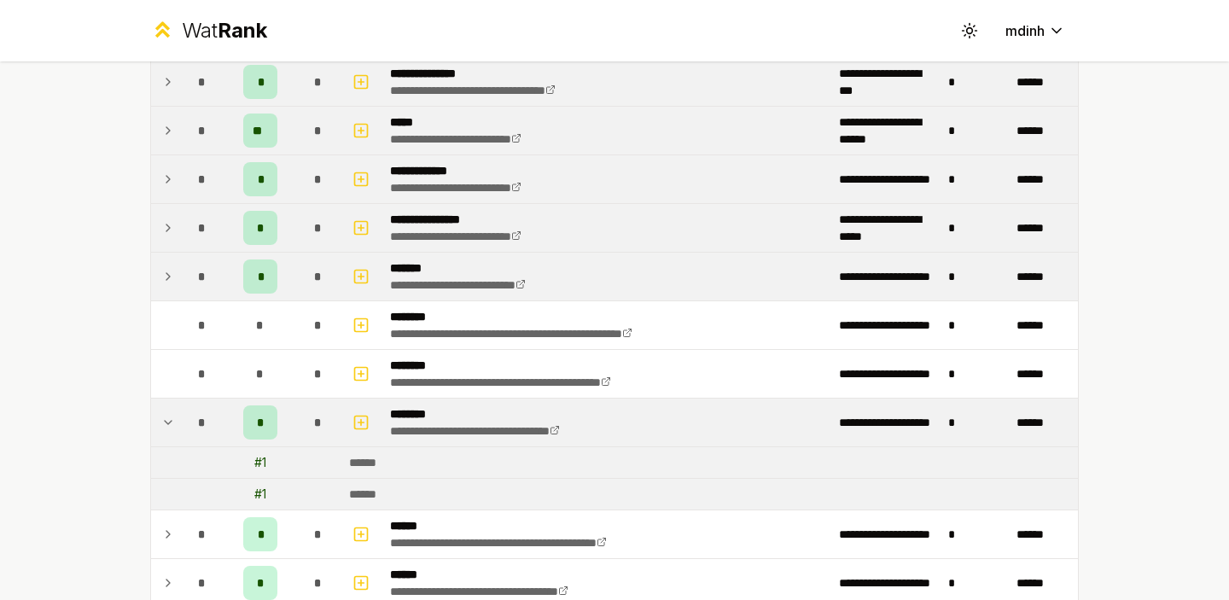
click at [167, 422] on icon at bounding box center [168, 422] width 14 height 20
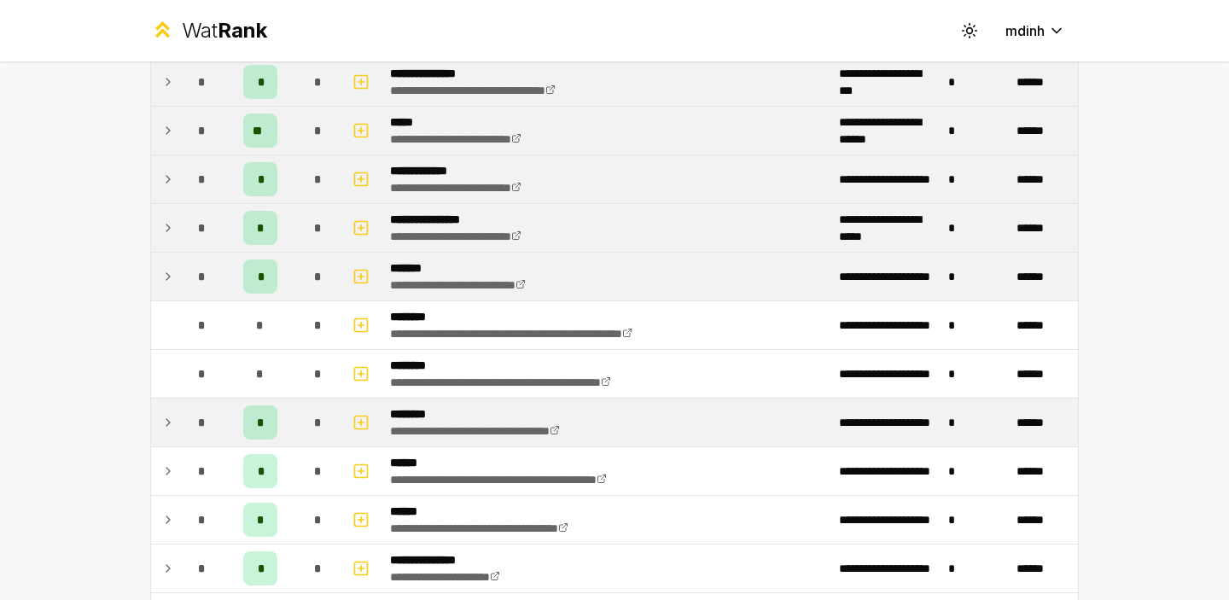
scroll to position [1308, 0]
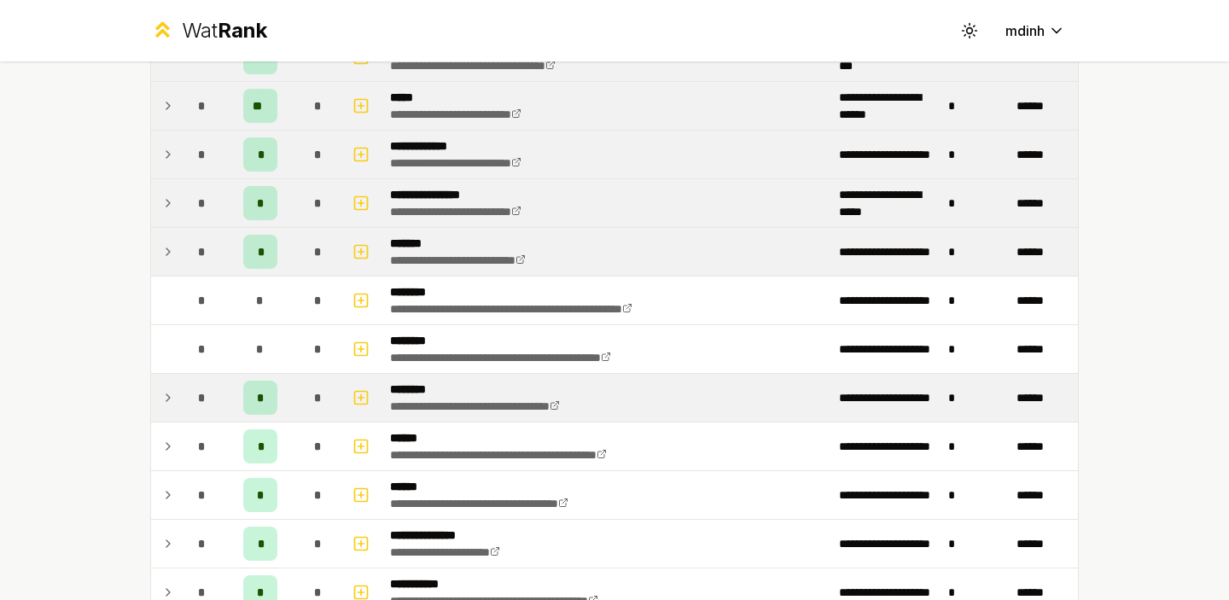
click at [48, 400] on div "**********" at bounding box center [614, 300] width 1229 height 600
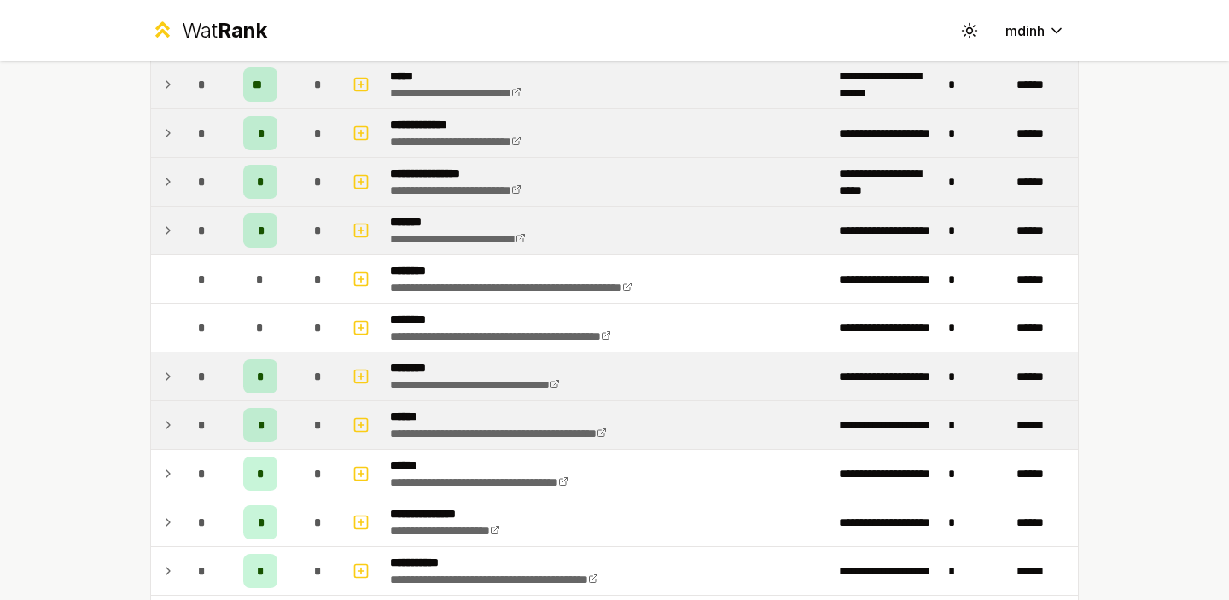
click at [168, 422] on icon at bounding box center [168, 425] width 14 height 20
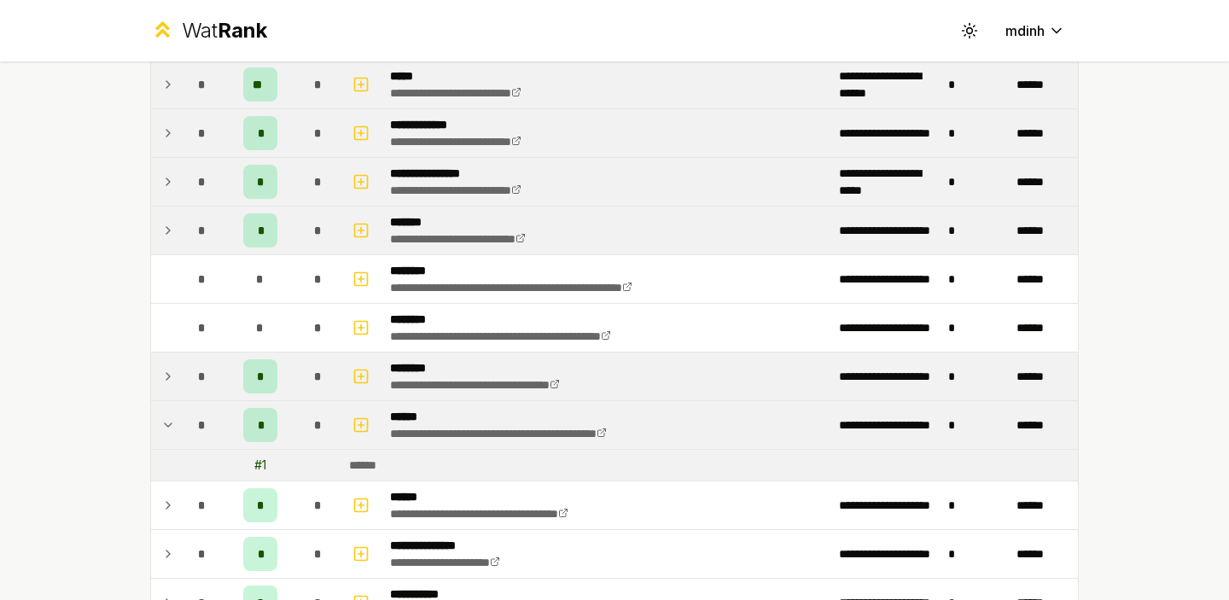
click at [168, 422] on icon at bounding box center [168, 425] width 14 height 20
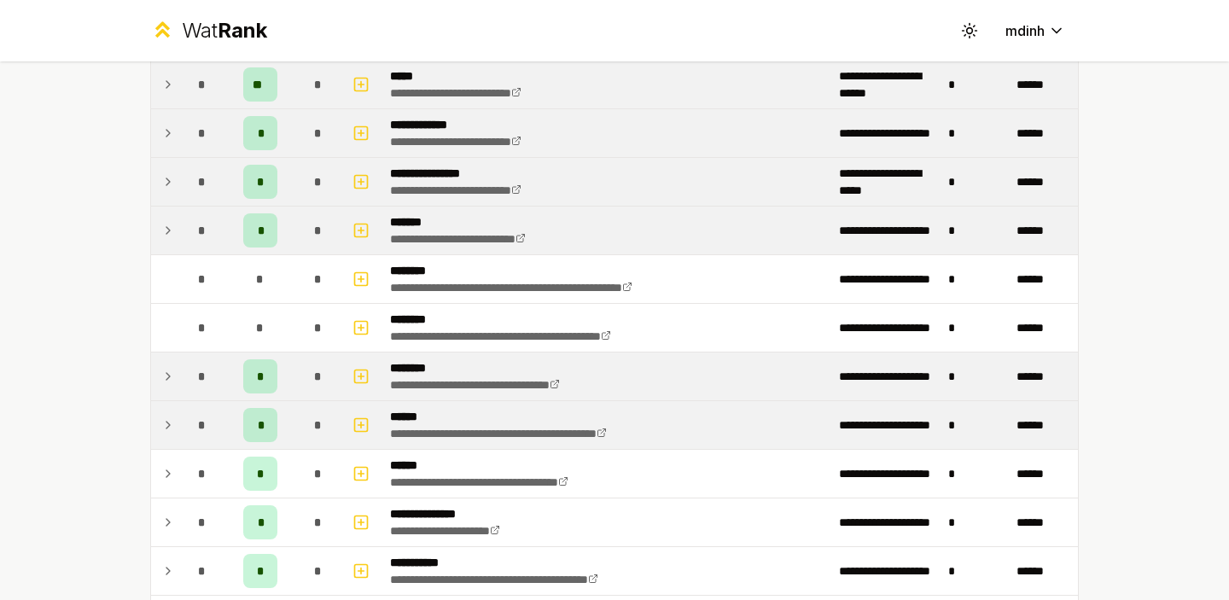
click at [168, 422] on icon at bounding box center [168, 425] width 14 height 20
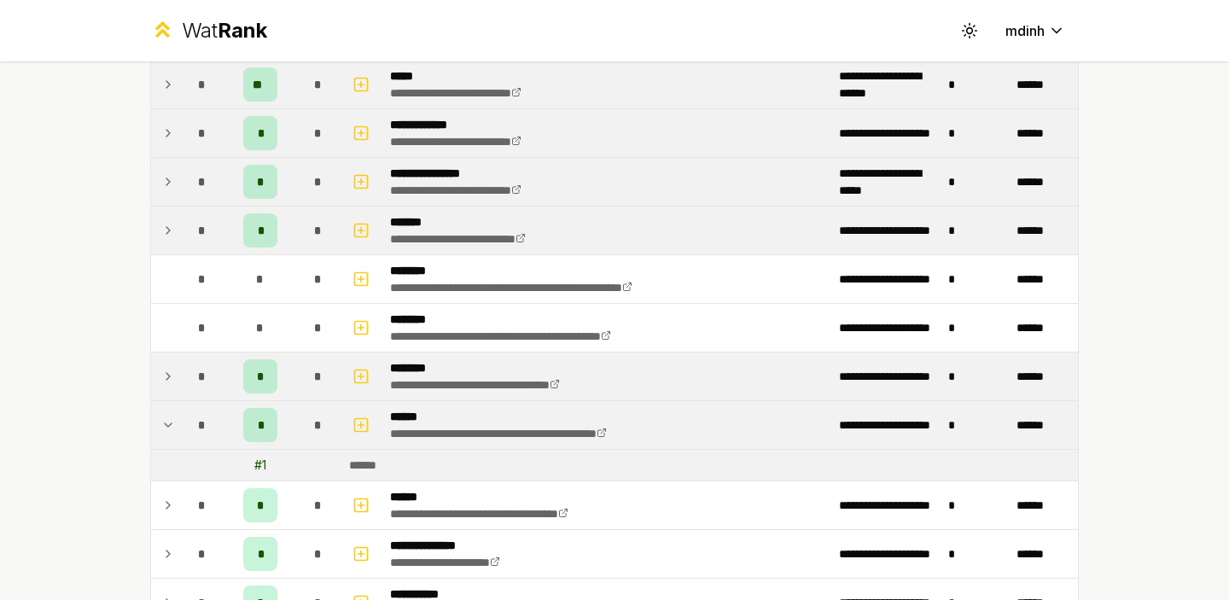
click at [168, 422] on icon at bounding box center [168, 425] width 14 height 20
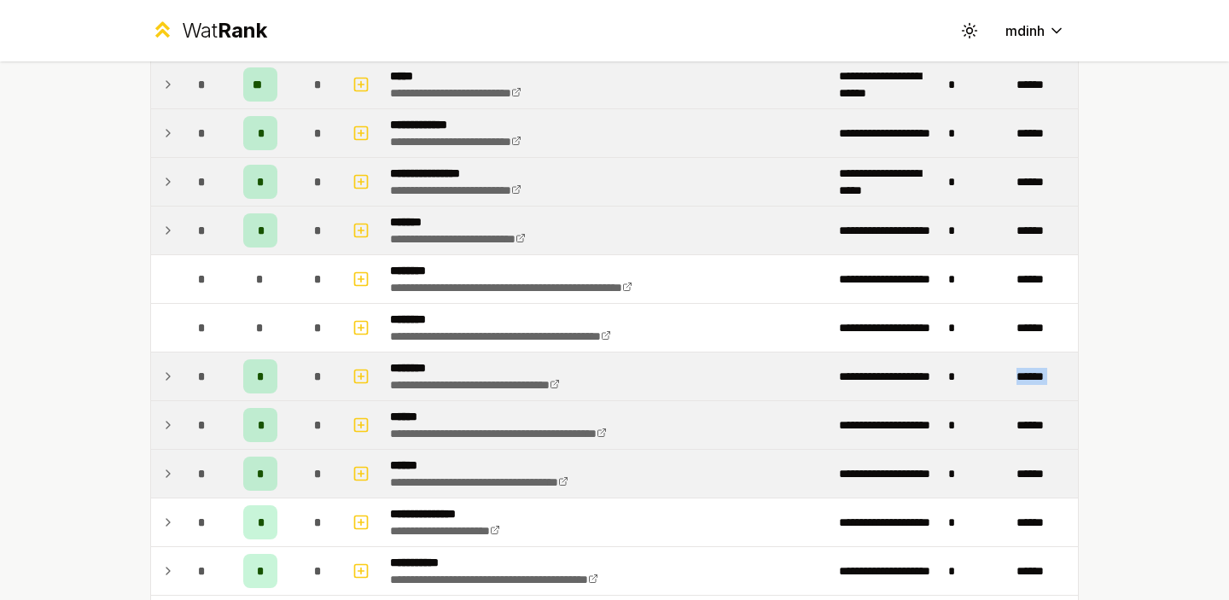
click at [168, 470] on icon at bounding box center [168, 474] width 14 height 20
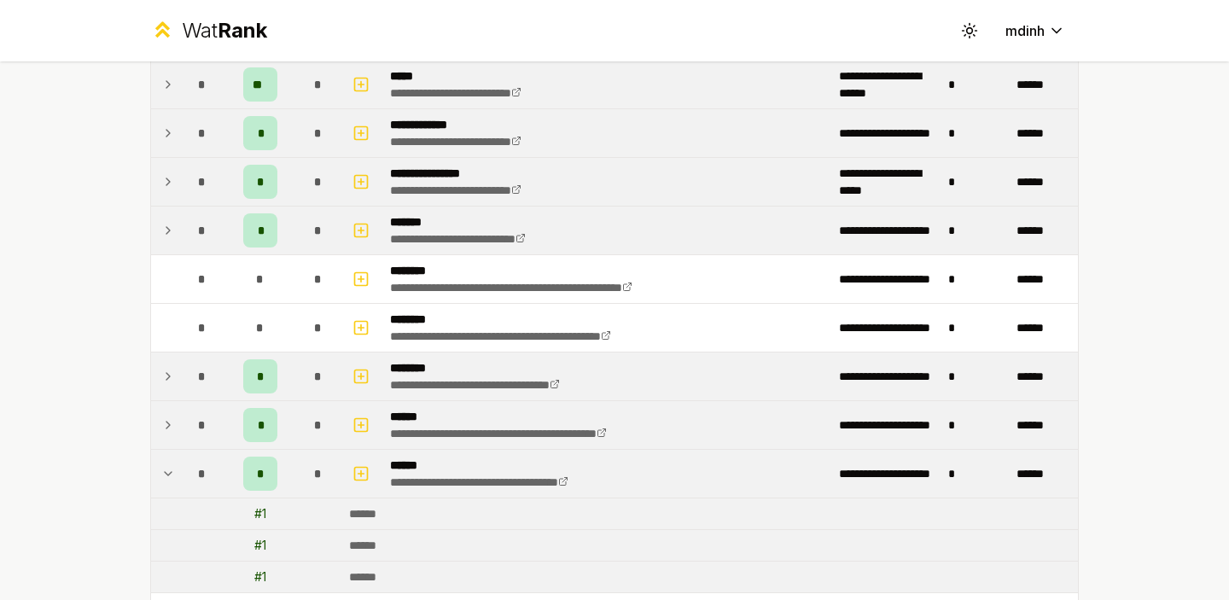
scroll to position [1368, 0]
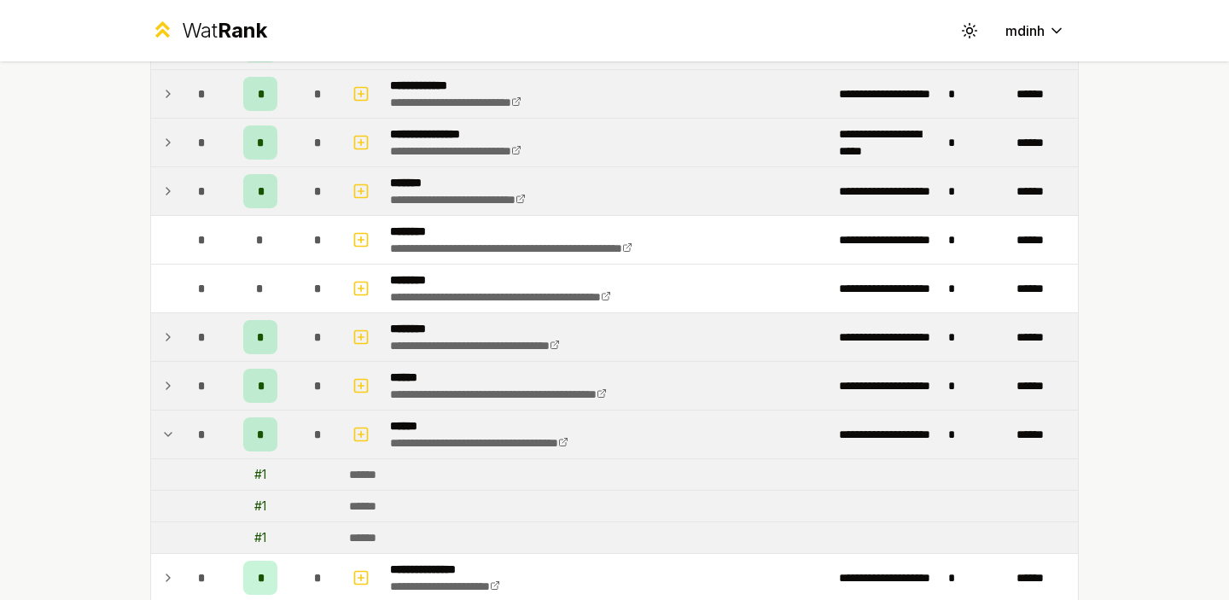
click at [172, 431] on icon at bounding box center [168, 434] width 14 height 20
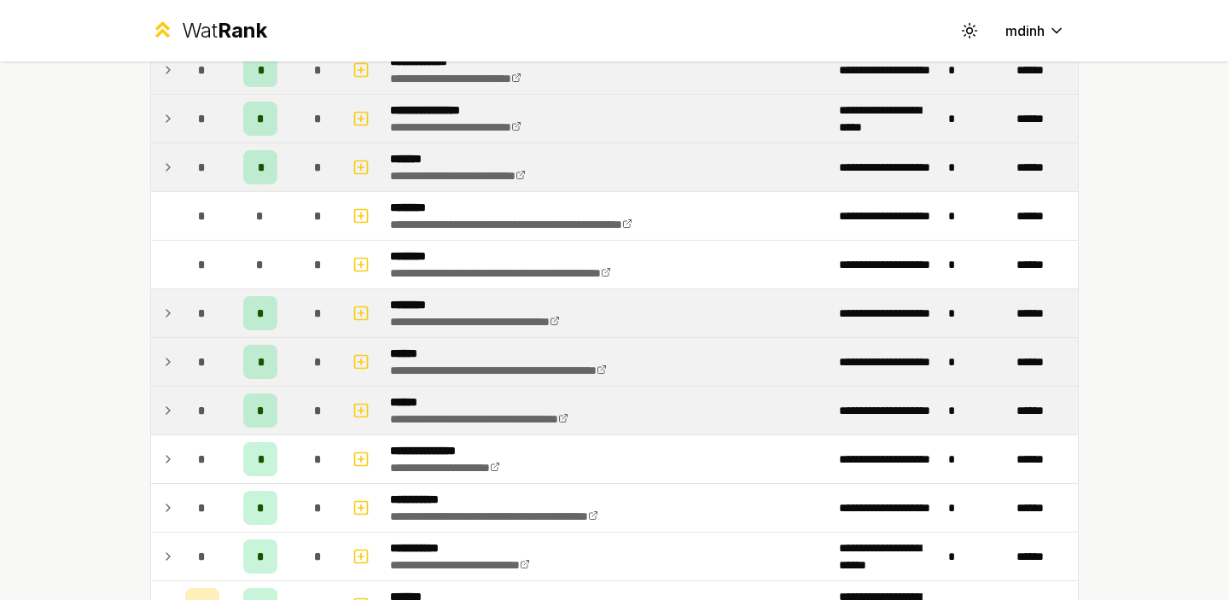
scroll to position [1354, 0]
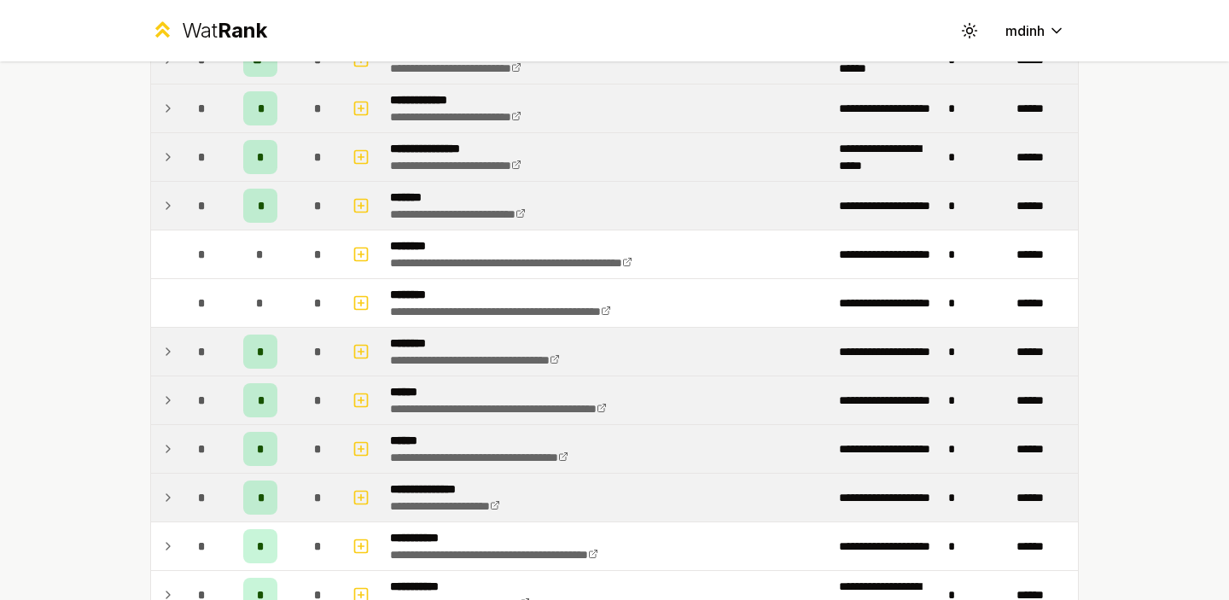
click at [170, 493] on icon at bounding box center [168, 497] width 14 height 20
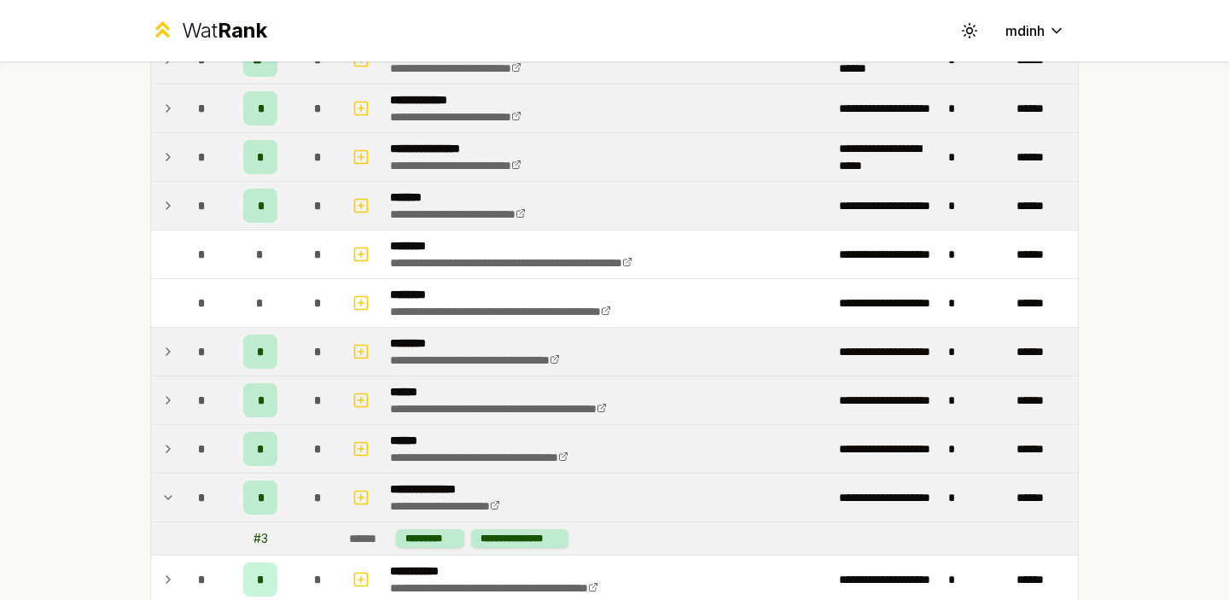
click at [170, 493] on icon at bounding box center [168, 497] width 14 height 20
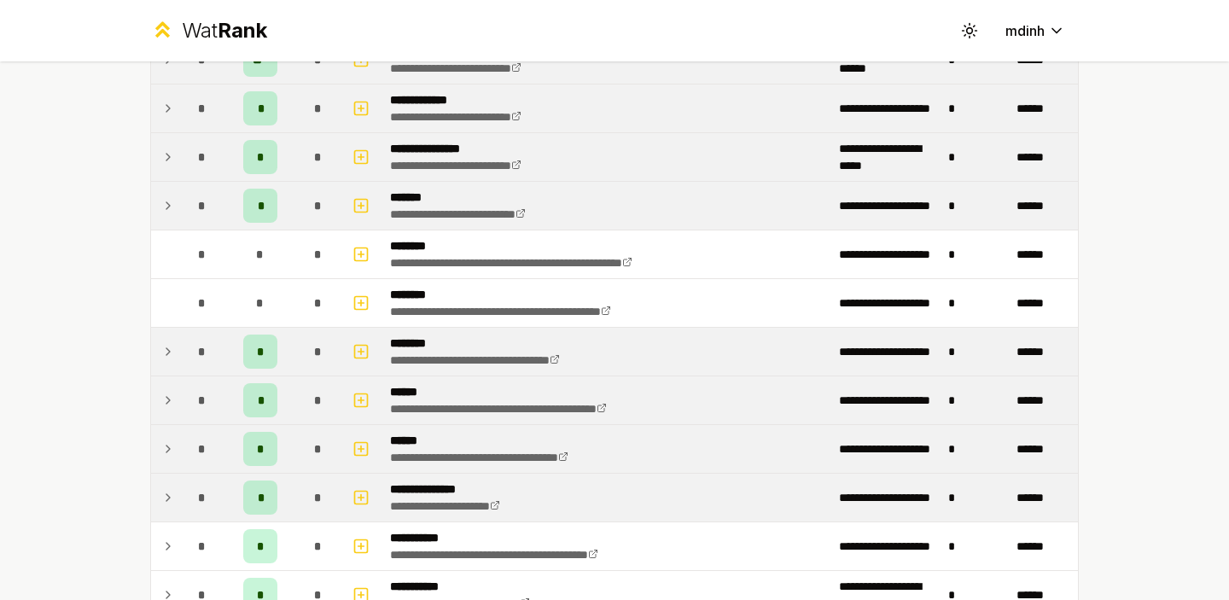
click at [170, 493] on icon at bounding box center [168, 497] width 14 height 20
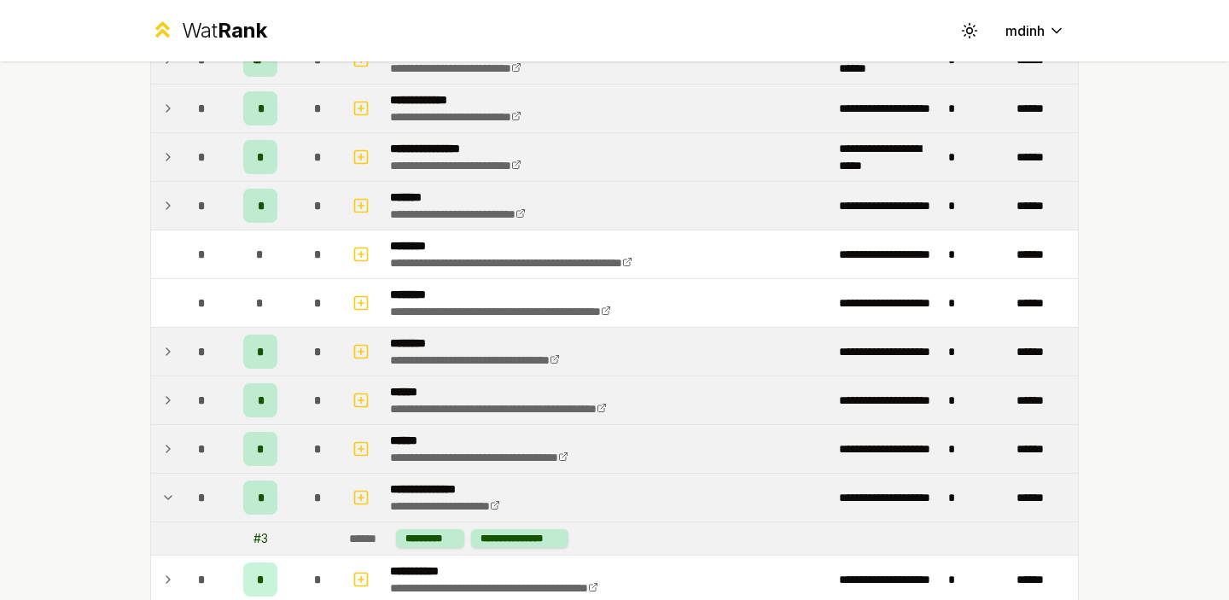
click at [265, 539] on div "# 3" at bounding box center [261, 538] width 15 height 17
click at [166, 493] on icon at bounding box center [168, 497] width 14 height 20
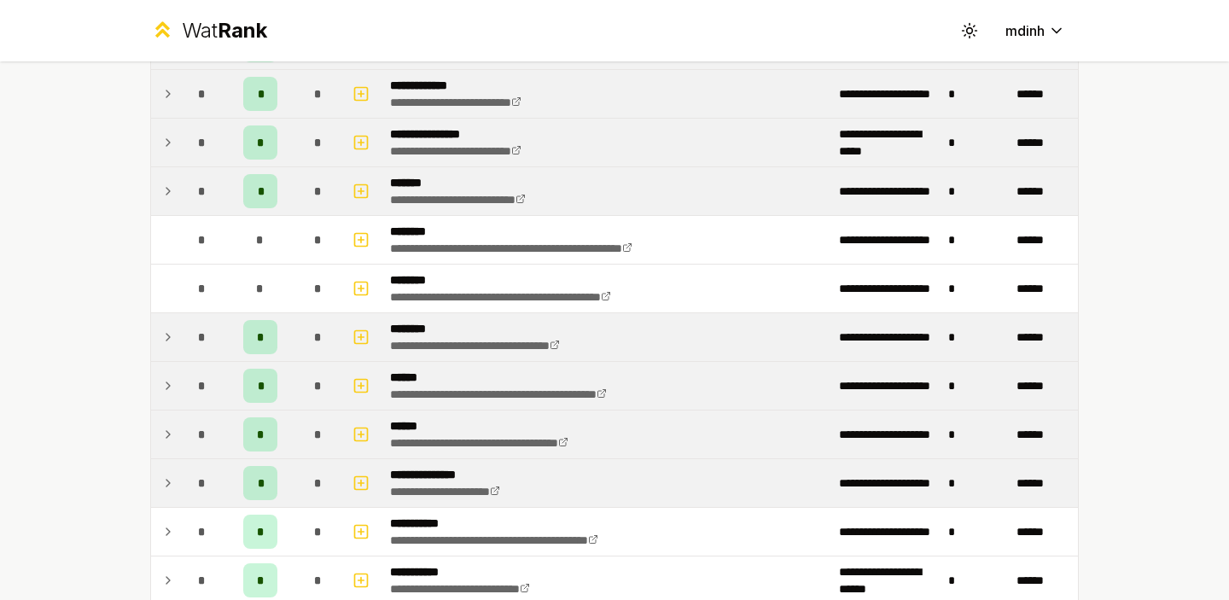
scroll to position [1375, 0]
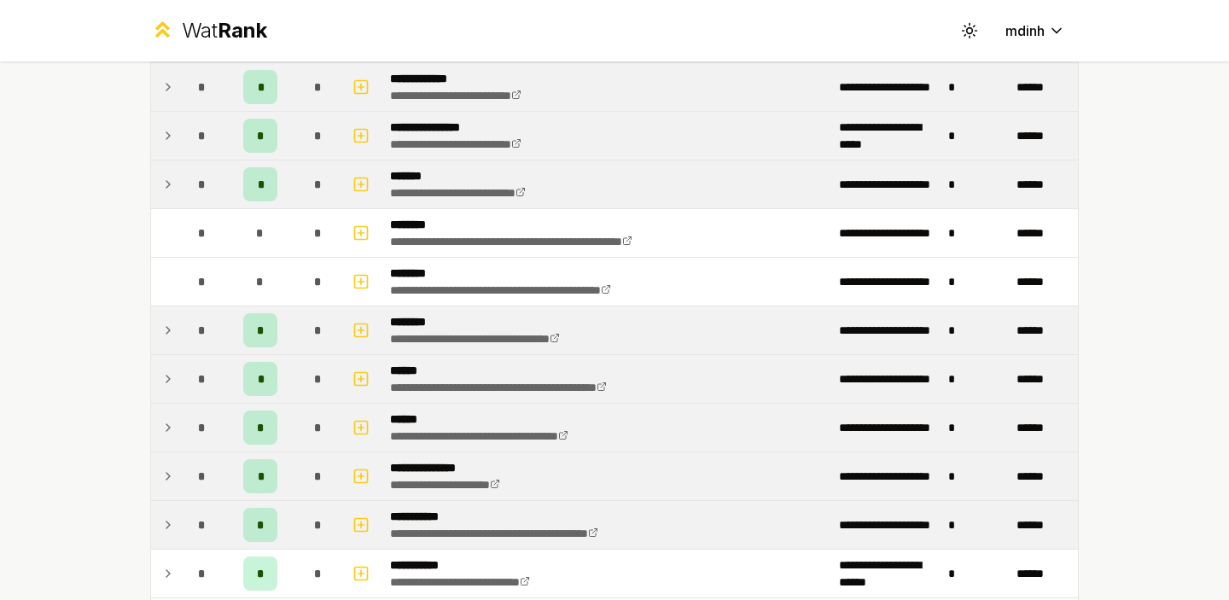
click at [166, 520] on icon at bounding box center [168, 525] width 14 height 20
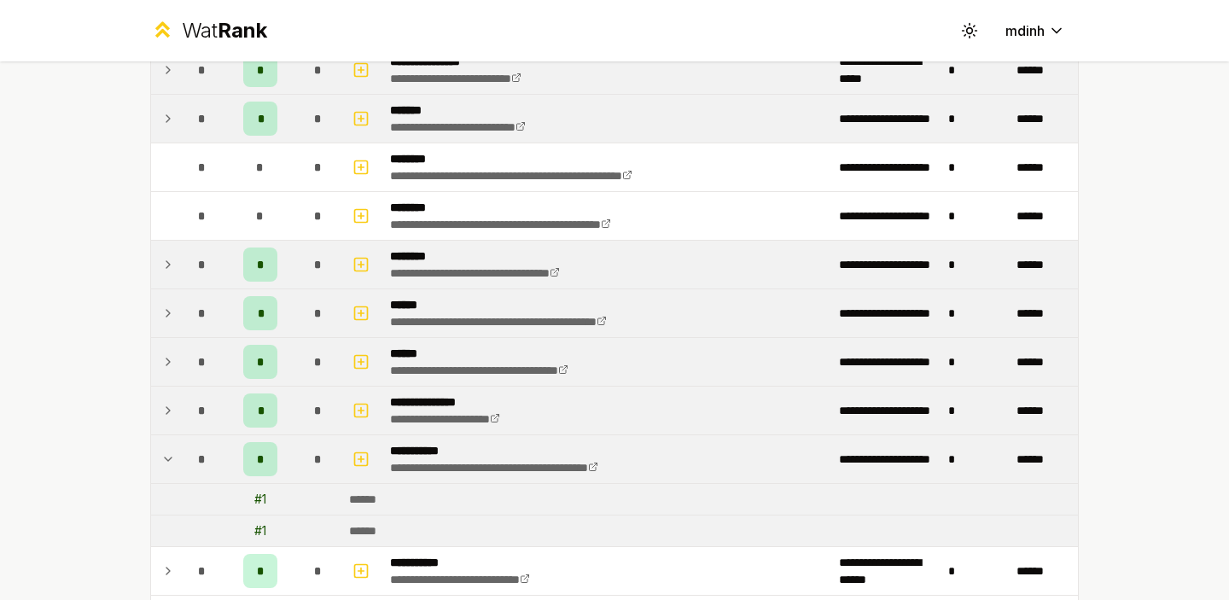
scroll to position [1444, 0]
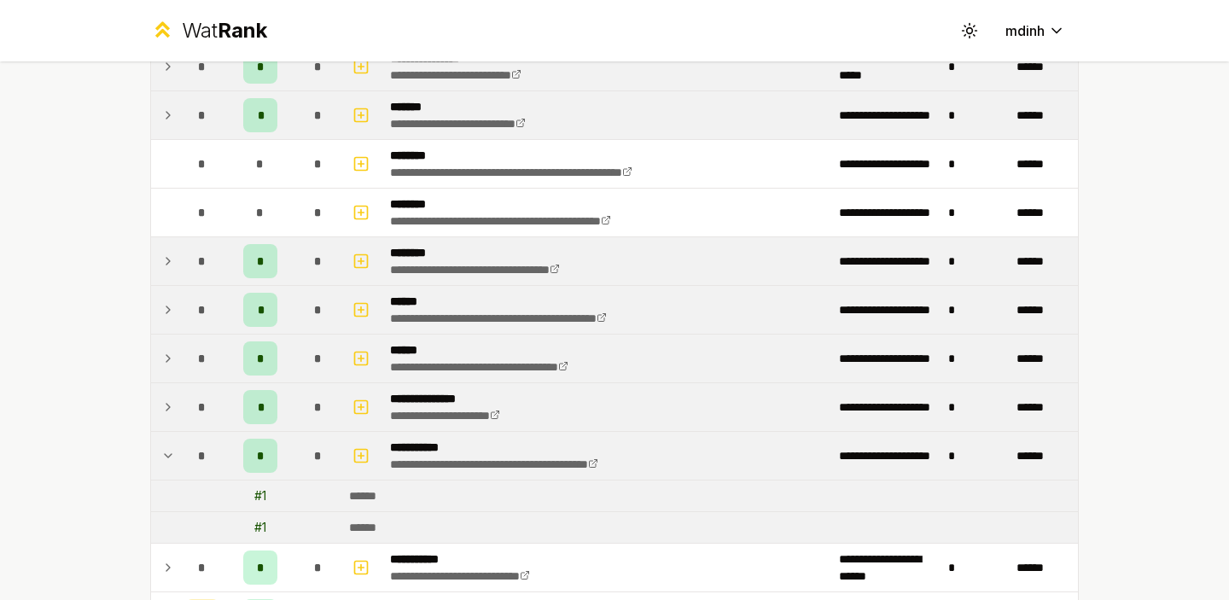
click at [167, 446] on icon at bounding box center [168, 456] width 14 height 20
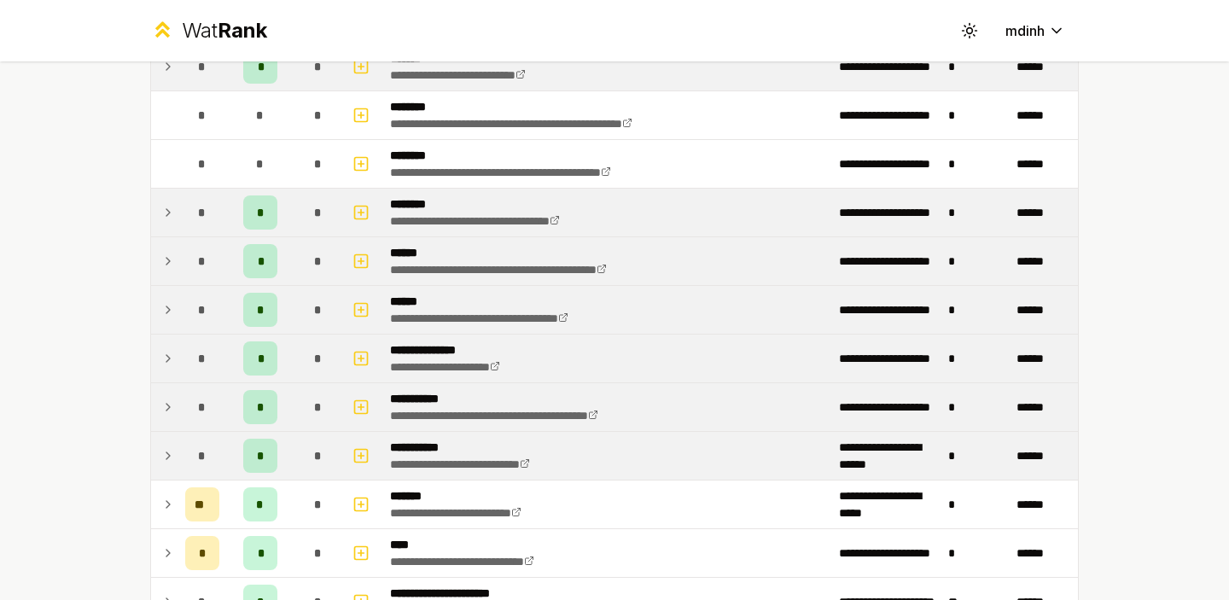
scroll to position [1479, 0]
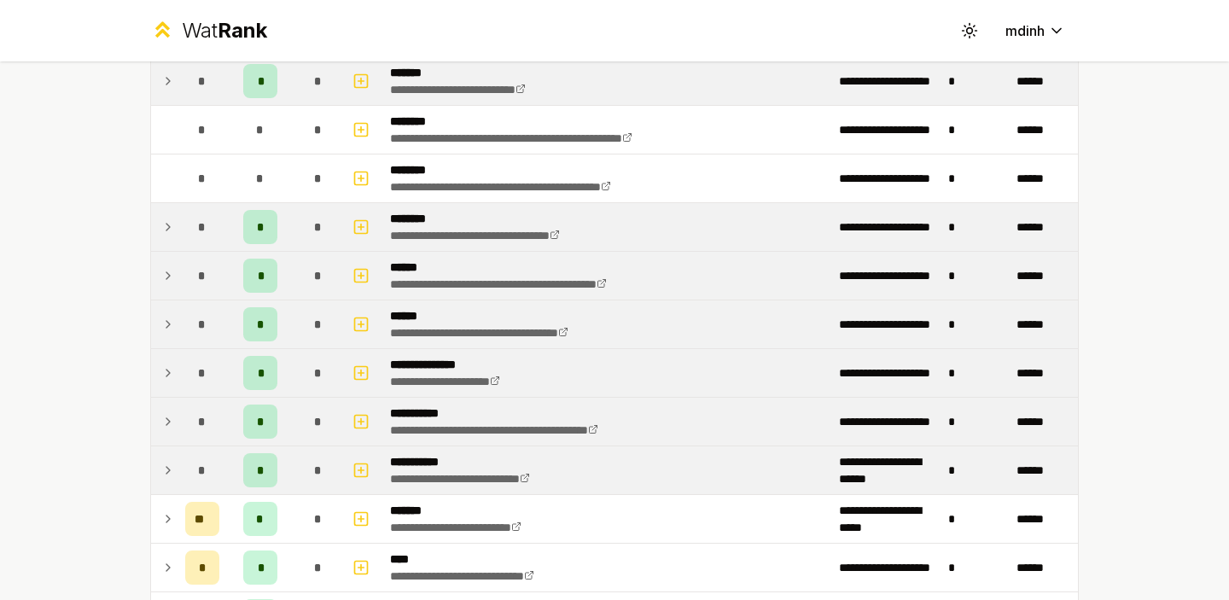
click at [169, 469] on icon at bounding box center [168, 470] width 14 height 20
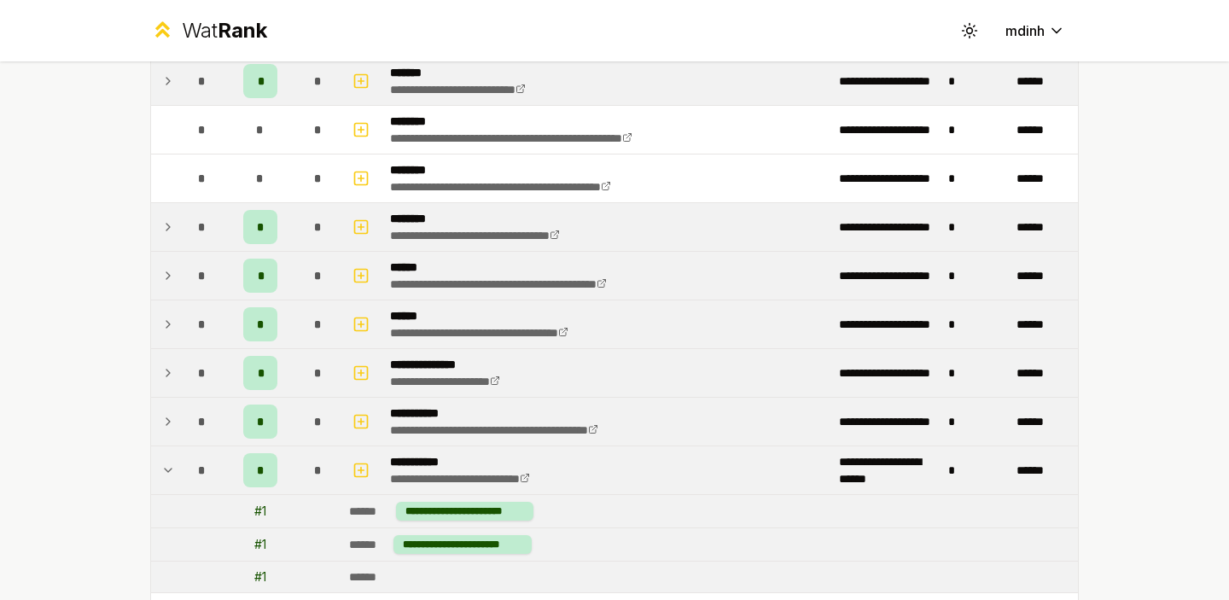
click at [169, 469] on icon at bounding box center [168, 470] width 14 height 20
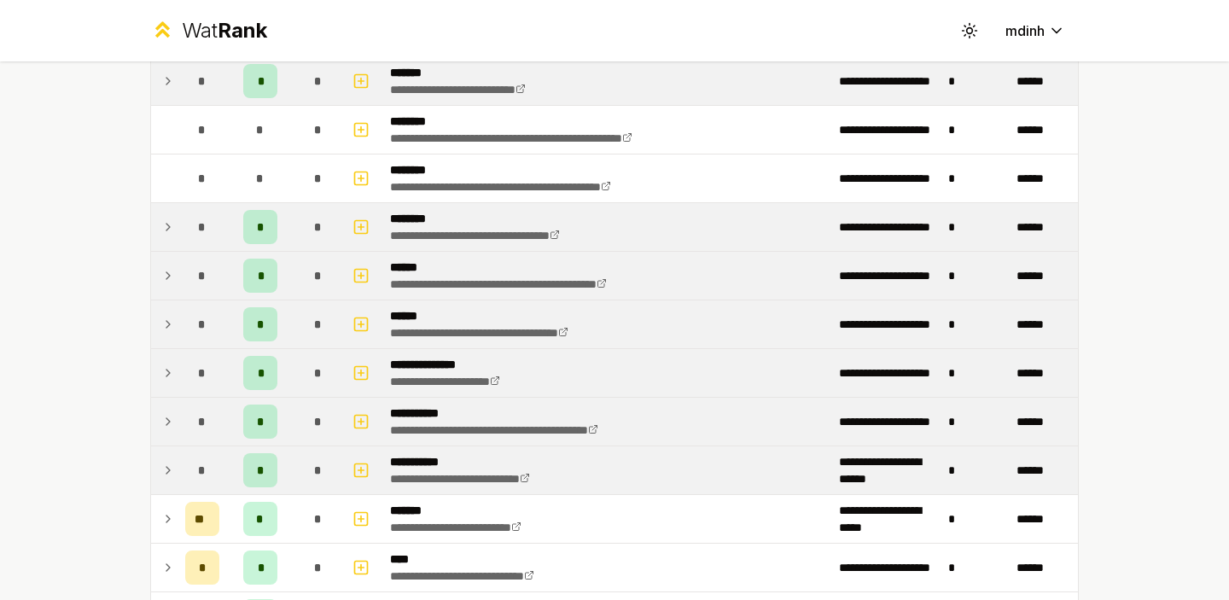
click at [169, 469] on icon at bounding box center [168, 470] width 14 height 20
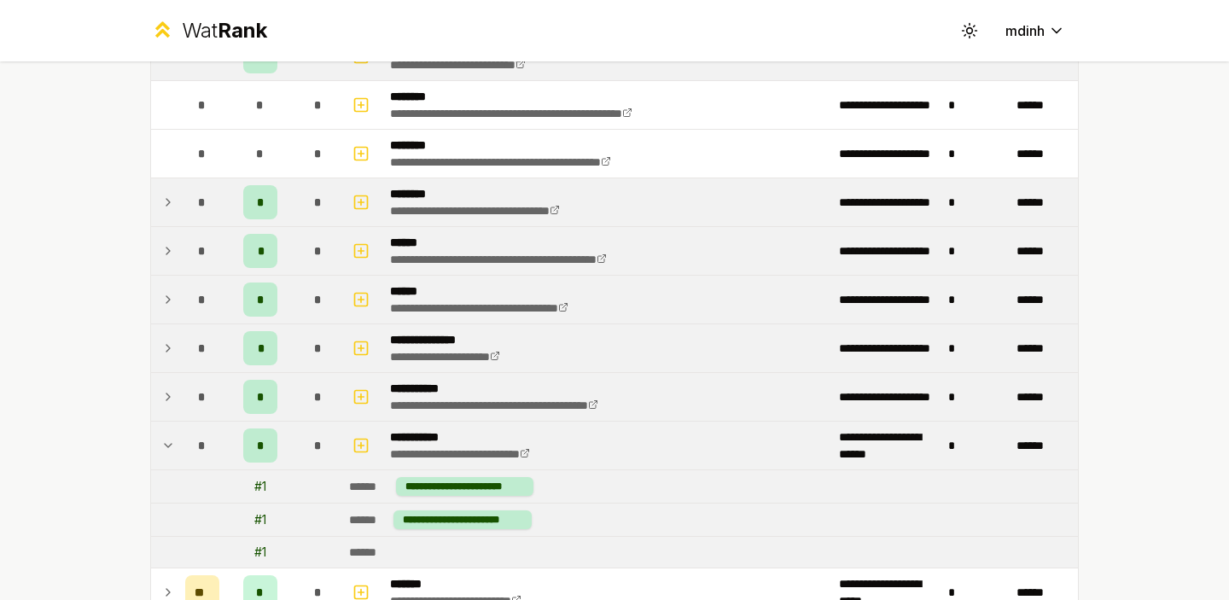
scroll to position [1514, 0]
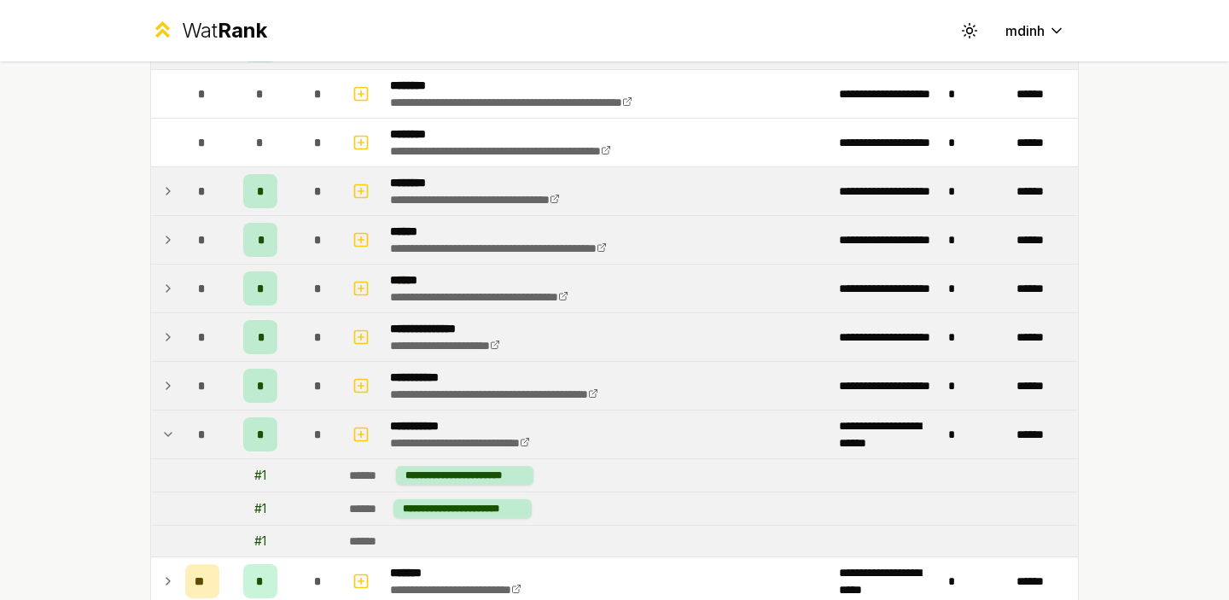
click at [166, 435] on icon at bounding box center [168, 434] width 7 height 3
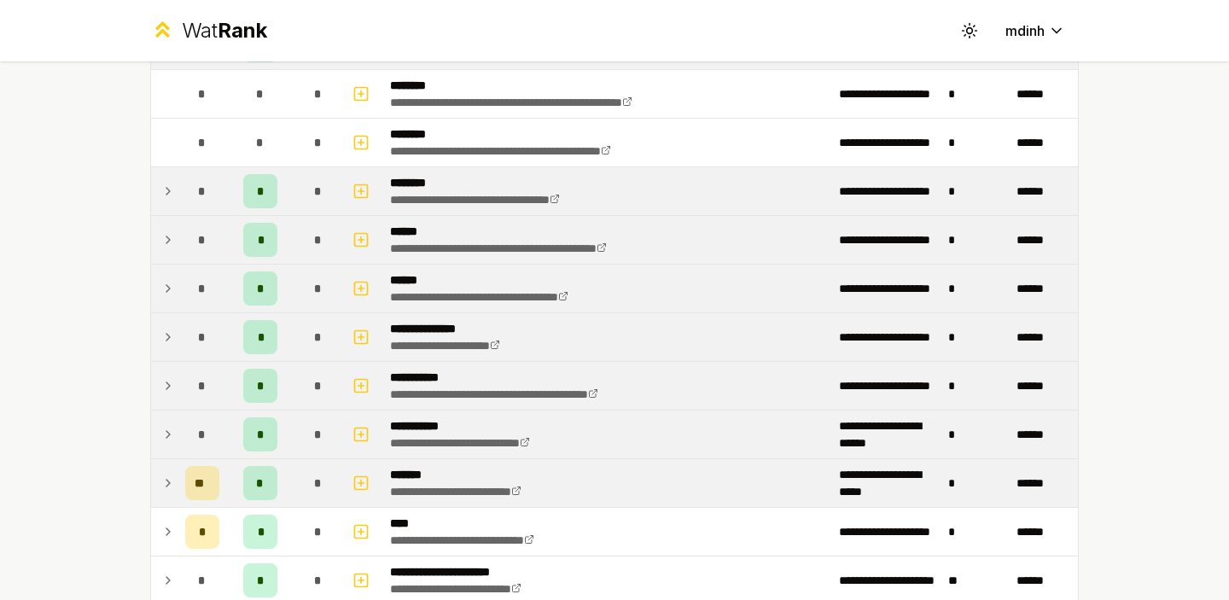
click at [165, 479] on icon at bounding box center [168, 483] width 14 height 20
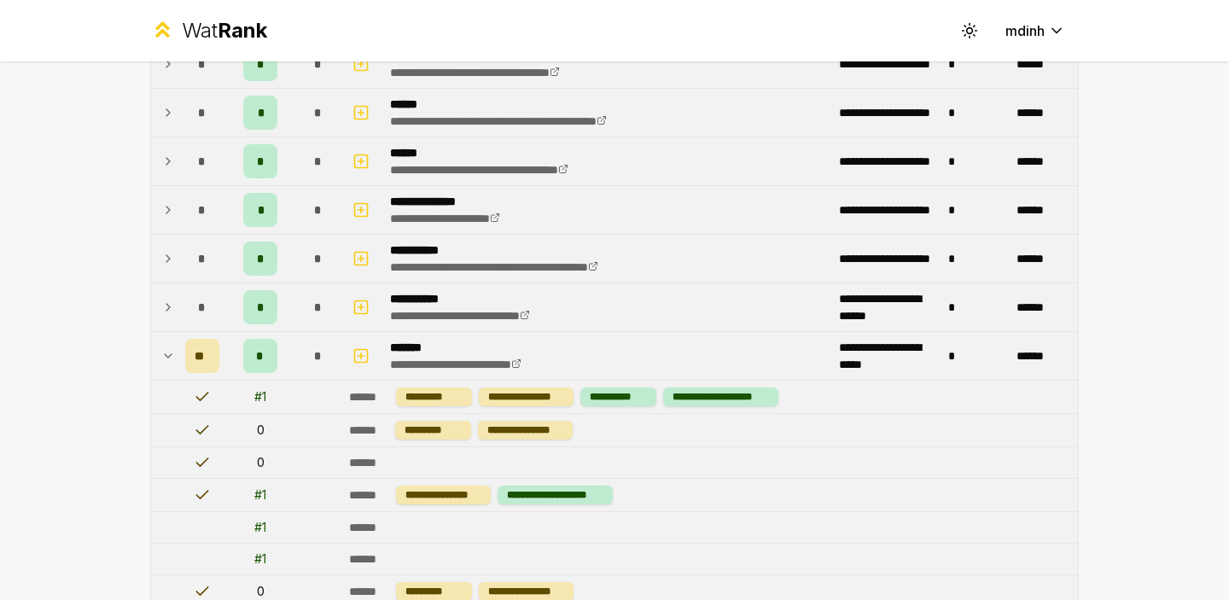
scroll to position [1642, 0]
click at [172, 359] on icon at bounding box center [168, 355] width 14 height 20
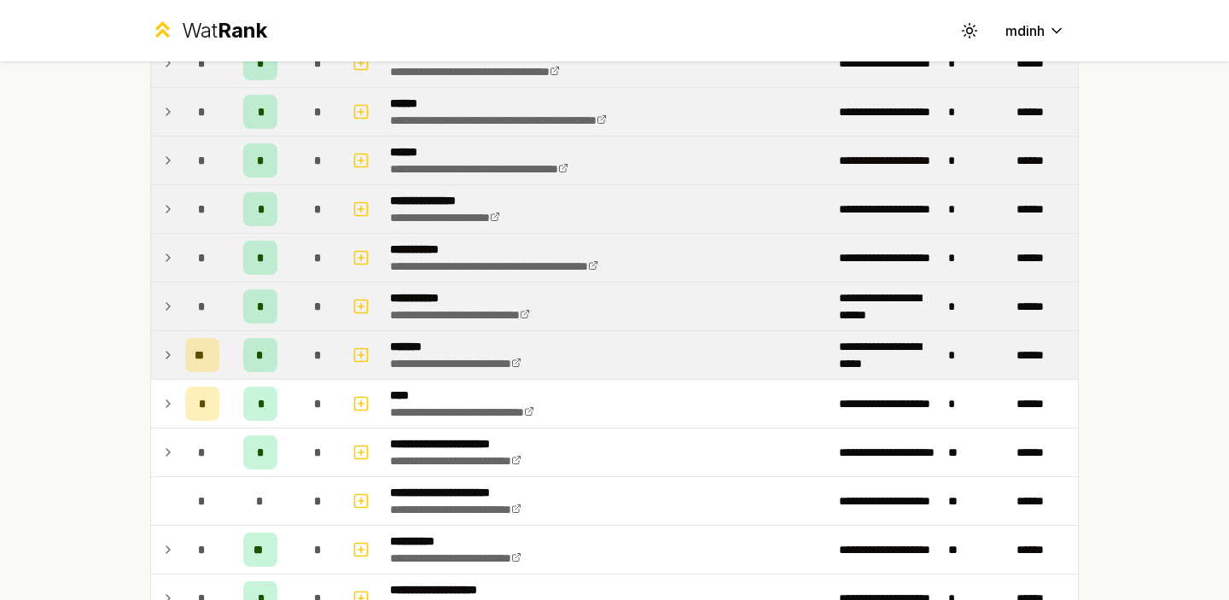
click at [168, 352] on icon at bounding box center [168, 355] width 14 height 20
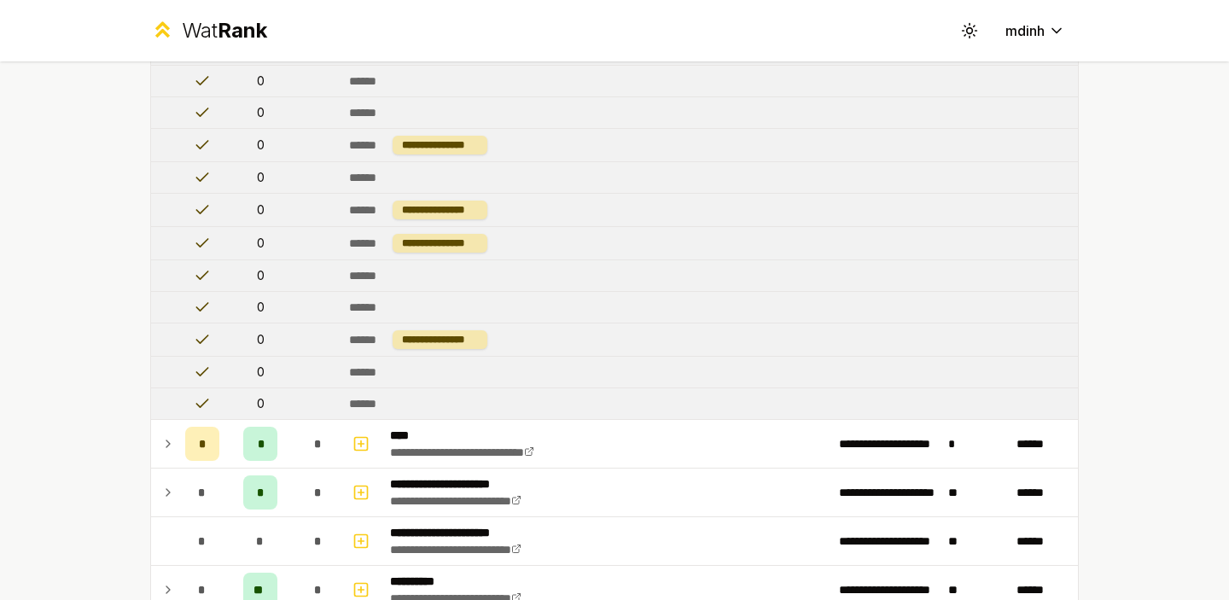
scroll to position [2570, 0]
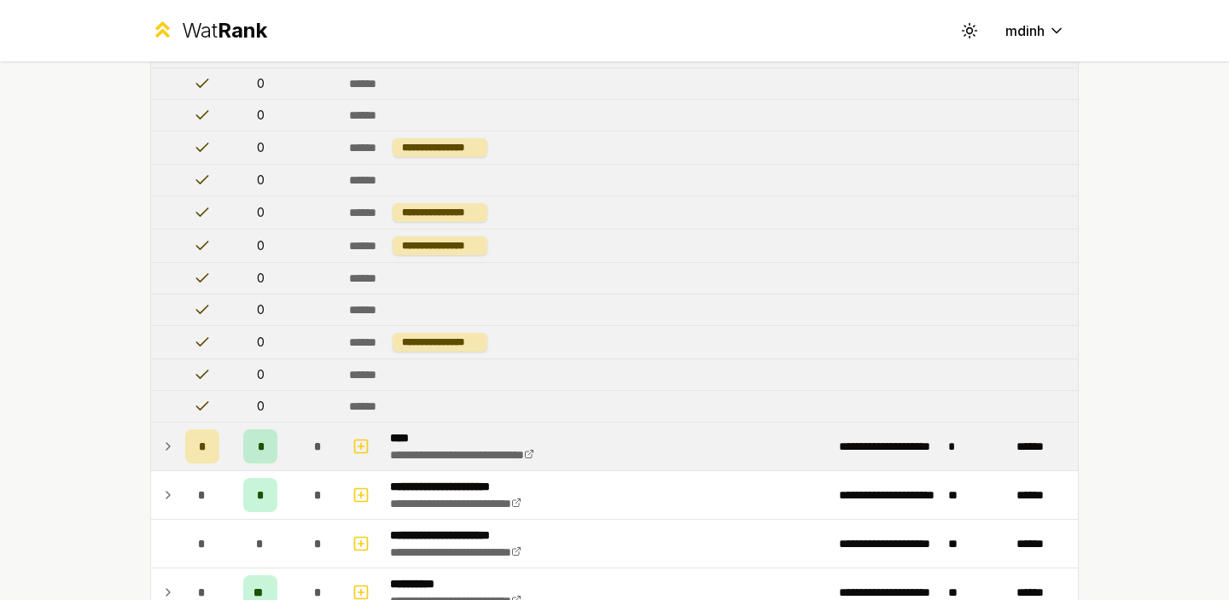
click at [175, 447] on td at bounding box center [164, 447] width 27 height 48
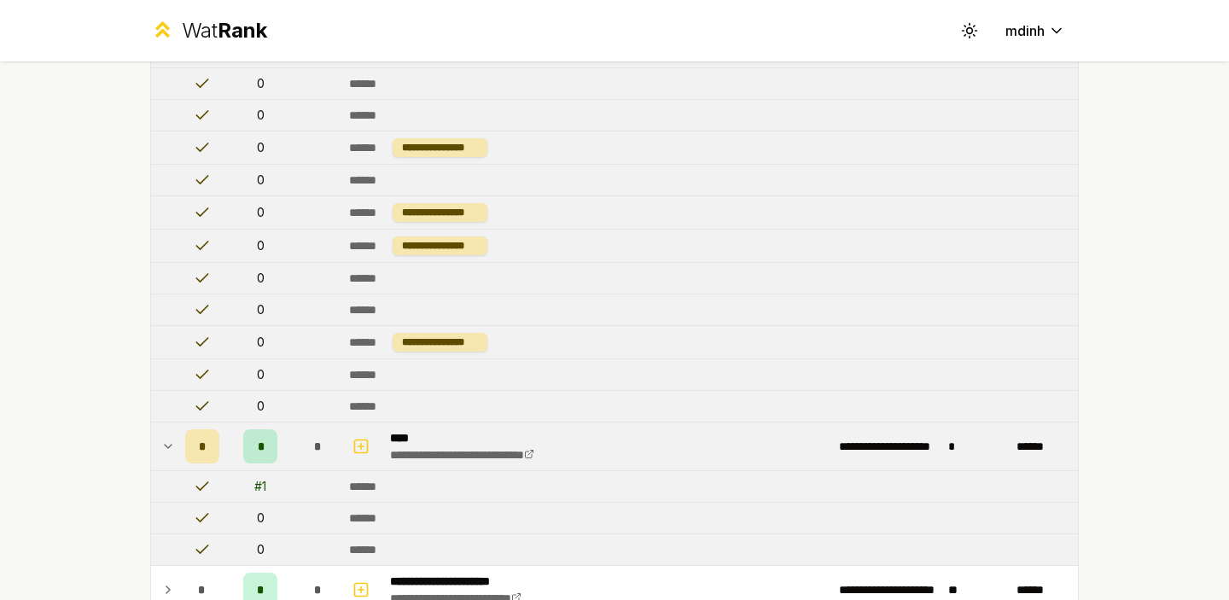
scroll to position [2563, 0]
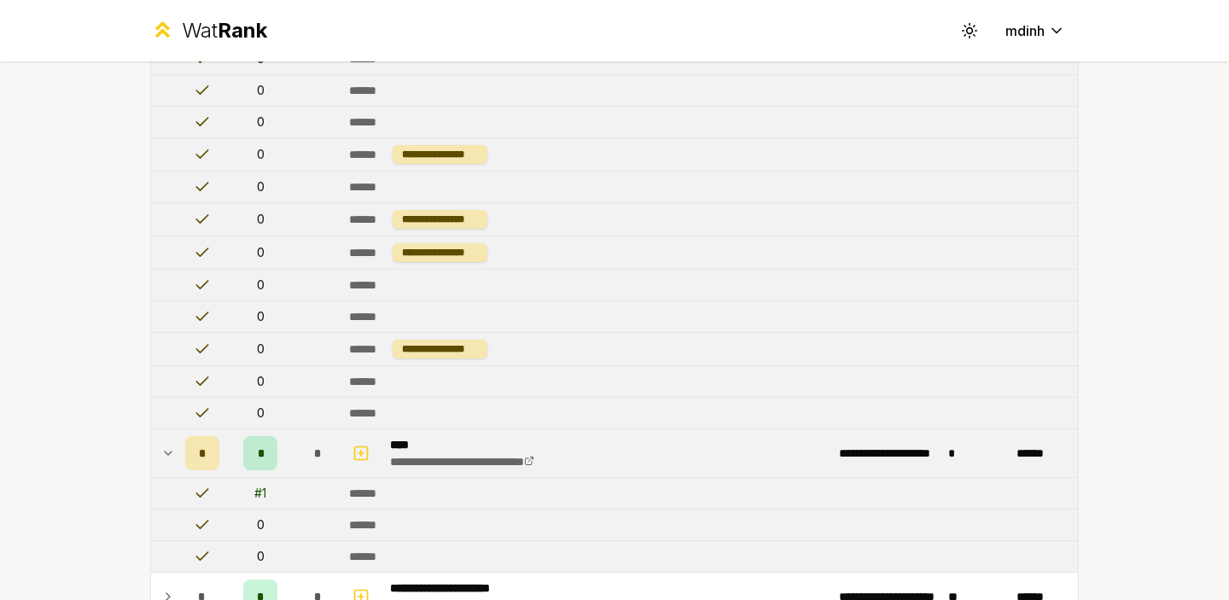
click at [176, 455] on td at bounding box center [164, 453] width 27 height 48
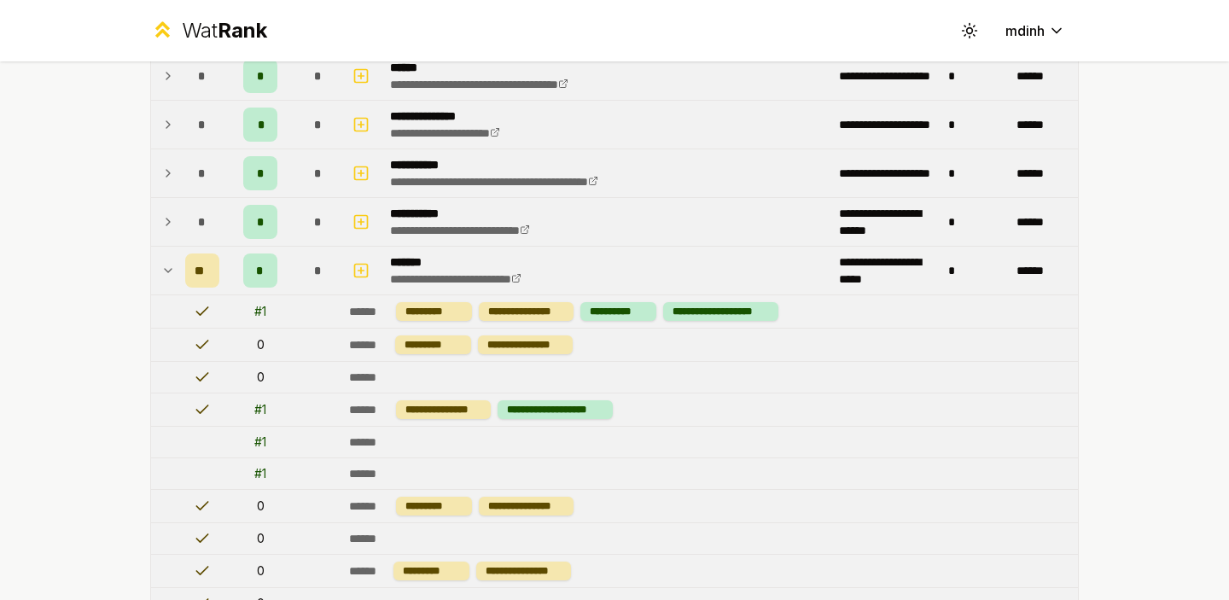
scroll to position [1630, 0]
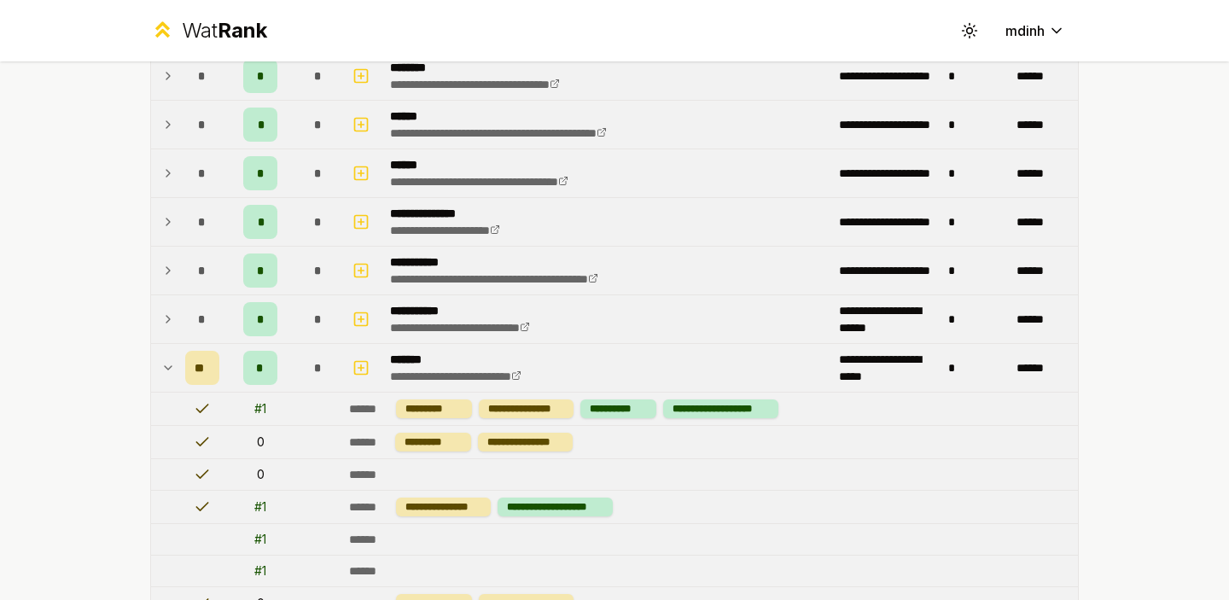
click at [170, 370] on icon at bounding box center [168, 368] width 14 height 20
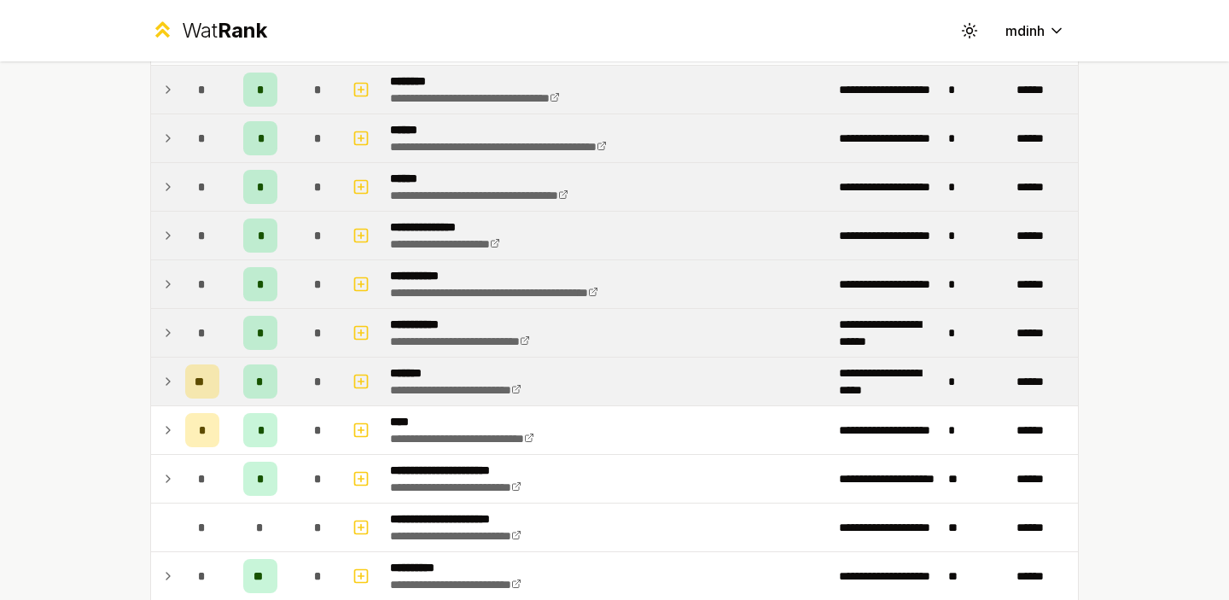
scroll to position [1613, 0]
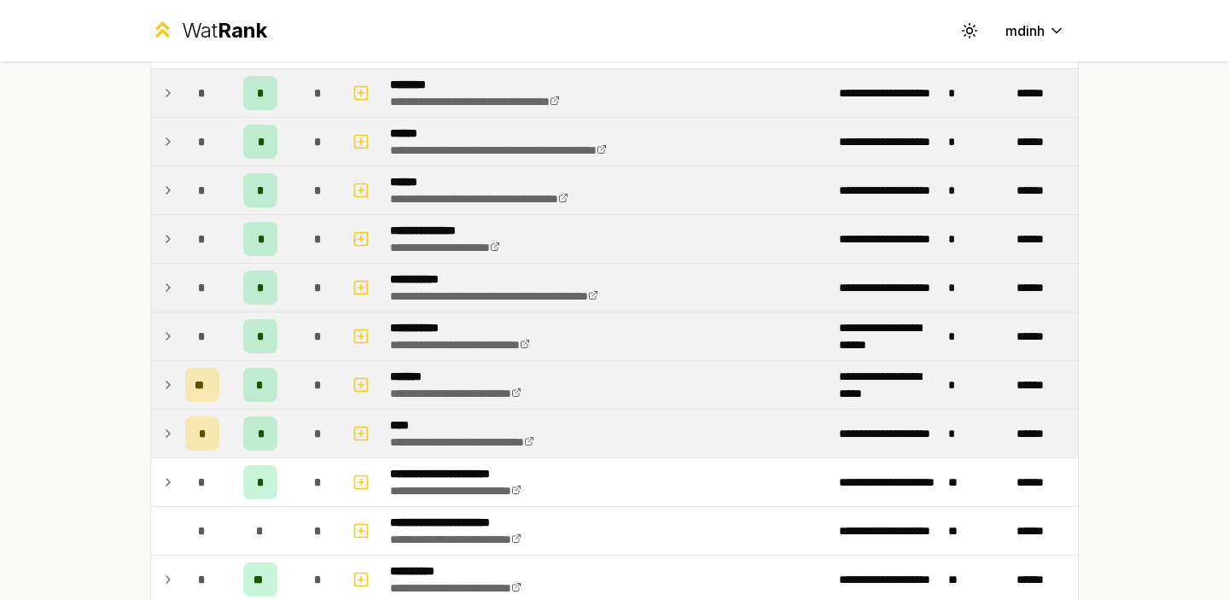
click at [164, 432] on icon at bounding box center [168, 433] width 14 height 20
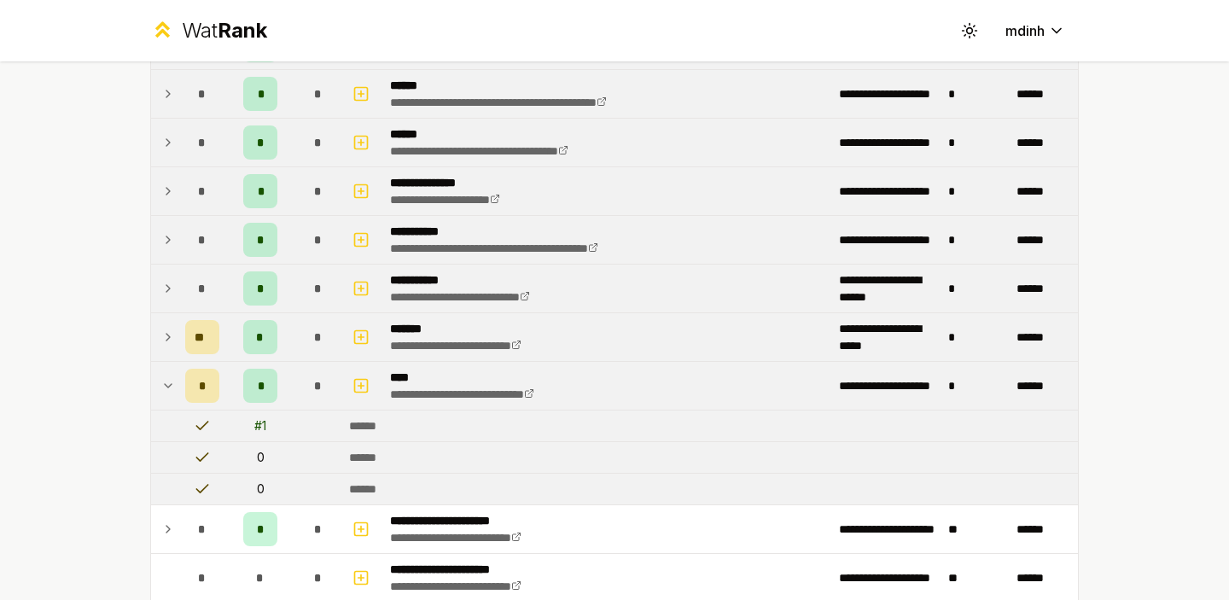
scroll to position [1684, 0]
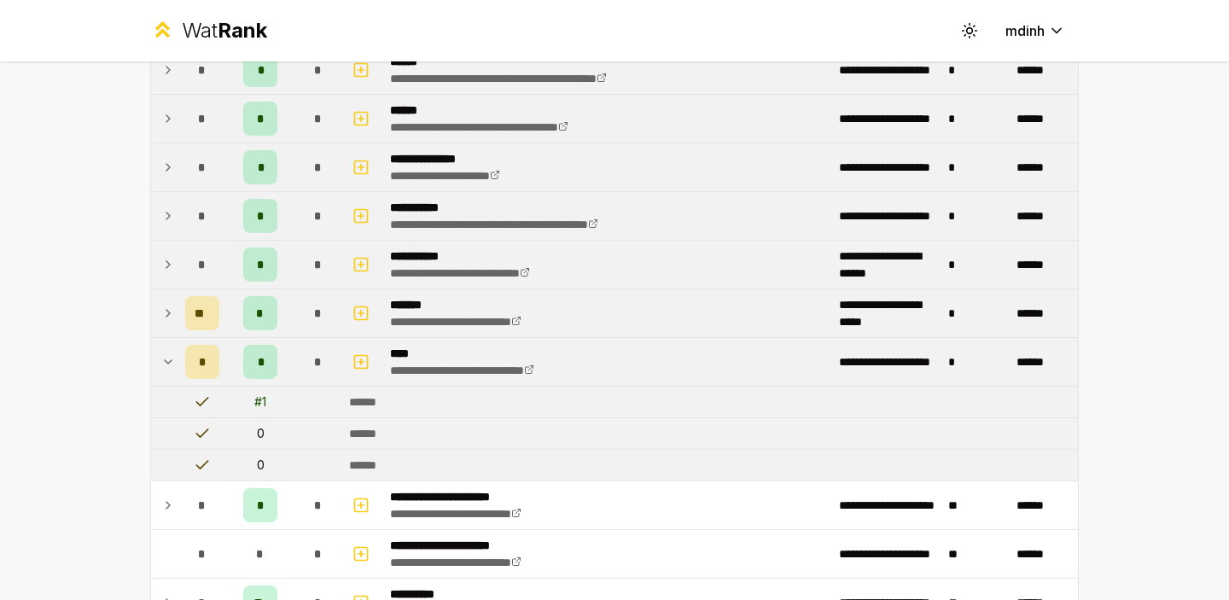
click at [172, 361] on icon at bounding box center [168, 362] width 14 height 20
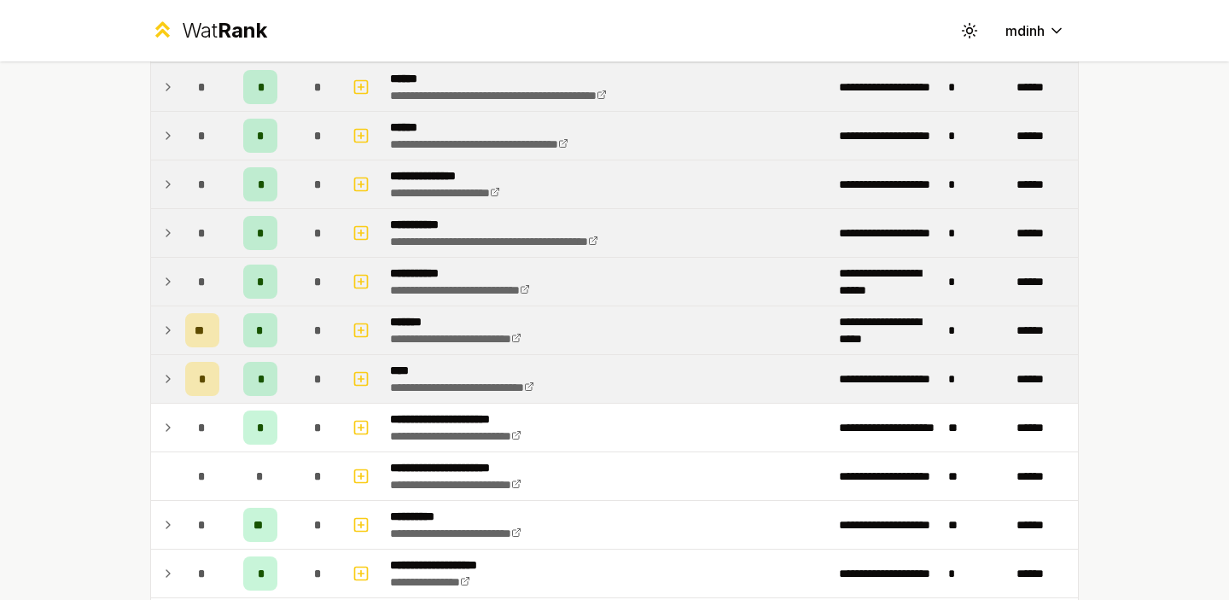
scroll to position [1666, 0]
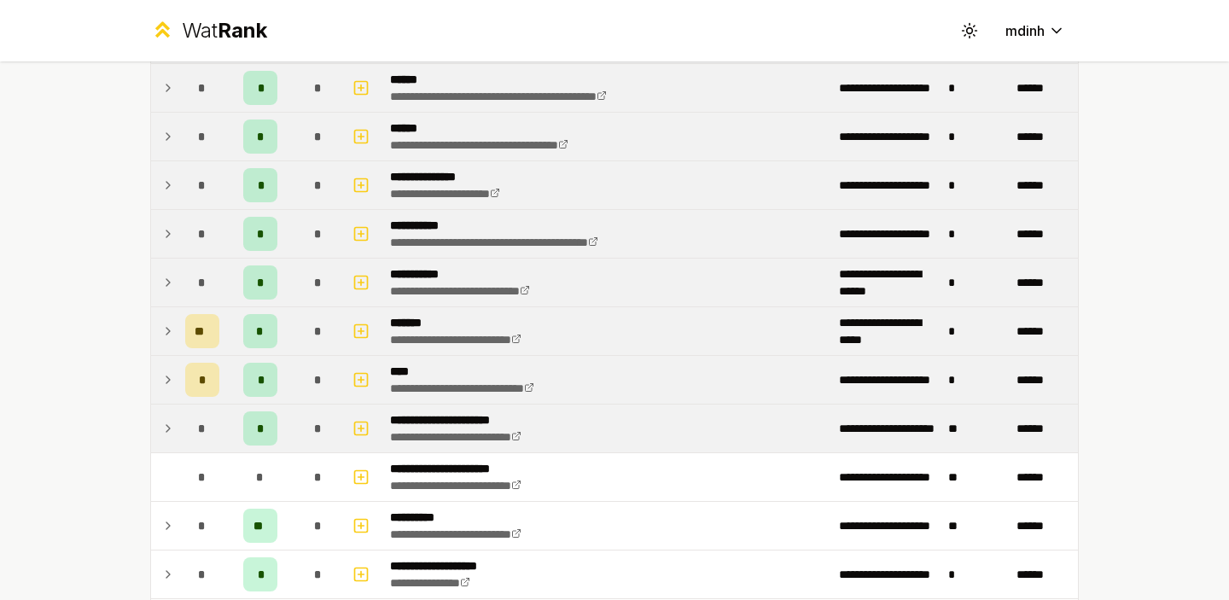
click at [167, 431] on icon at bounding box center [167, 428] width 3 height 7
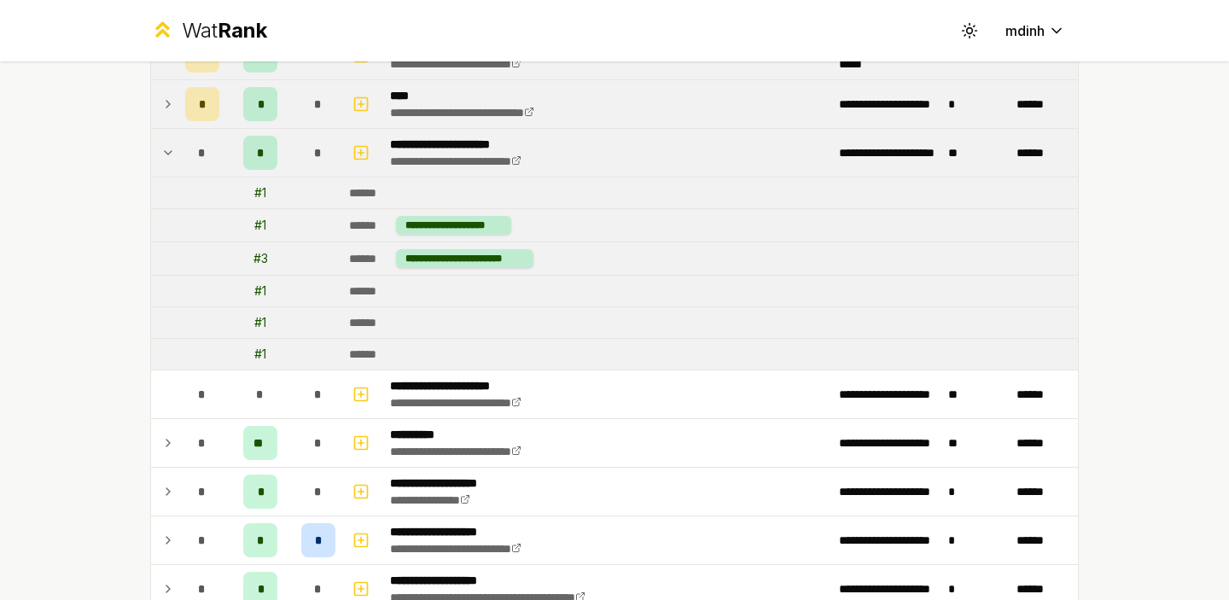
scroll to position [1926, 0]
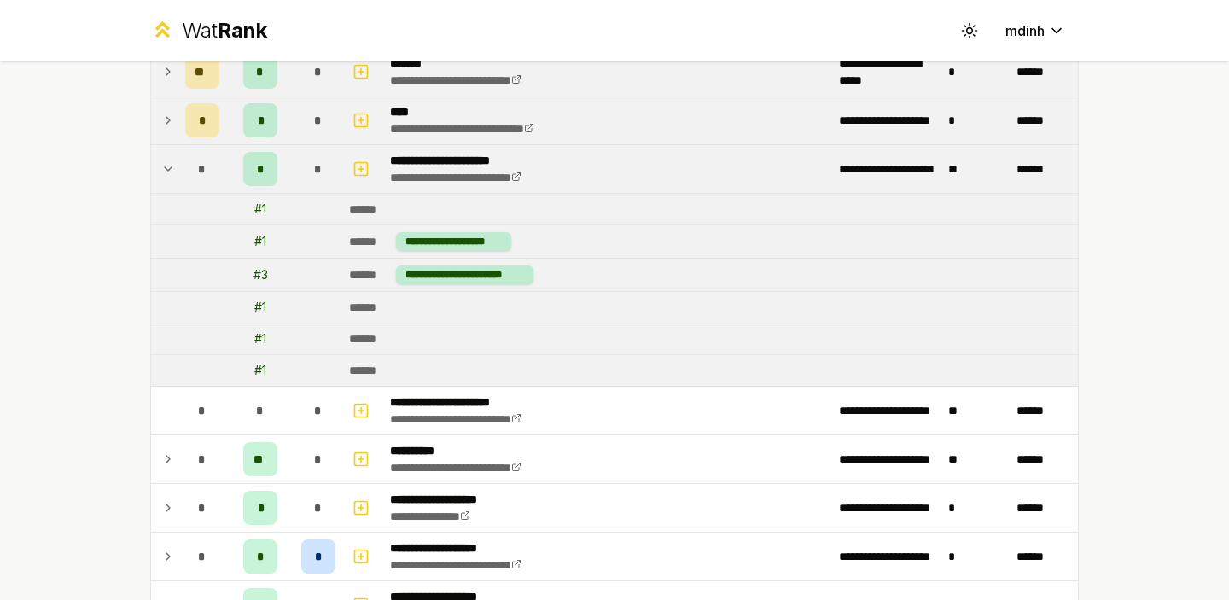
click at [167, 172] on icon at bounding box center [168, 169] width 14 height 20
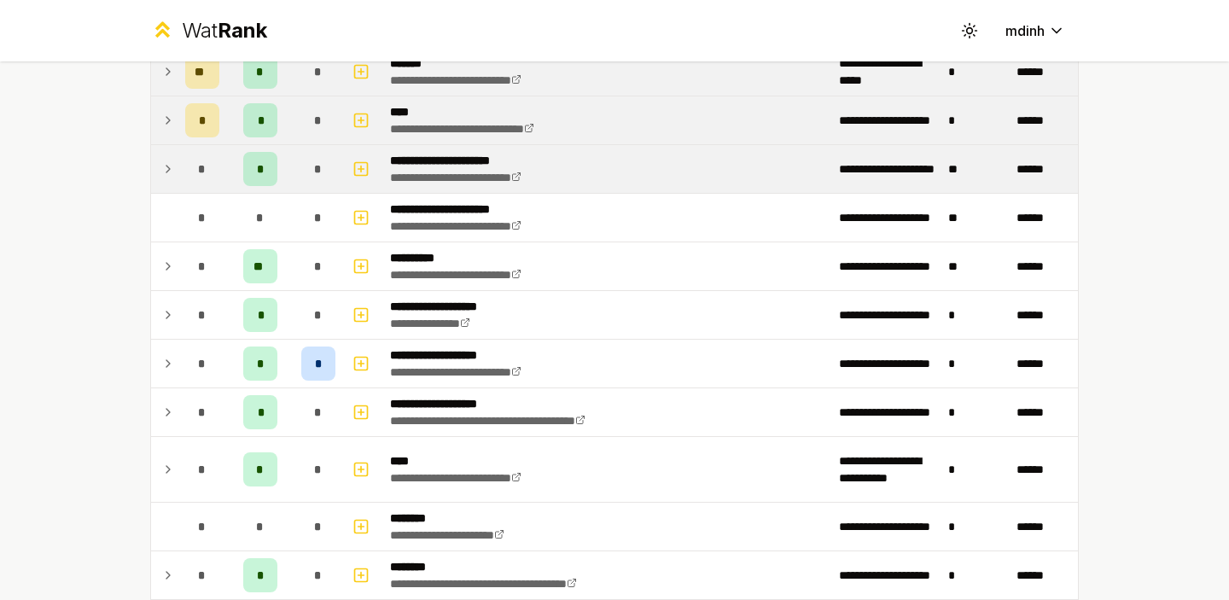
scroll to position [1916, 0]
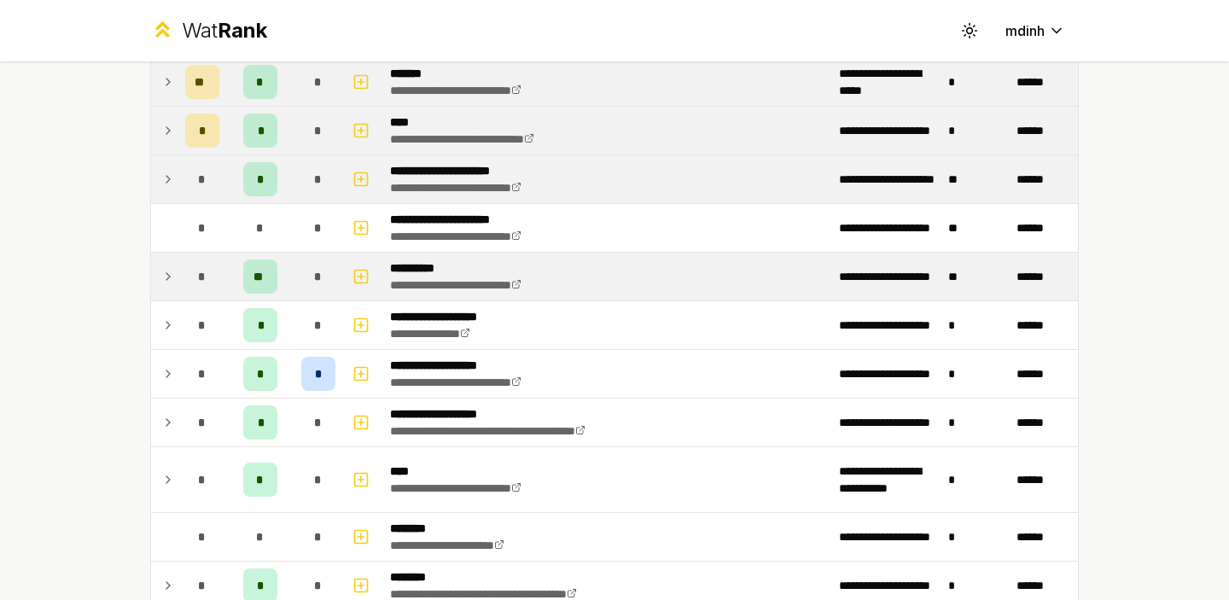
click at [166, 275] on icon at bounding box center [168, 276] width 14 height 20
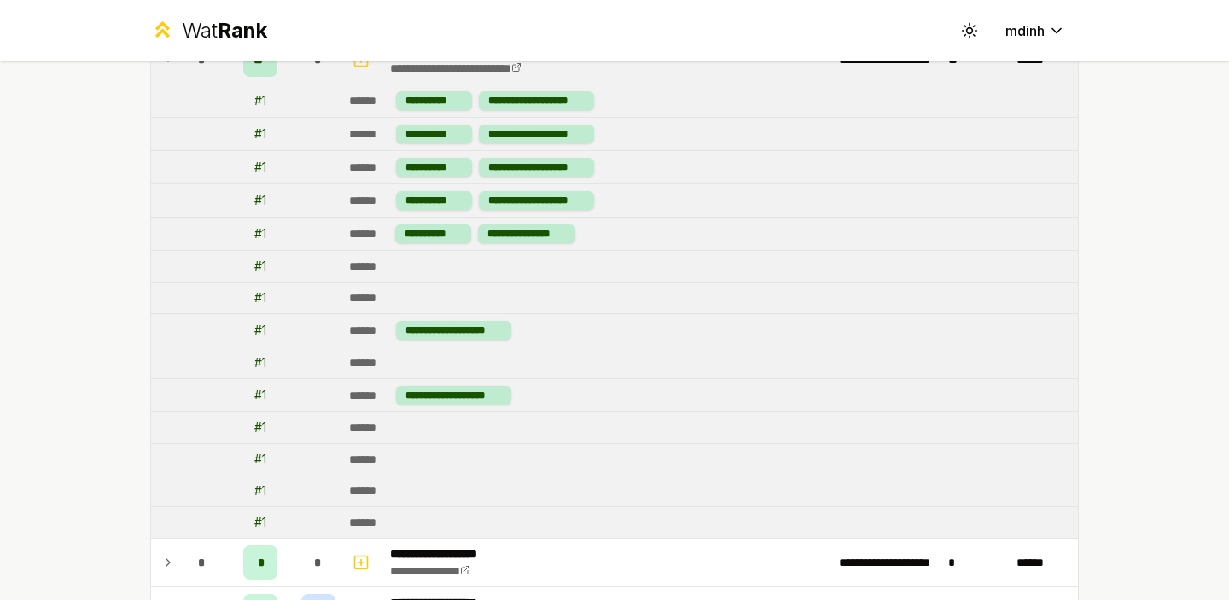
scroll to position [2061, 0]
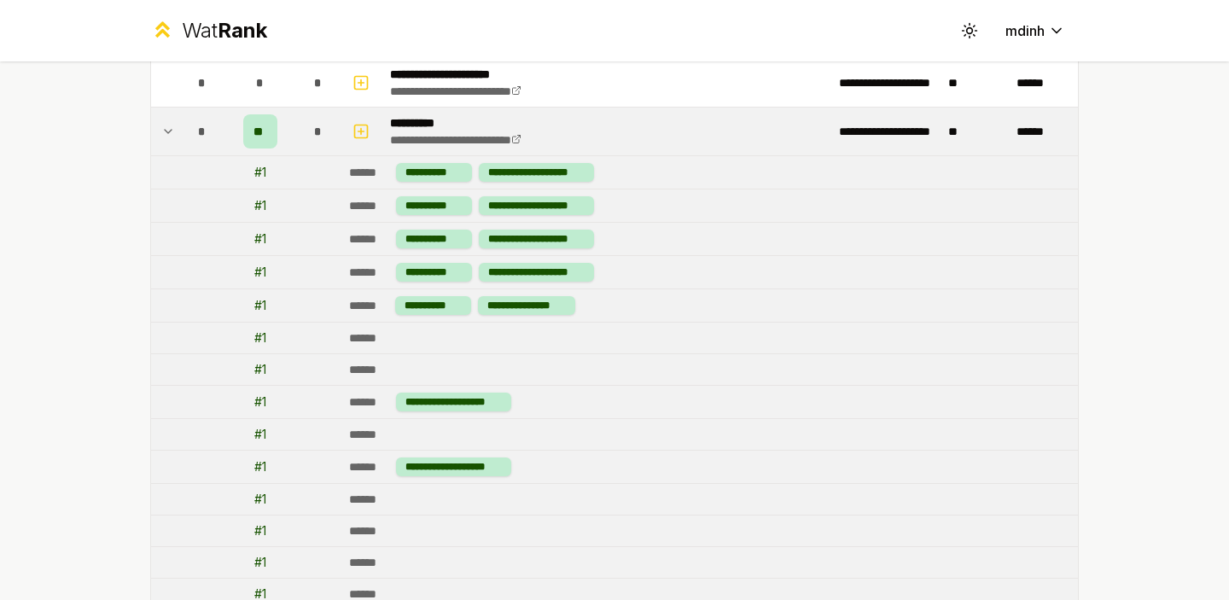
click at [169, 127] on icon at bounding box center [168, 131] width 14 height 20
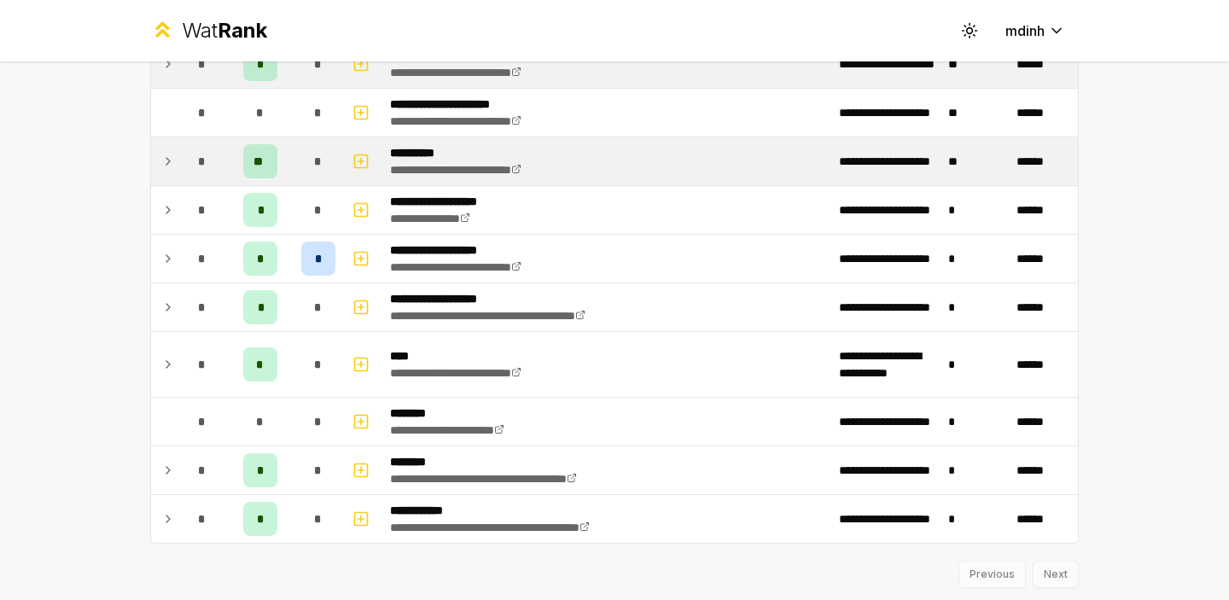
scroll to position [2015, 0]
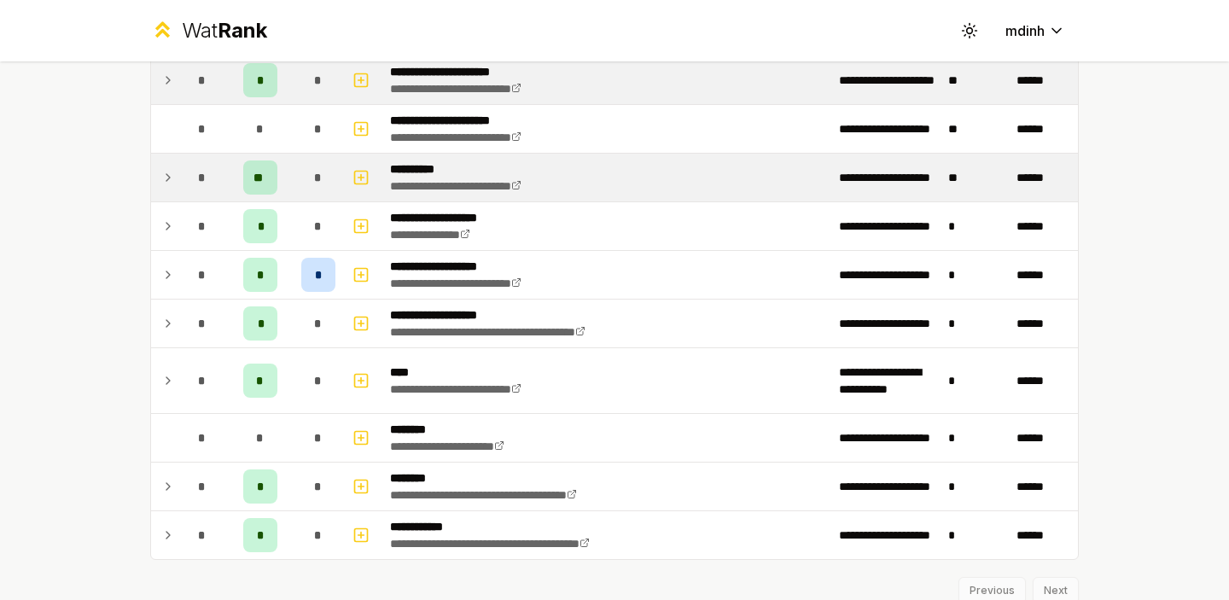
click at [79, 262] on div "**********" at bounding box center [614, 300] width 1229 height 600
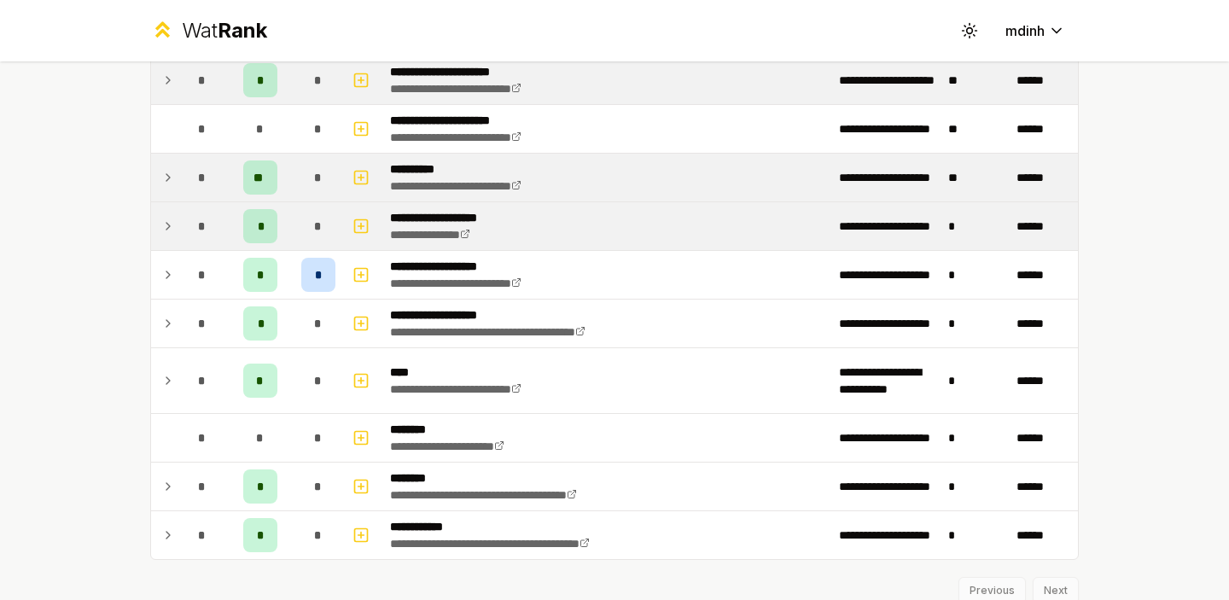
click at [166, 223] on icon at bounding box center [167, 226] width 3 height 7
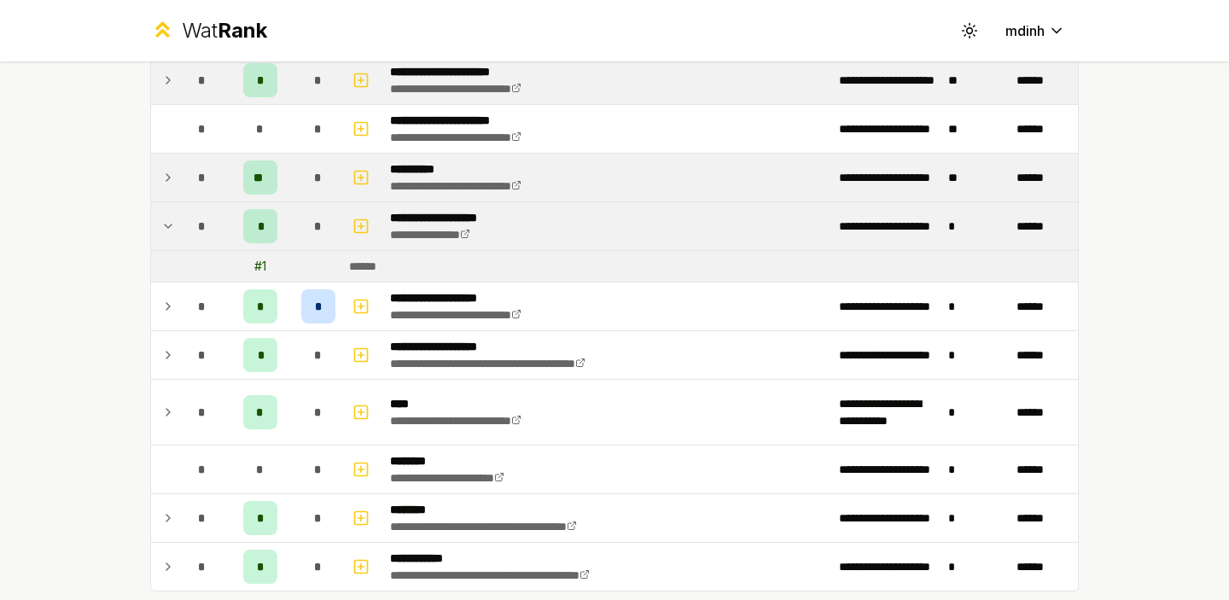
click at [166, 223] on icon at bounding box center [168, 226] width 14 height 20
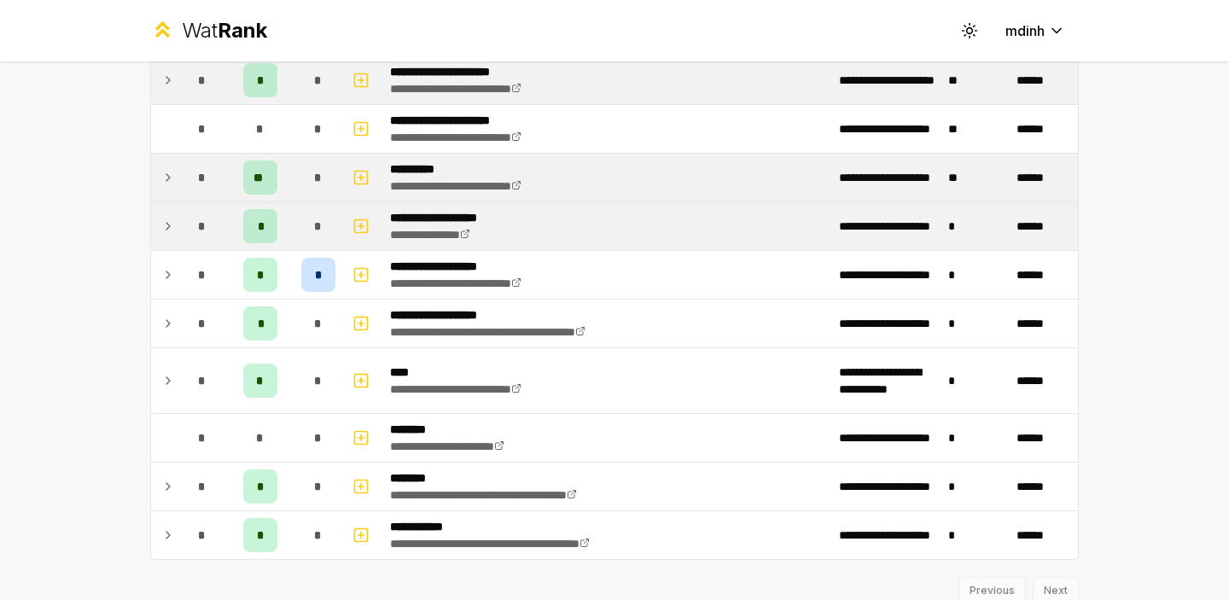
click at [166, 223] on icon at bounding box center [167, 226] width 3 height 7
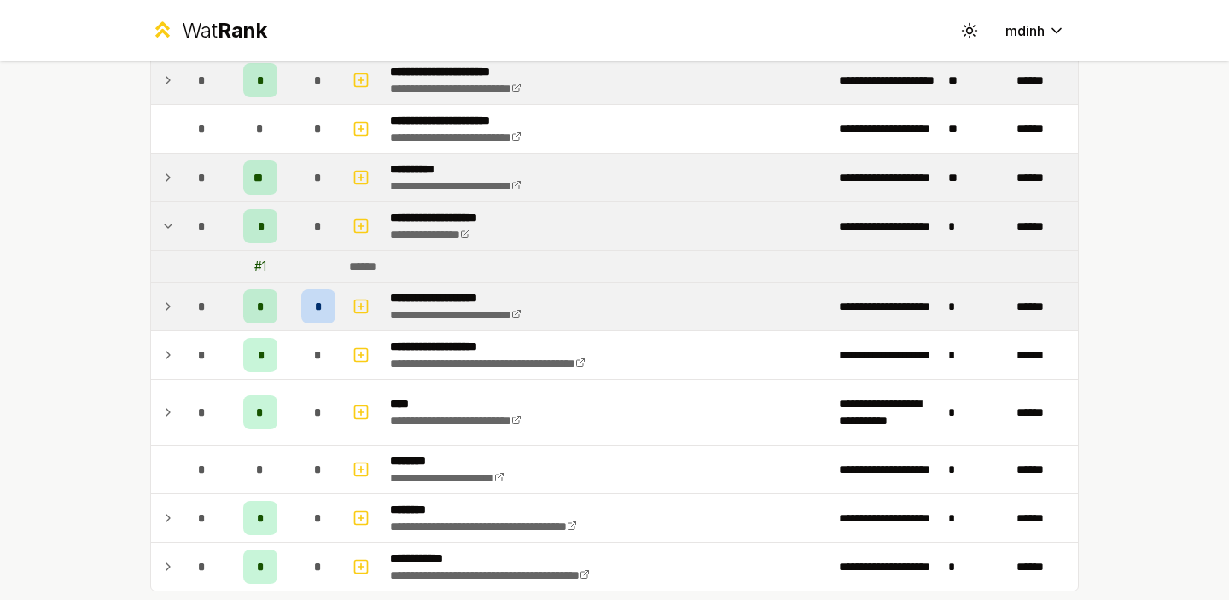
click at [170, 299] on icon at bounding box center [168, 306] width 14 height 20
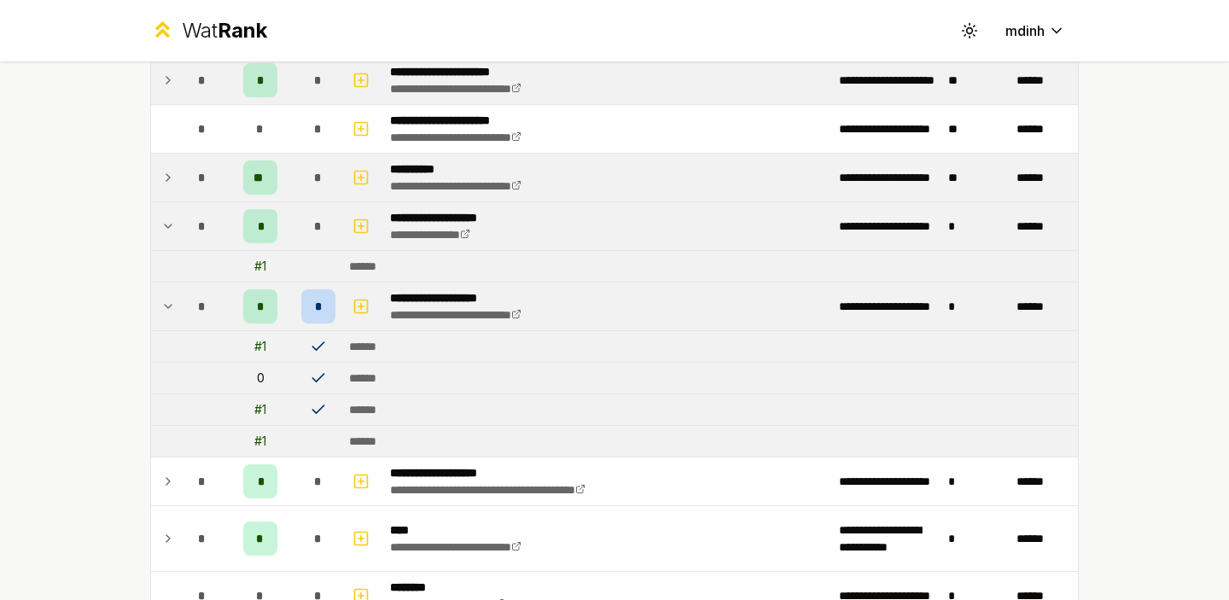
click at [171, 221] on icon at bounding box center [168, 226] width 14 height 20
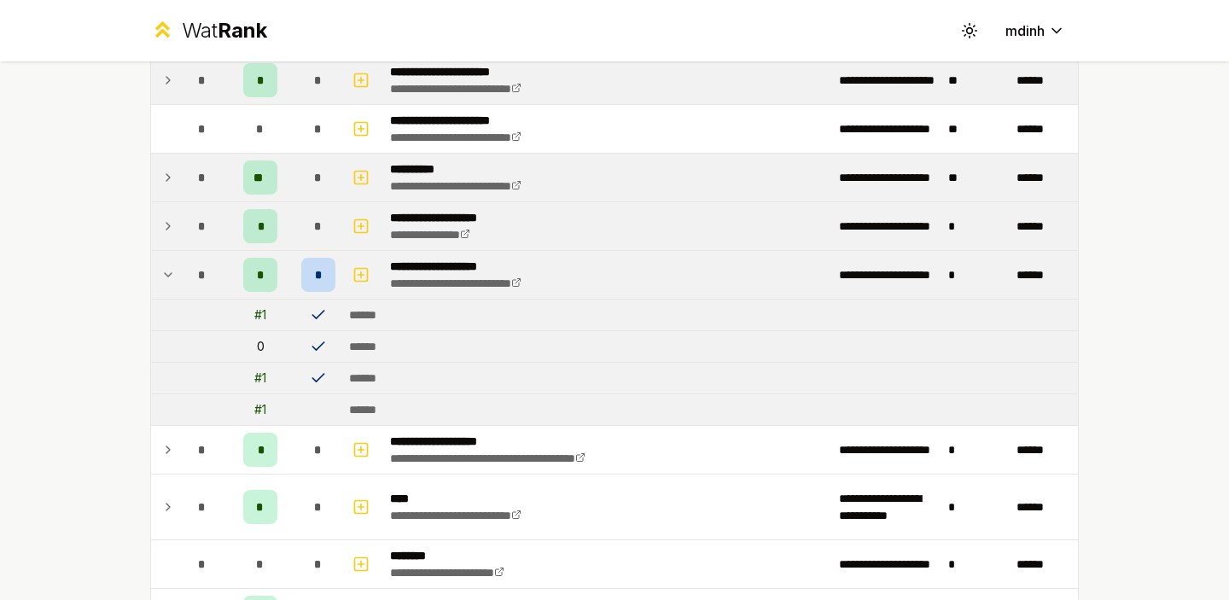
click at [171, 221] on icon at bounding box center [168, 226] width 14 height 20
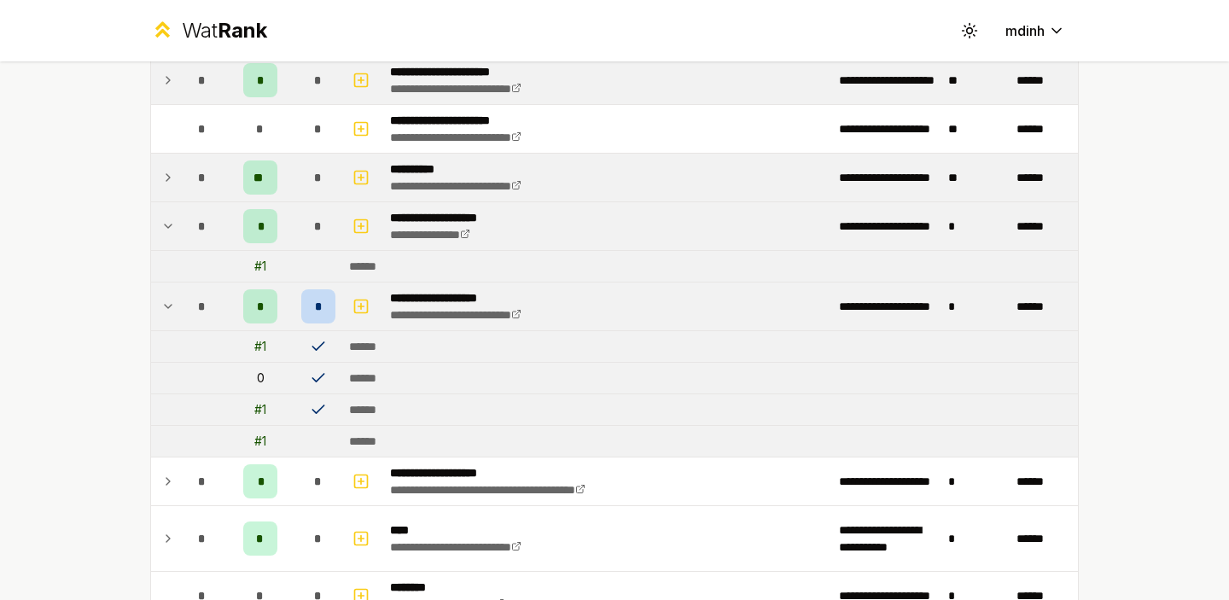
click at [171, 221] on icon at bounding box center [168, 226] width 14 height 20
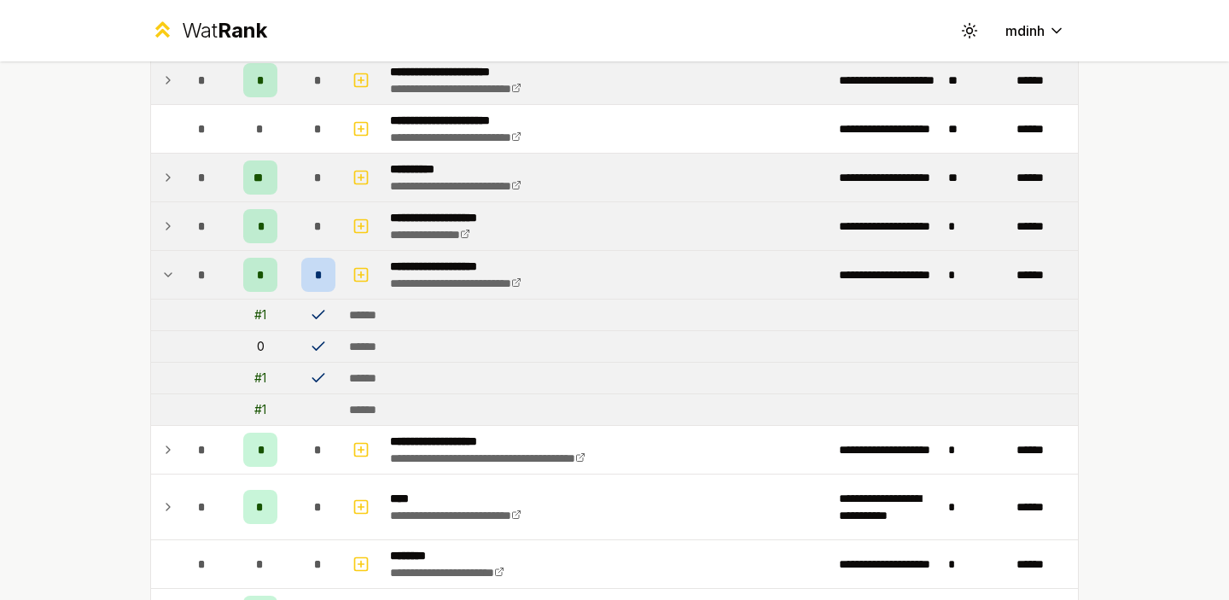
click at [171, 221] on icon at bounding box center [168, 226] width 14 height 20
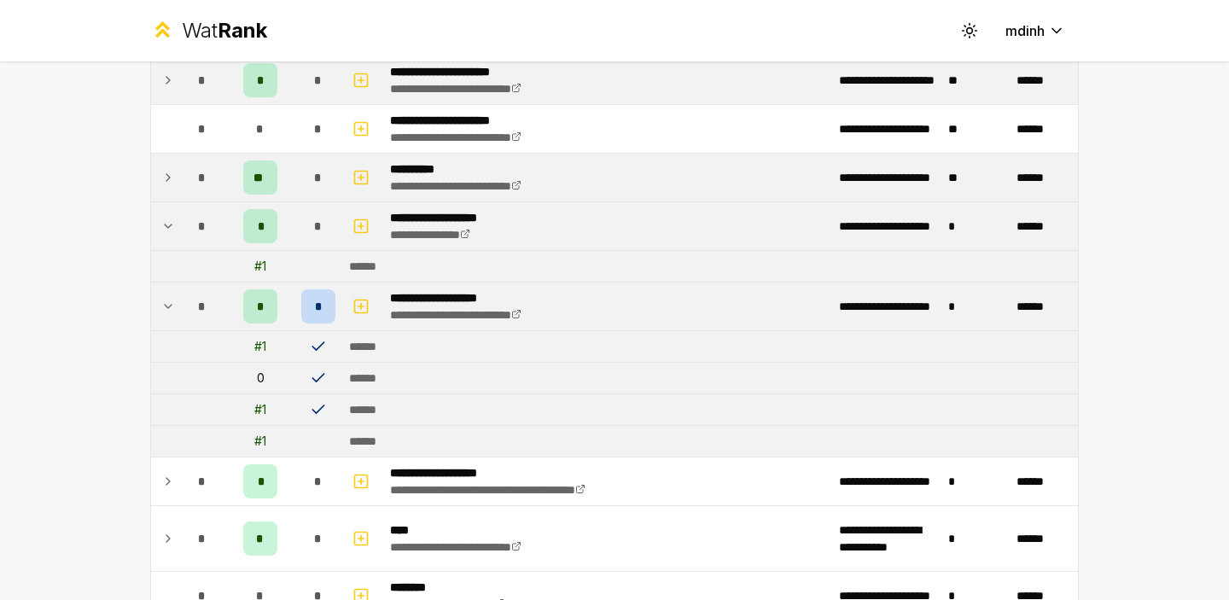
click at [171, 221] on icon at bounding box center [168, 226] width 14 height 20
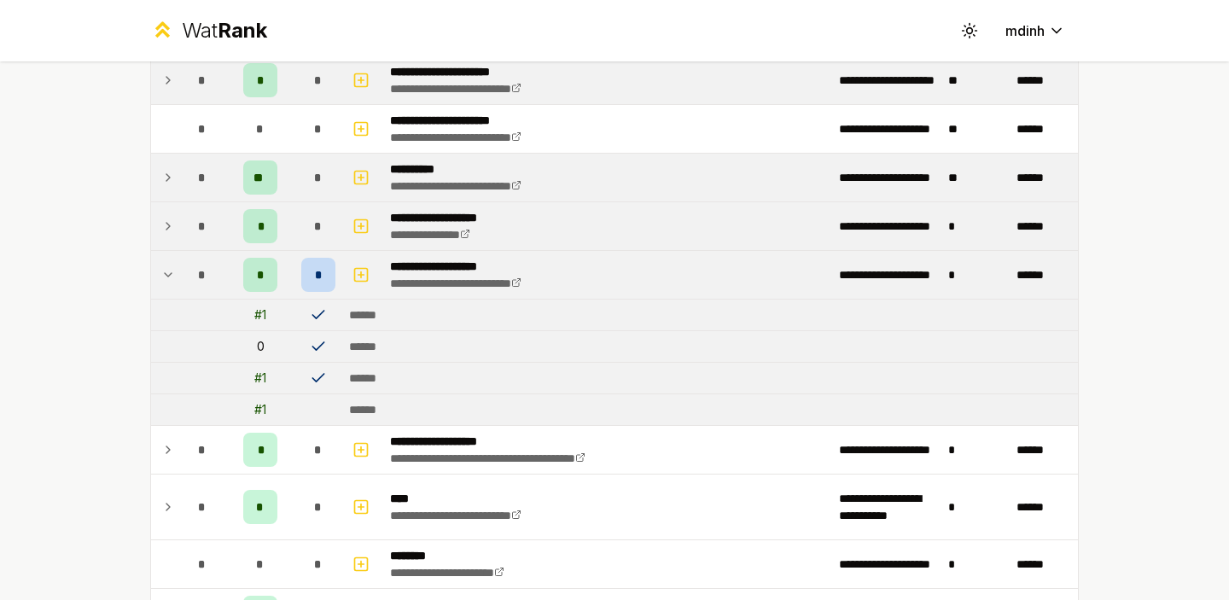
click at [171, 221] on icon at bounding box center [168, 226] width 14 height 20
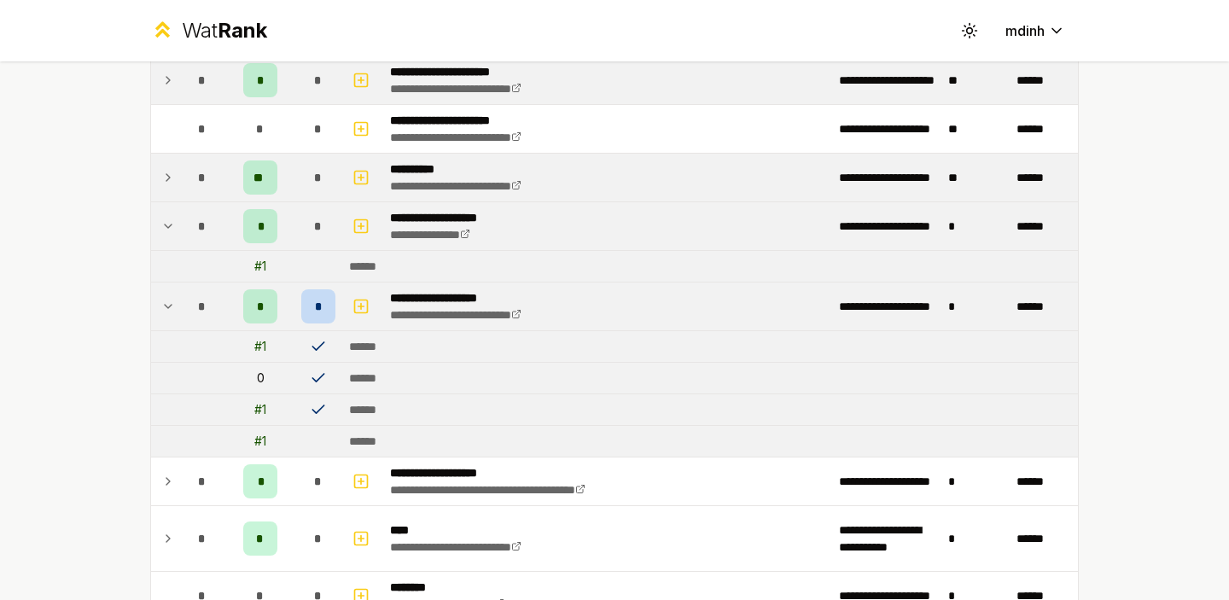
click at [171, 221] on icon at bounding box center [168, 226] width 14 height 20
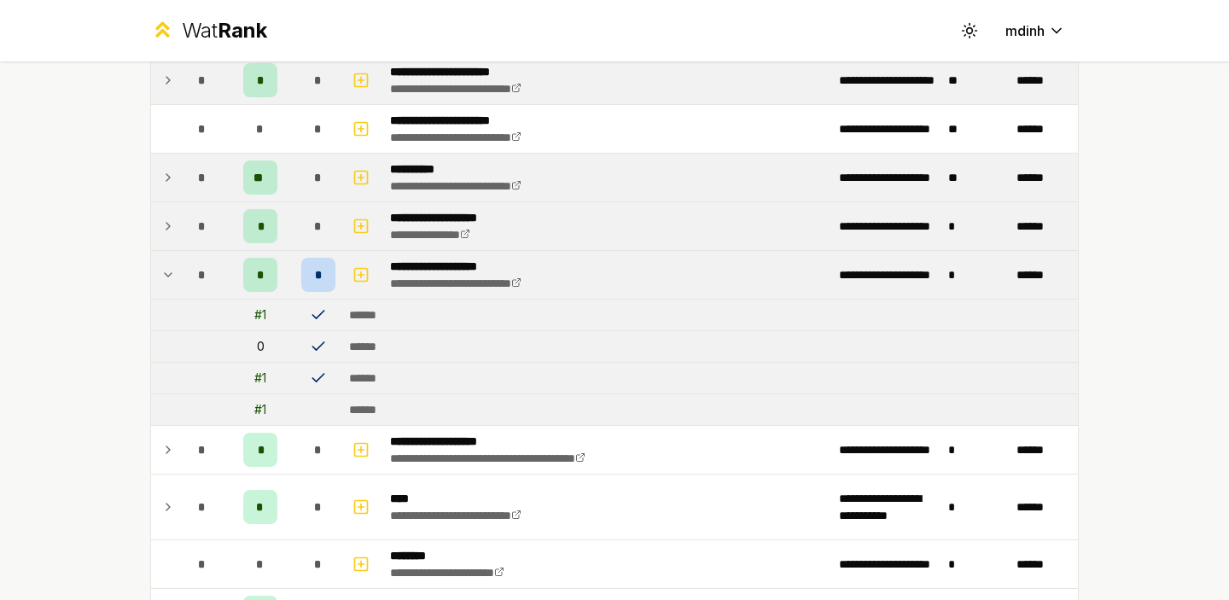
click at [61, 249] on div "**********" at bounding box center [614, 300] width 1229 height 600
click at [168, 273] on icon at bounding box center [168, 275] width 14 height 20
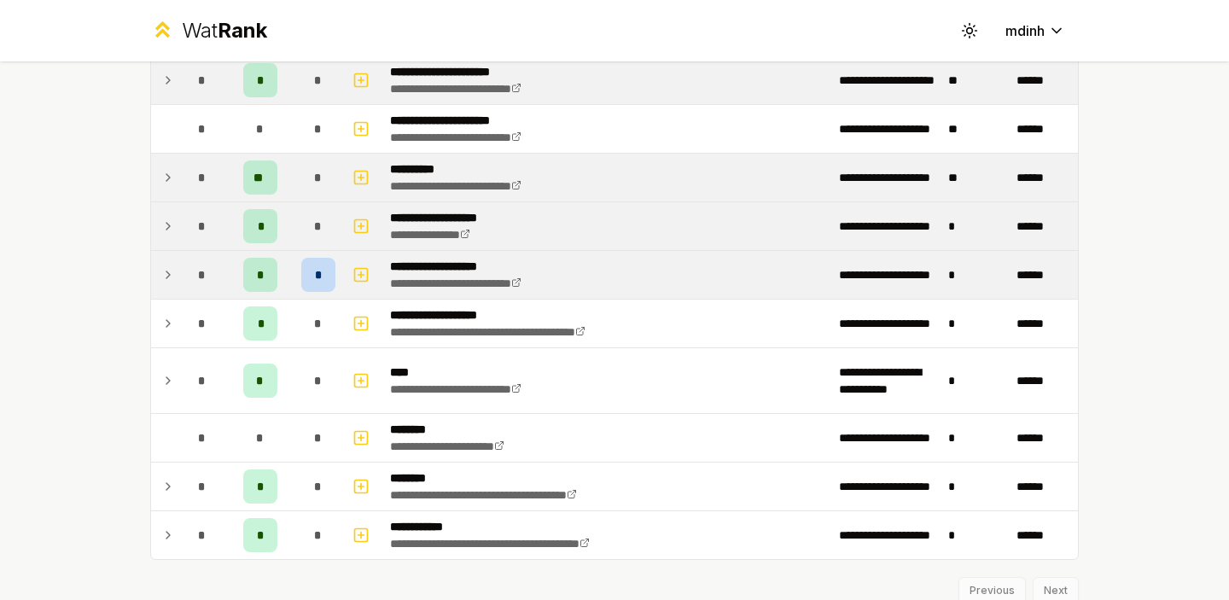
scroll to position [2001, 0]
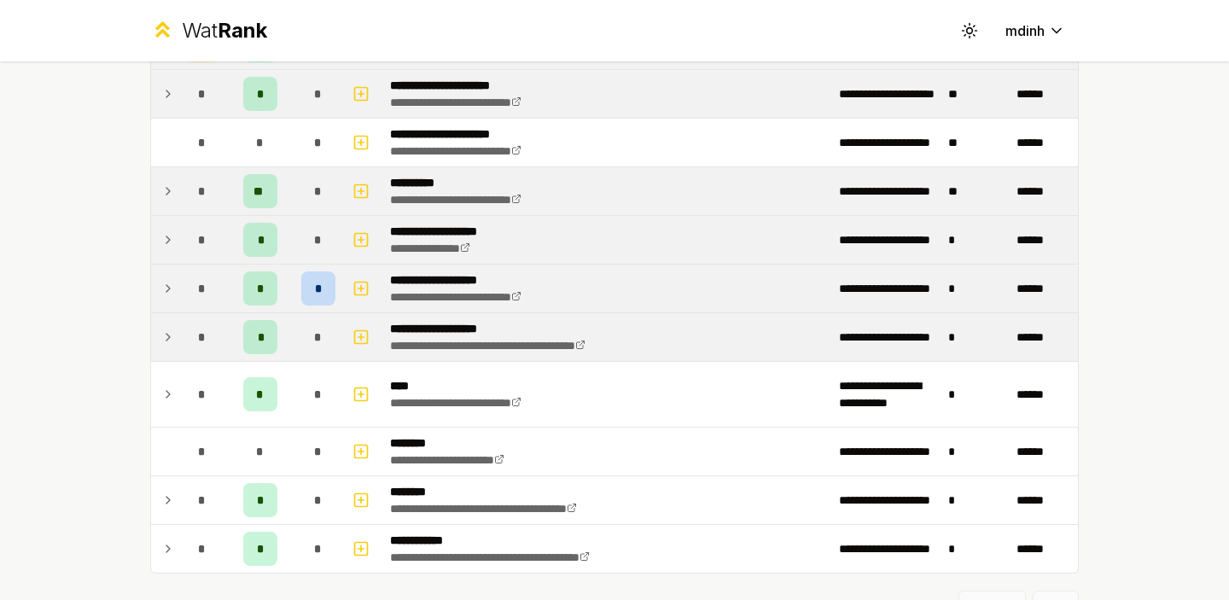
click at [167, 336] on icon at bounding box center [168, 337] width 14 height 20
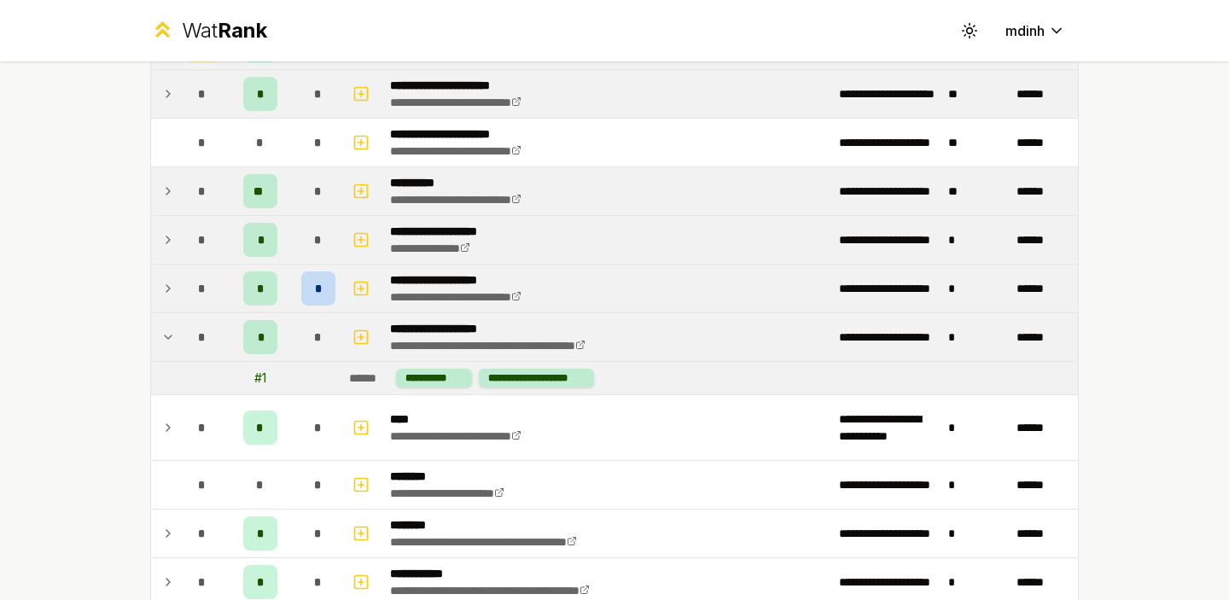
click at [167, 336] on icon at bounding box center [168, 337] width 14 height 20
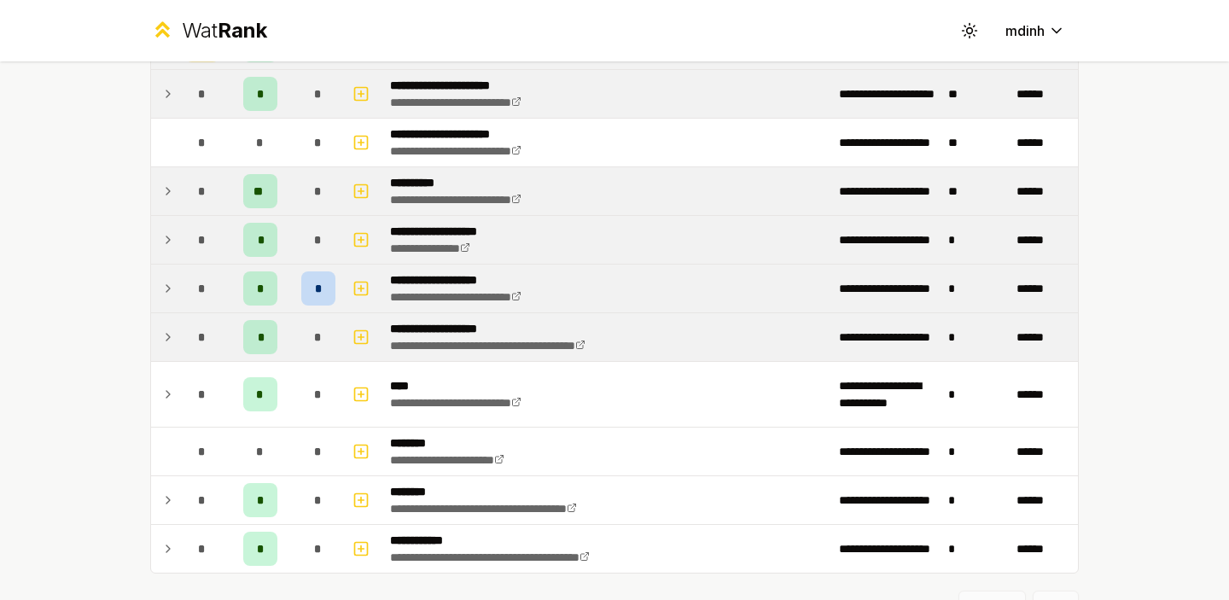
click at [165, 238] on icon at bounding box center [168, 240] width 14 height 20
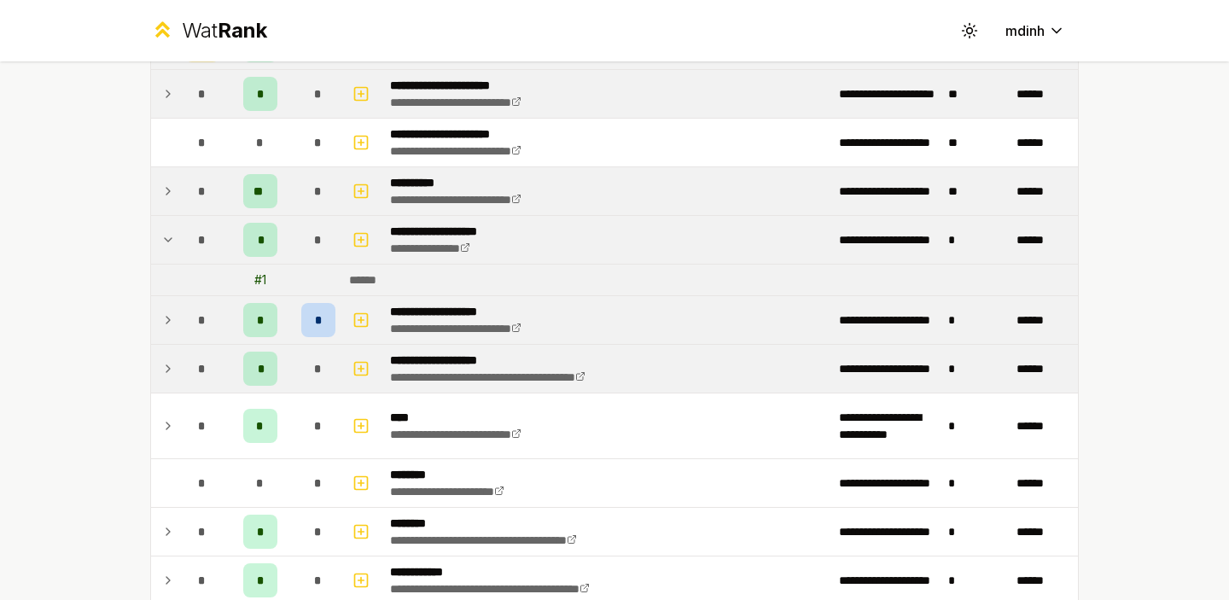
click at [166, 238] on icon at bounding box center [168, 240] width 14 height 20
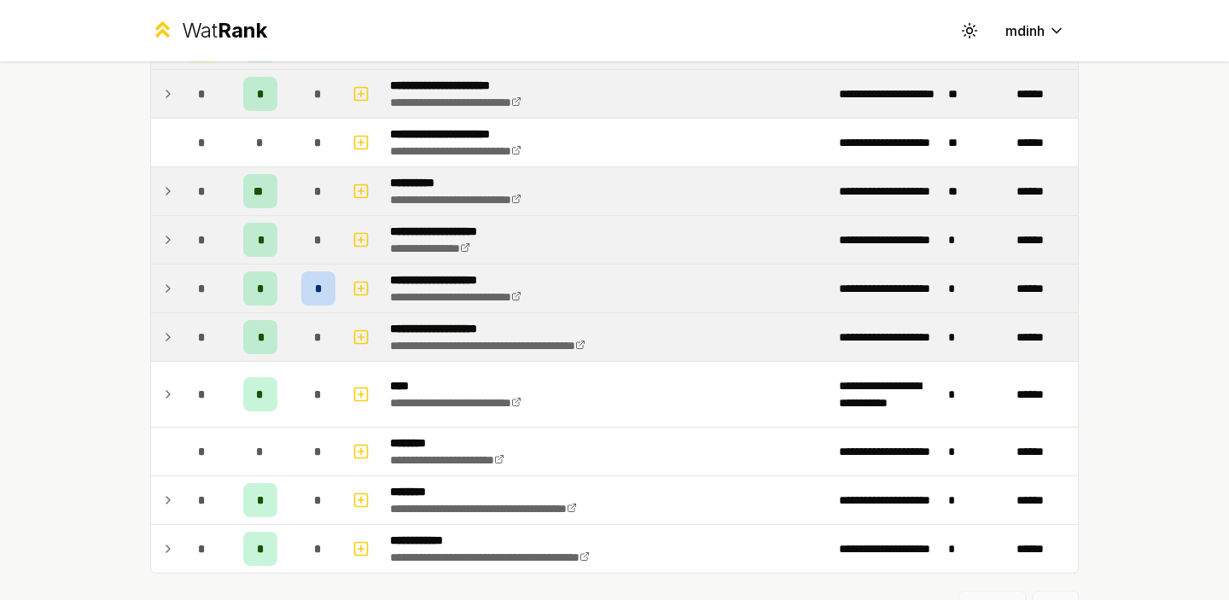
click at [166, 238] on icon at bounding box center [168, 240] width 14 height 20
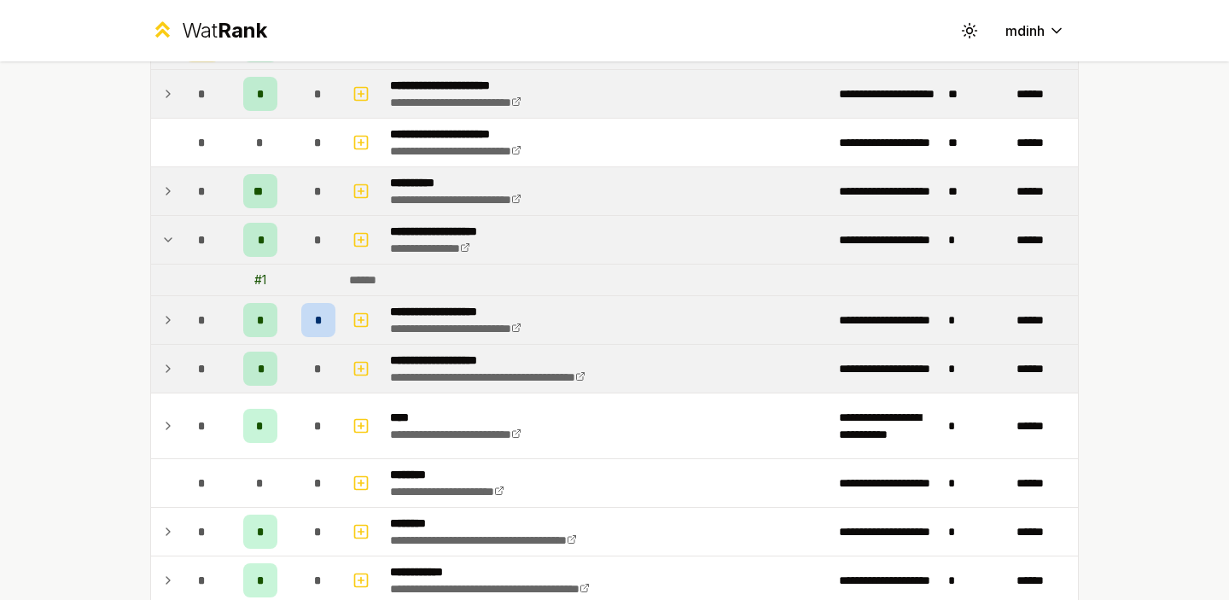
click at [166, 238] on icon at bounding box center [168, 240] width 14 height 20
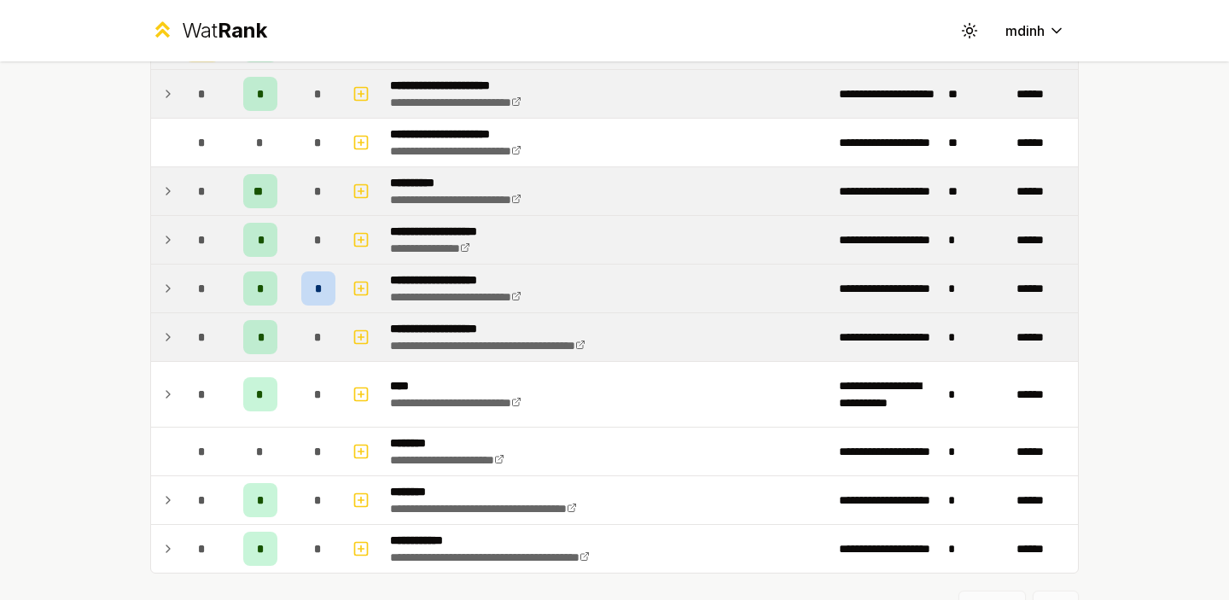
click at [167, 237] on icon at bounding box center [167, 239] width 3 height 7
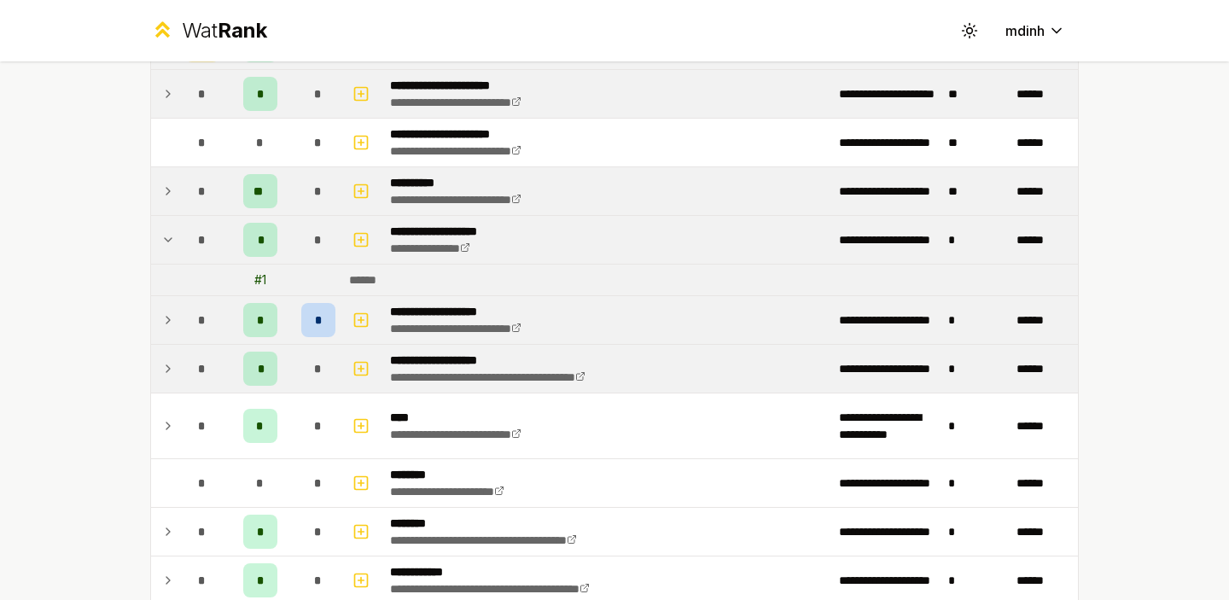
click at [167, 237] on icon at bounding box center [168, 240] width 14 height 20
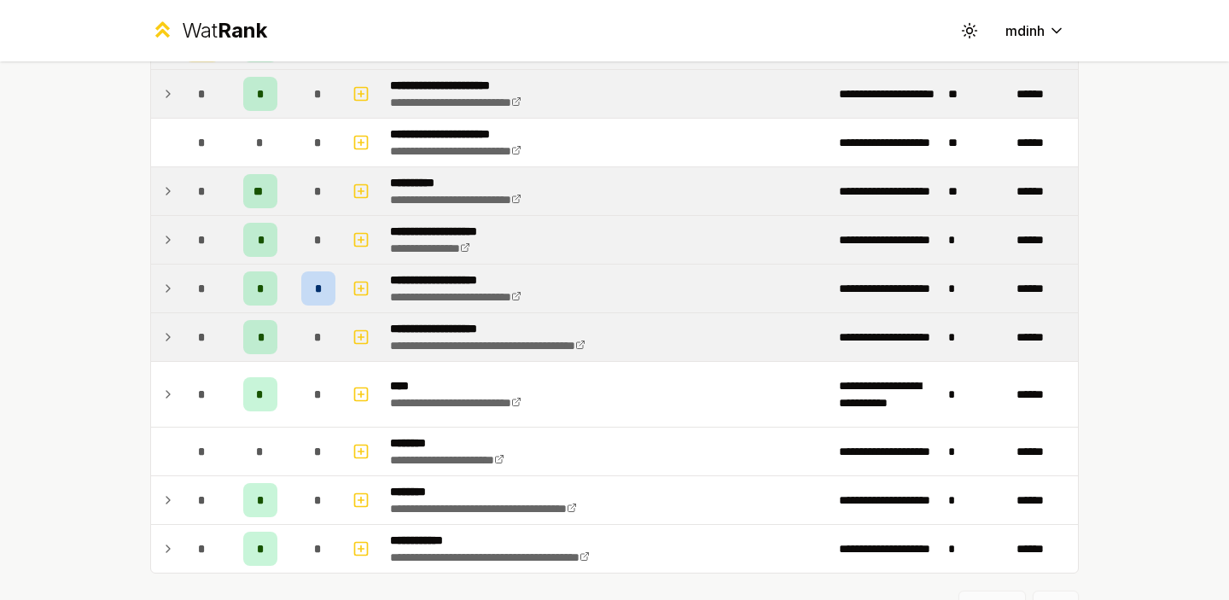
click at [167, 237] on icon at bounding box center [167, 239] width 3 height 7
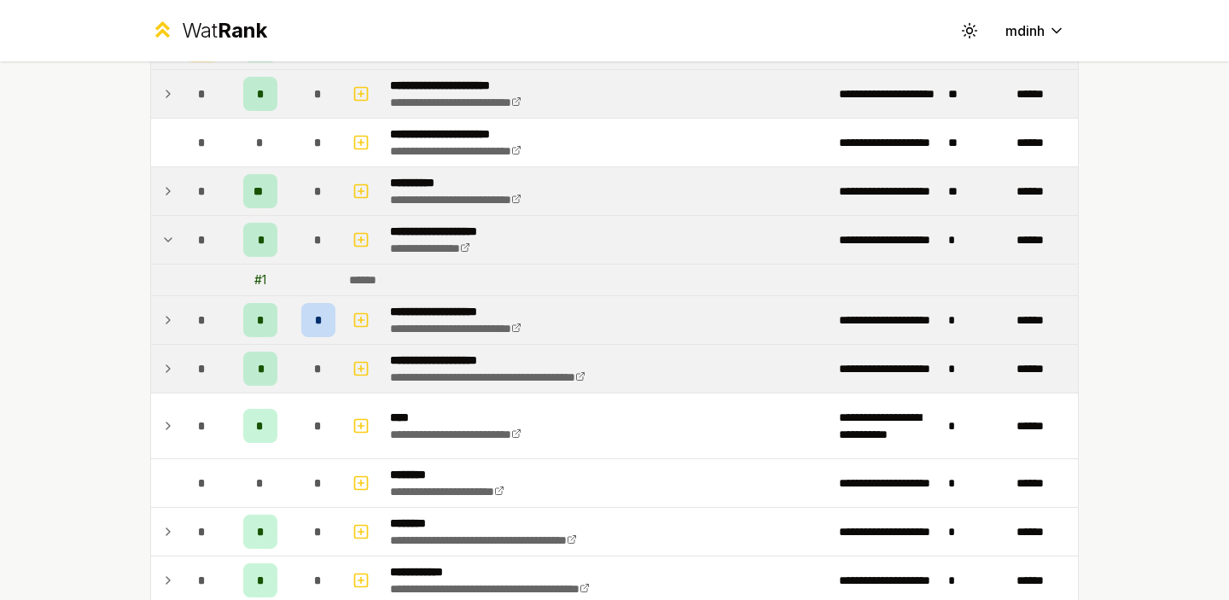
click at [167, 237] on icon at bounding box center [168, 240] width 14 height 20
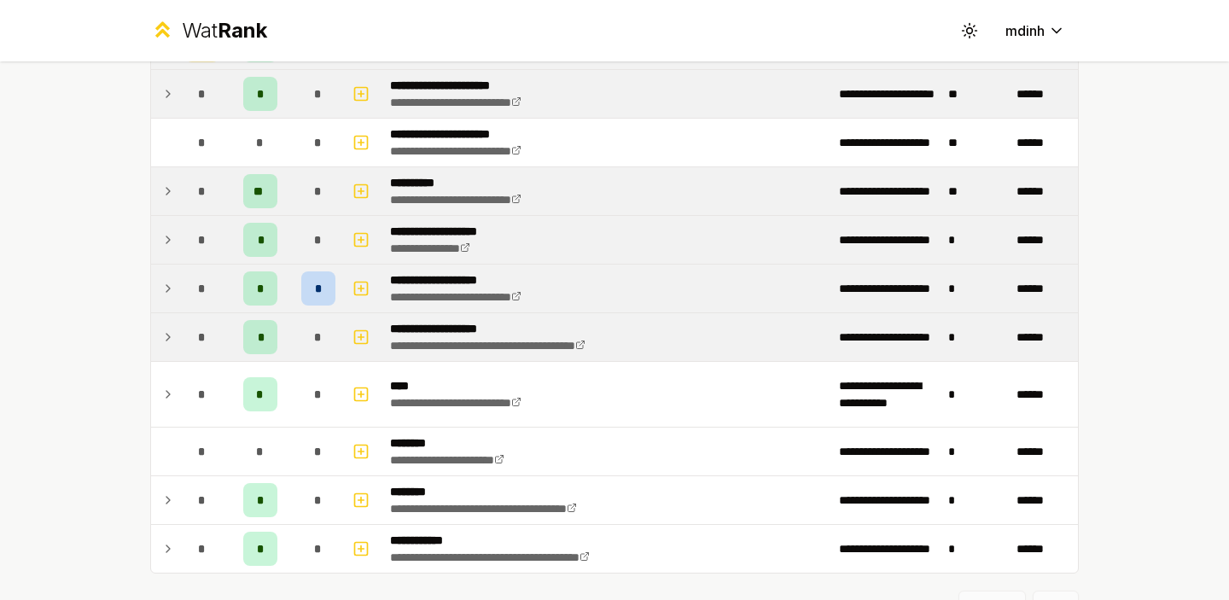
click at [167, 237] on icon at bounding box center [167, 239] width 3 height 7
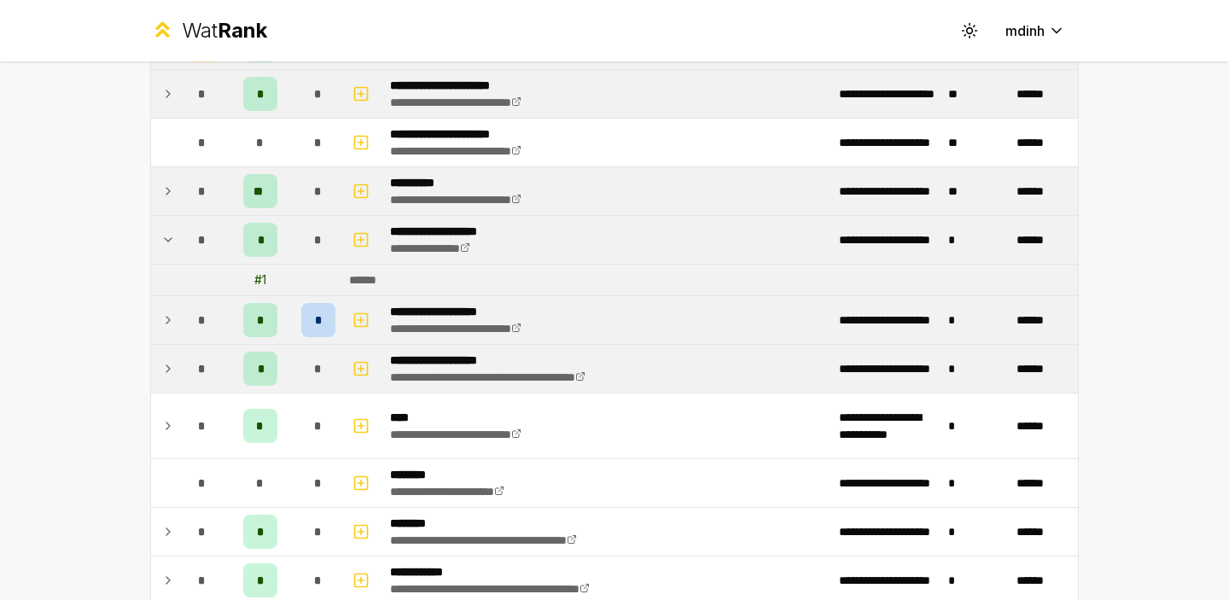
click at [167, 237] on icon at bounding box center [168, 240] width 14 height 20
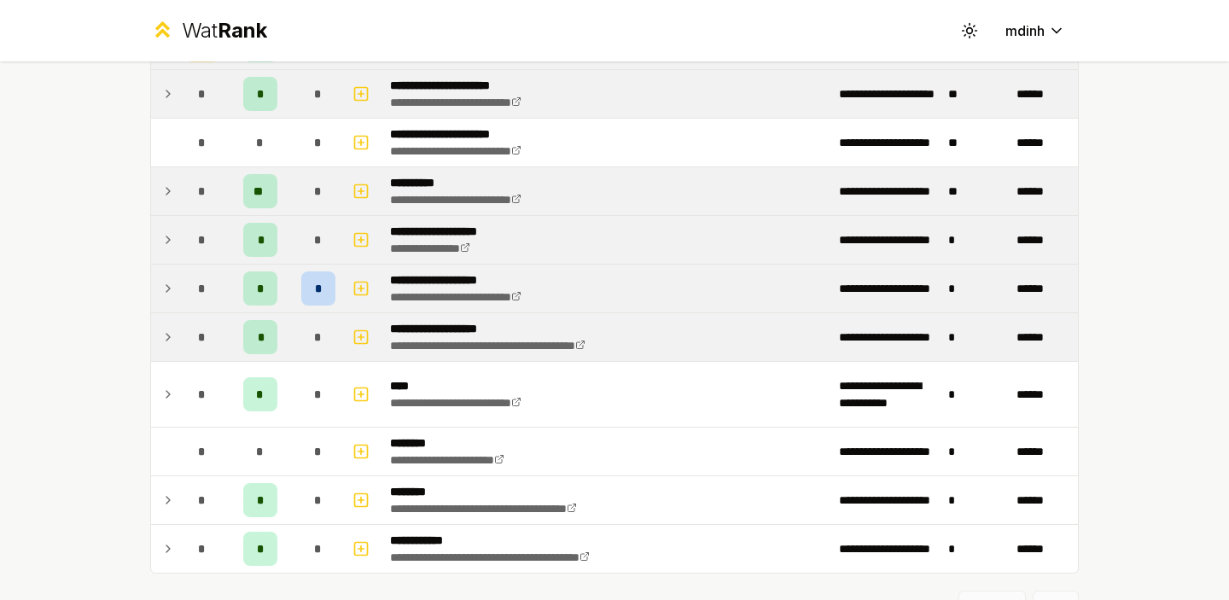
click at [167, 237] on icon at bounding box center [167, 239] width 3 height 7
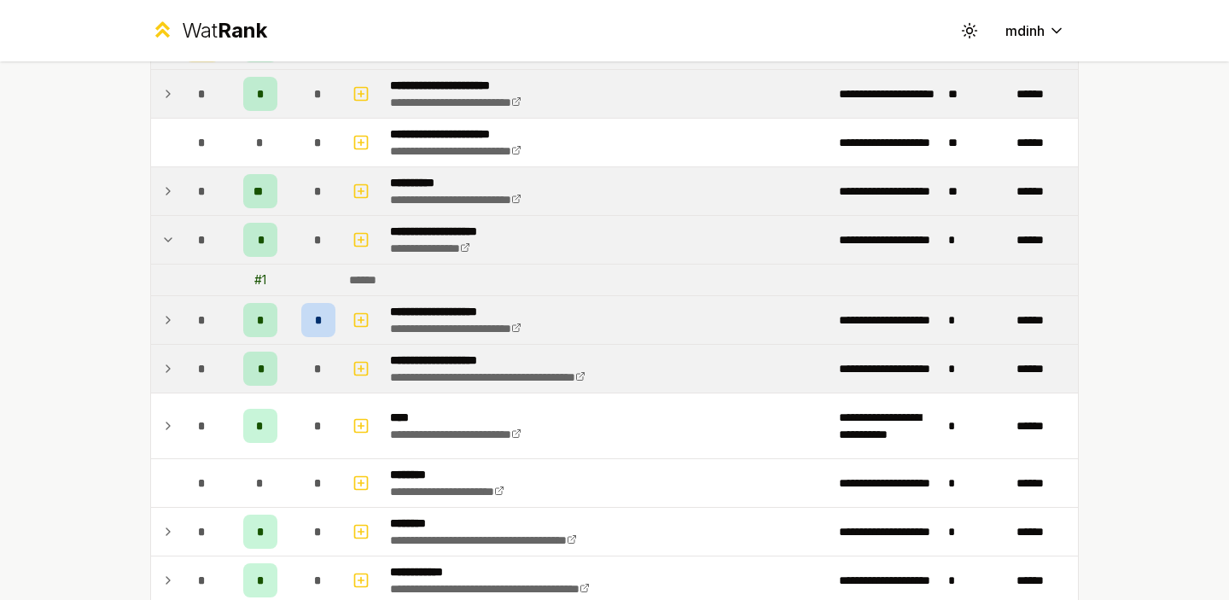
click at [167, 237] on icon at bounding box center [168, 240] width 14 height 20
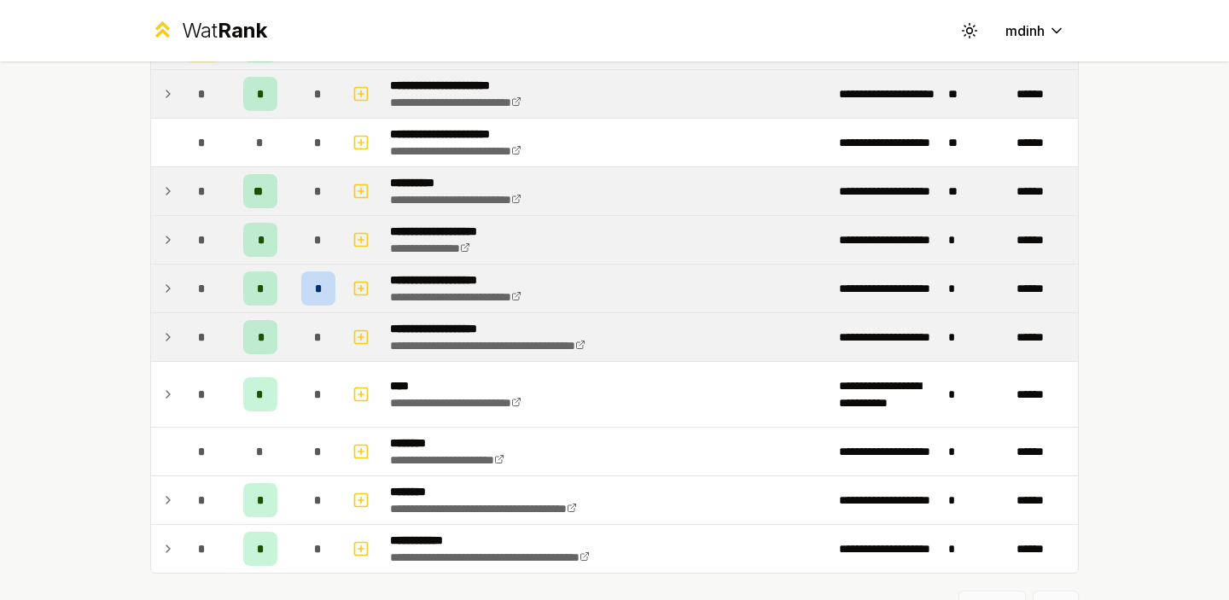
click at [167, 283] on icon at bounding box center [168, 288] width 14 height 20
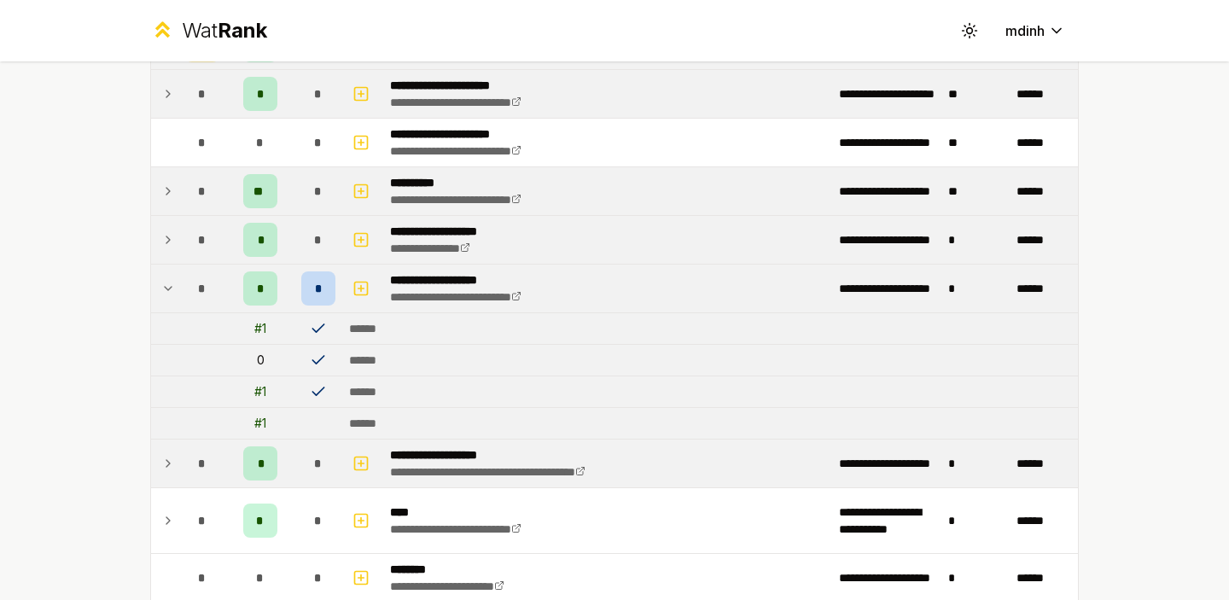
click at [167, 283] on icon at bounding box center [168, 288] width 14 height 20
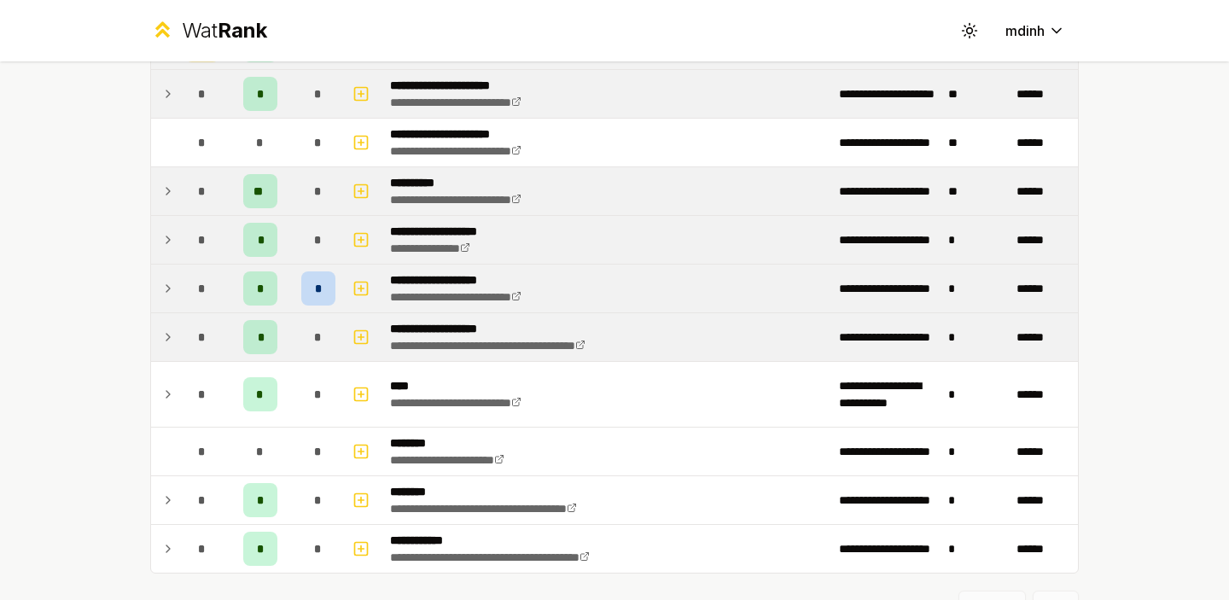
click at [167, 333] on icon at bounding box center [168, 337] width 14 height 20
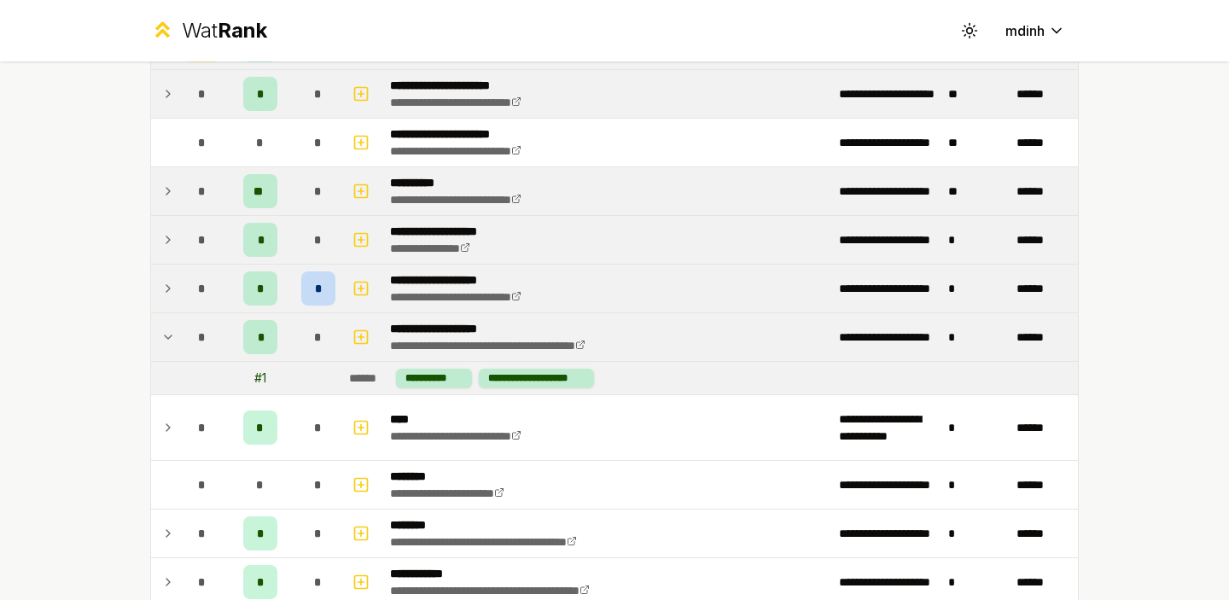
click at [167, 333] on icon at bounding box center [168, 337] width 14 height 20
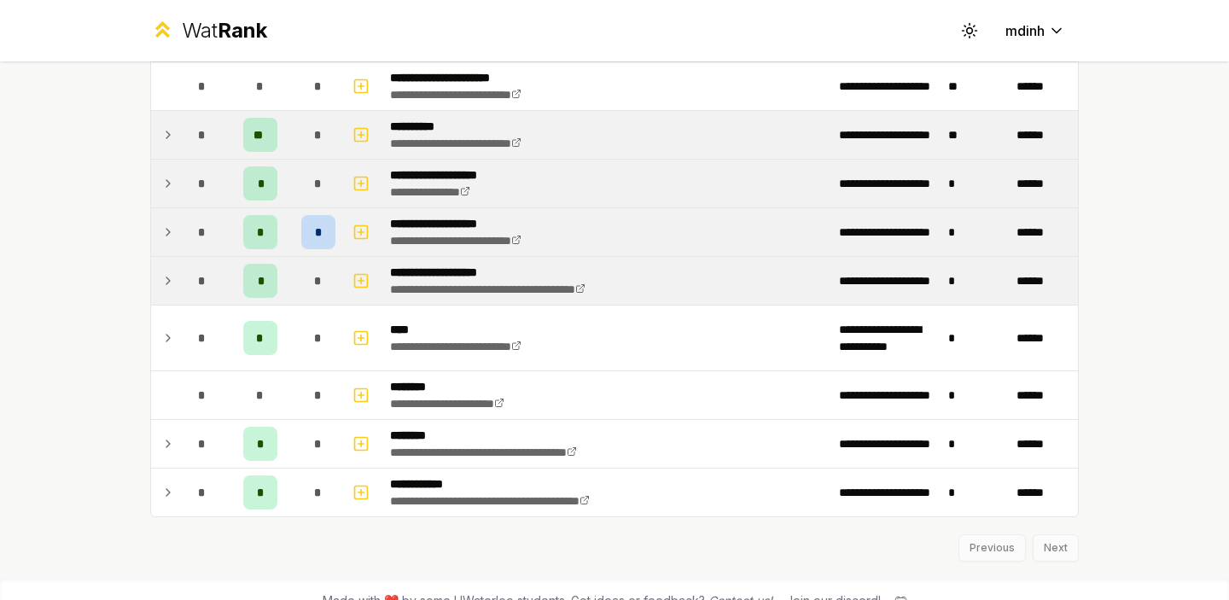
scroll to position [2080, 0]
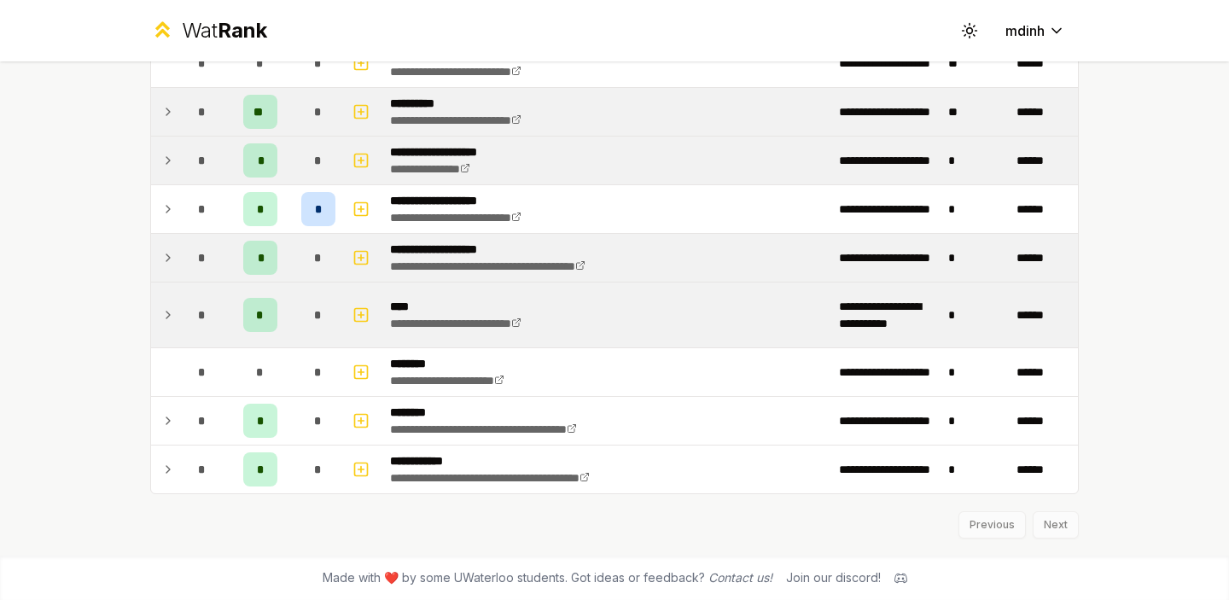
click at [167, 312] on icon at bounding box center [167, 315] width 3 height 7
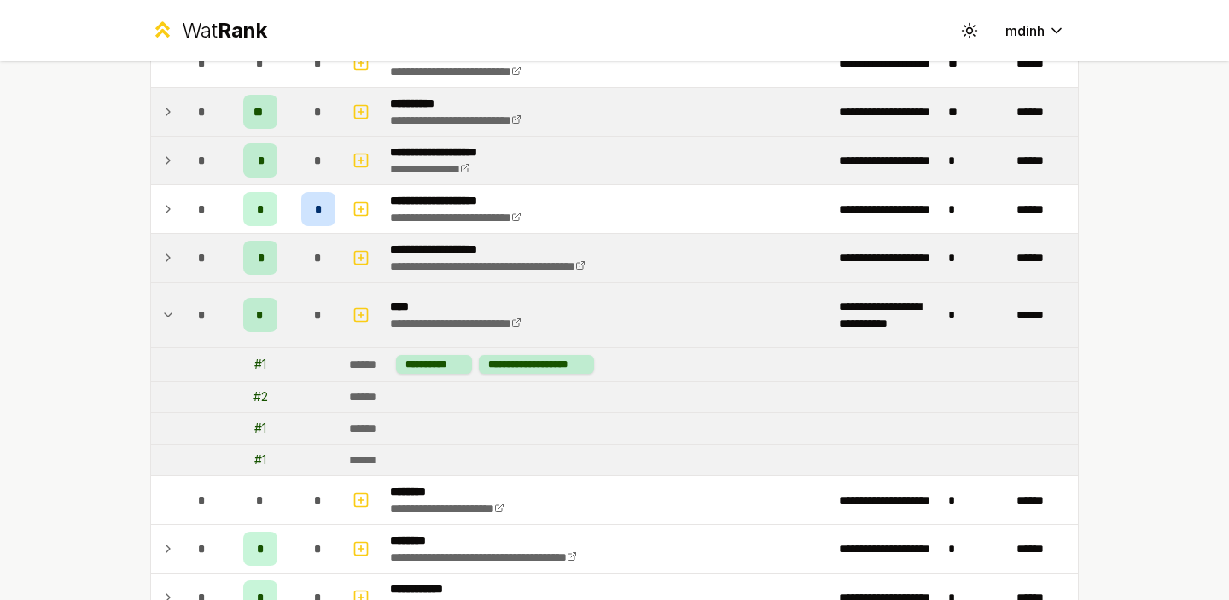
click at [168, 314] on icon at bounding box center [168, 315] width 14 height 20
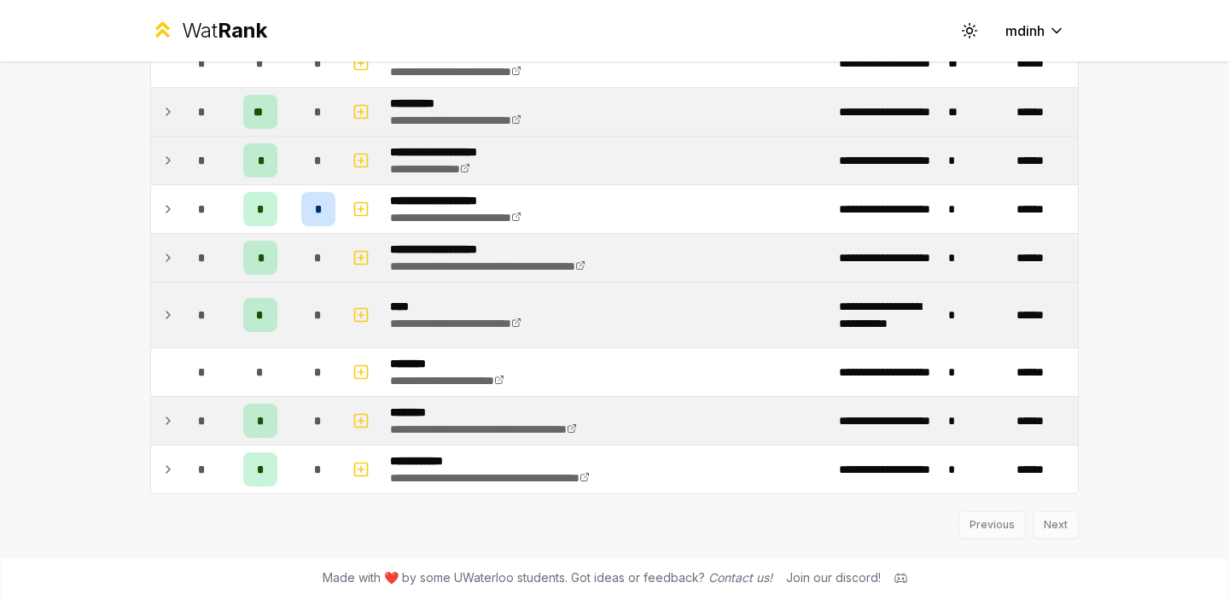
click at [168, 412] on icon at bounding box center [168, 421] width 14 height 20
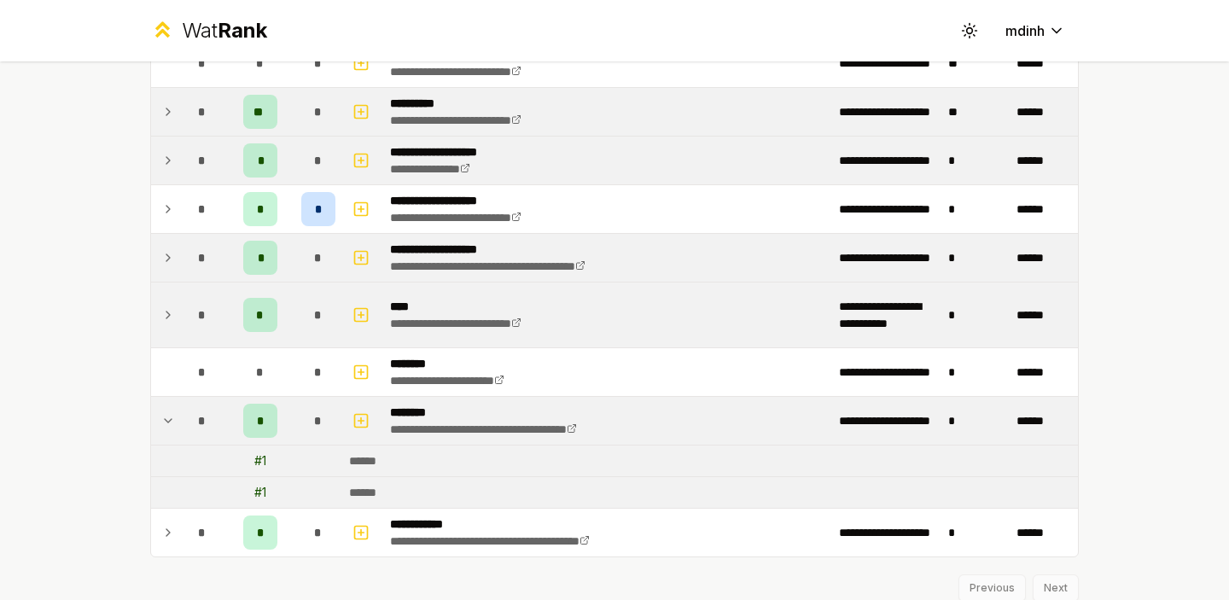
click at [168, 412] on icon at bounding box center [168, 421] width 14 height 20
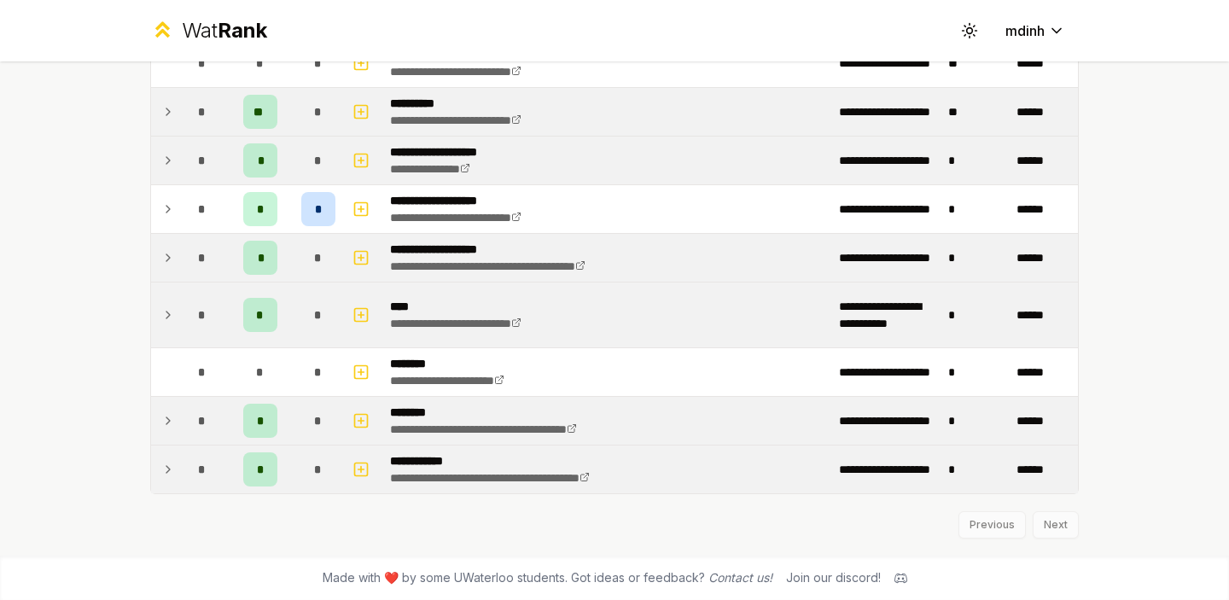
click at [169, 467] on icon at bounding box center [168, 469] width 14 height 20
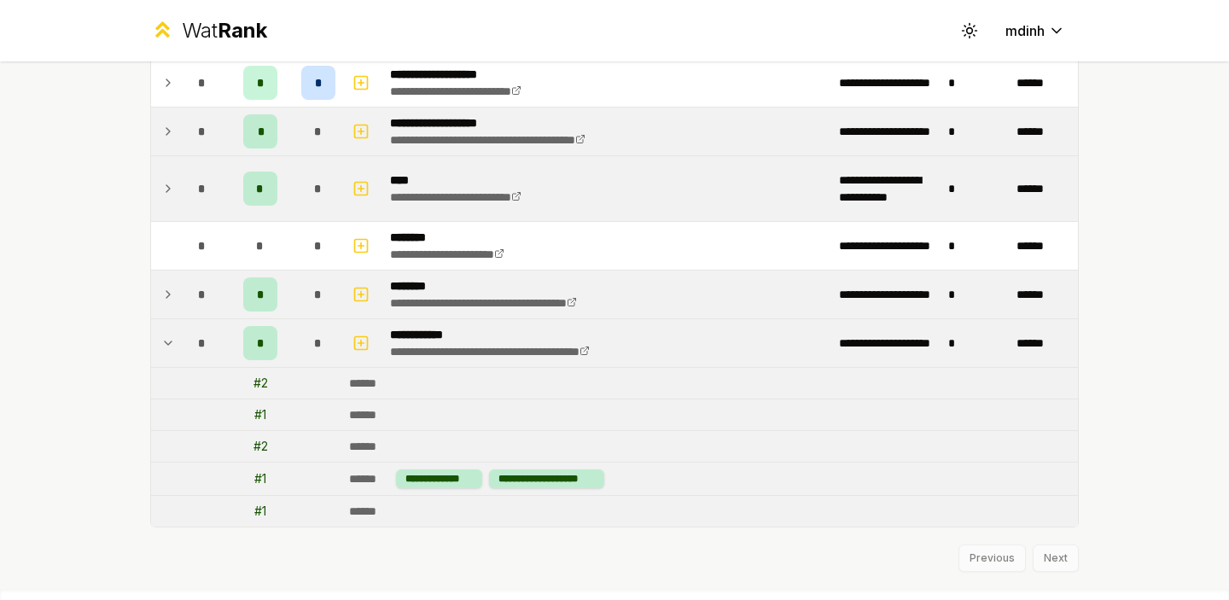
scroll to position [2220, 0]
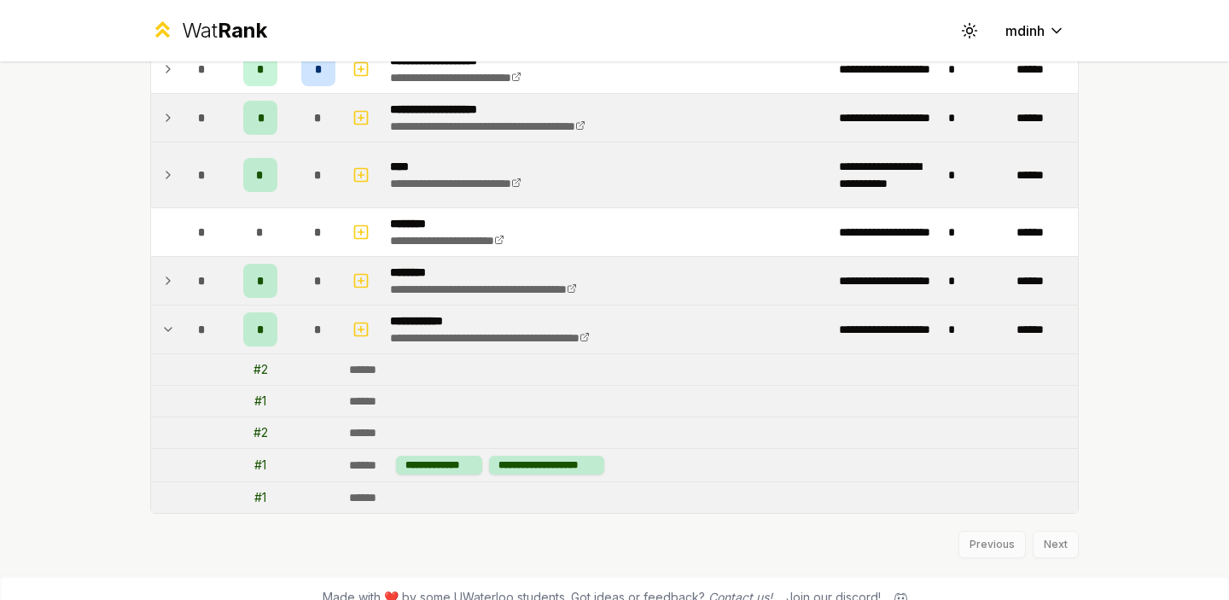
click at [178, 330] on td "*" at bounding box center [202, 330] width 48 height 48
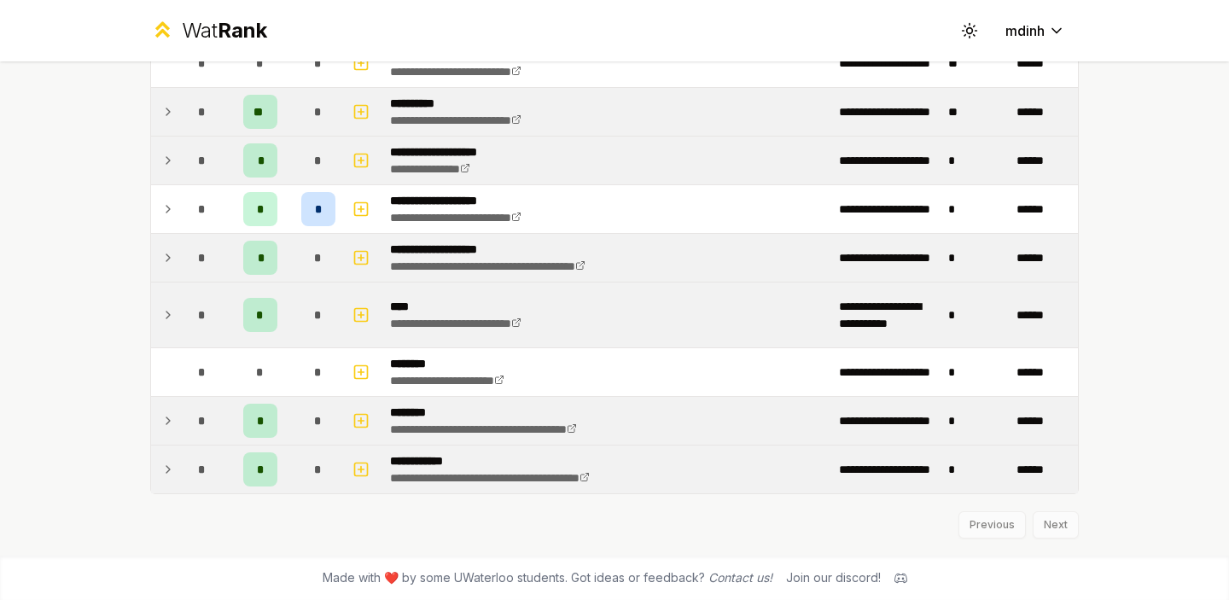
scroll to position [2080, 0]
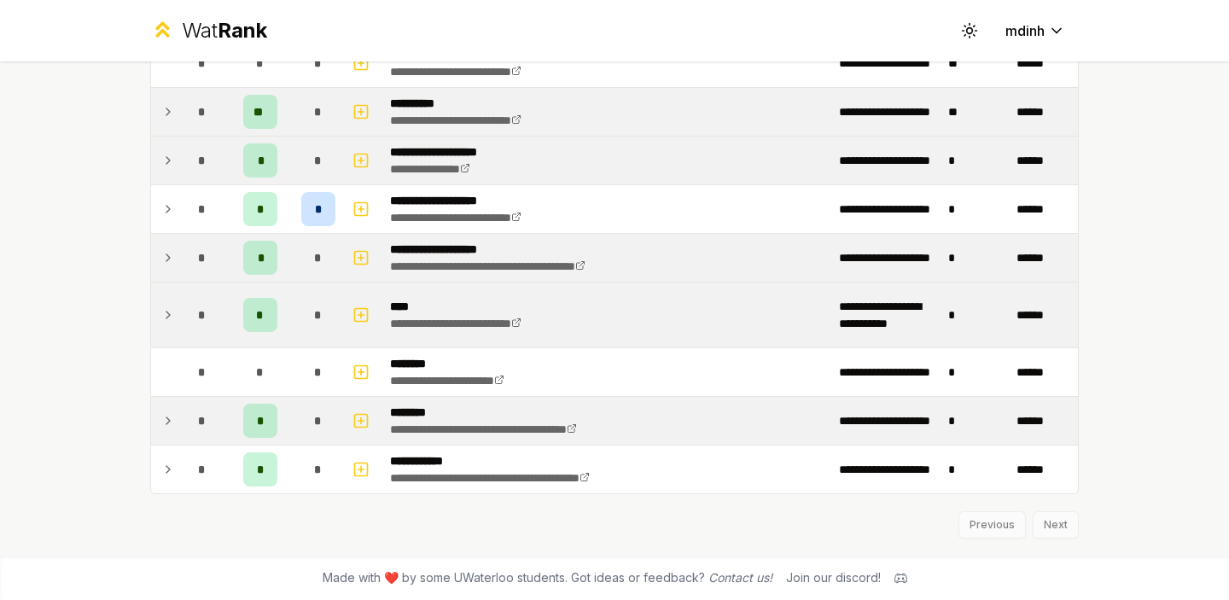
click at [1047, 523] on div "Previous Next" at bounding box center [614, 516] width 929 height 44
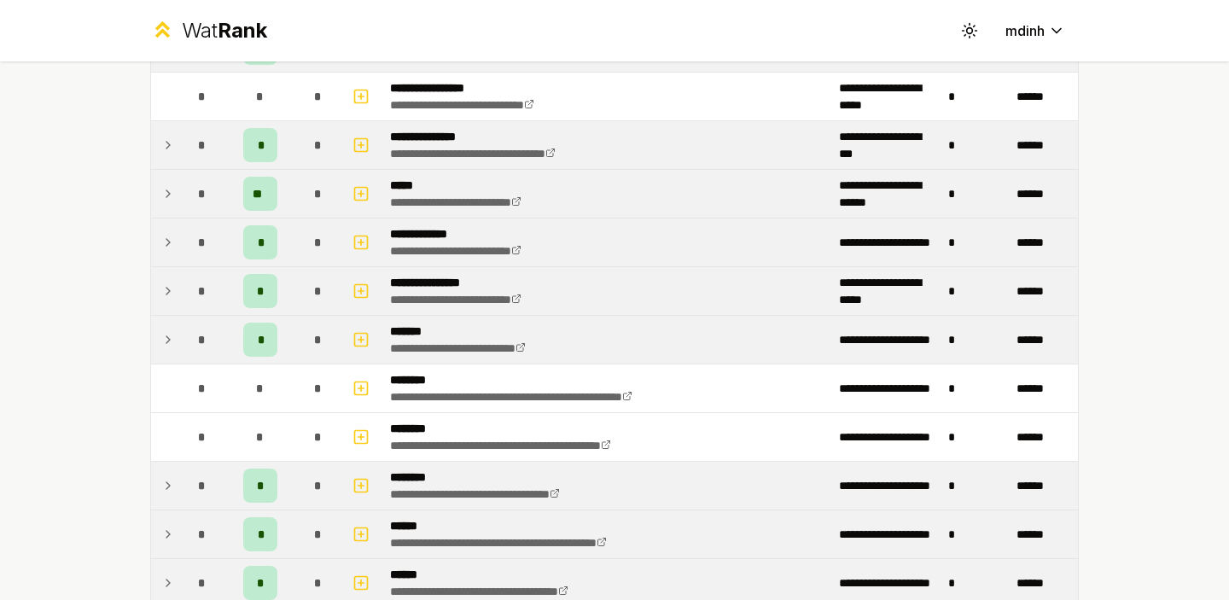
scroll to position [0, 0]
